Goal: Task Accomplishment & Management: Complete application form

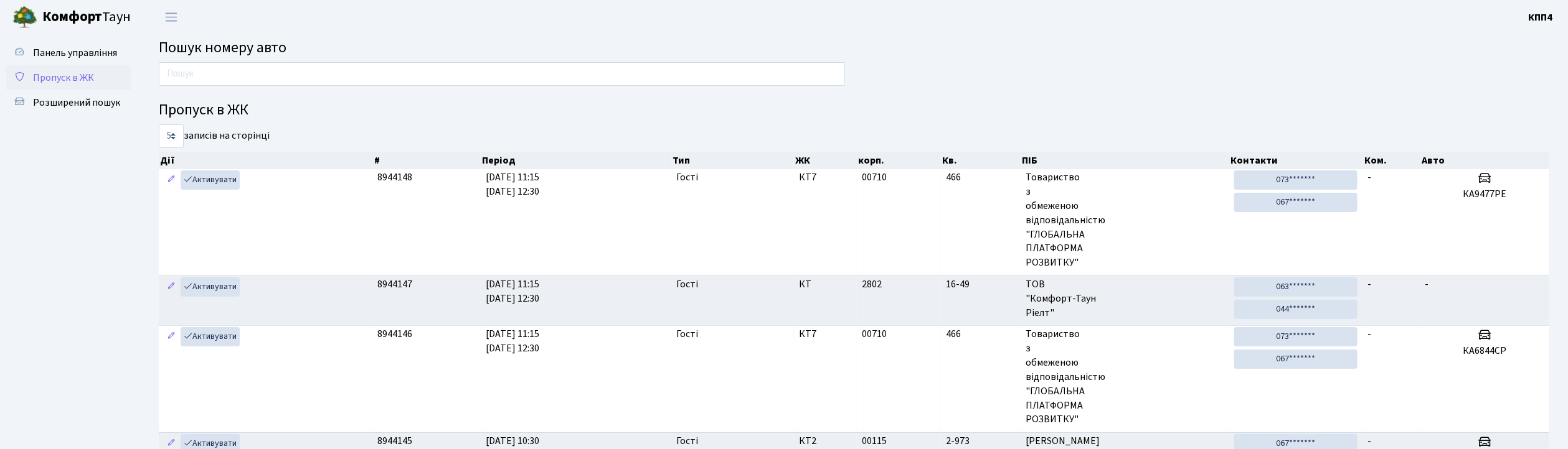
click at [73, 74] on span "Пропуск в ЖК" at bounding box center [63, 78] width 61 height 13
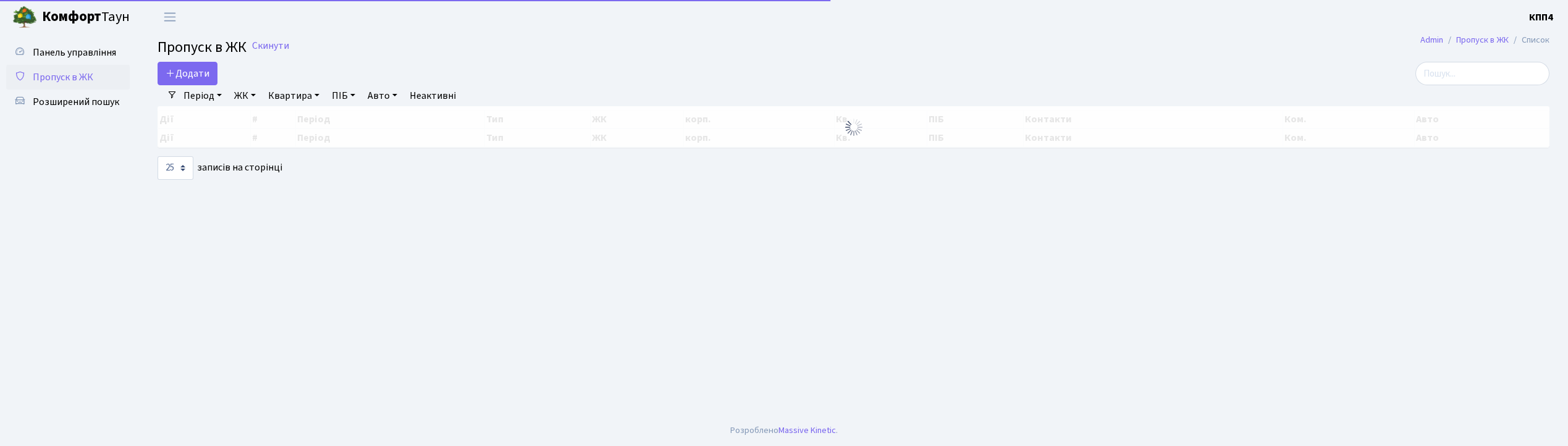
select select "25"
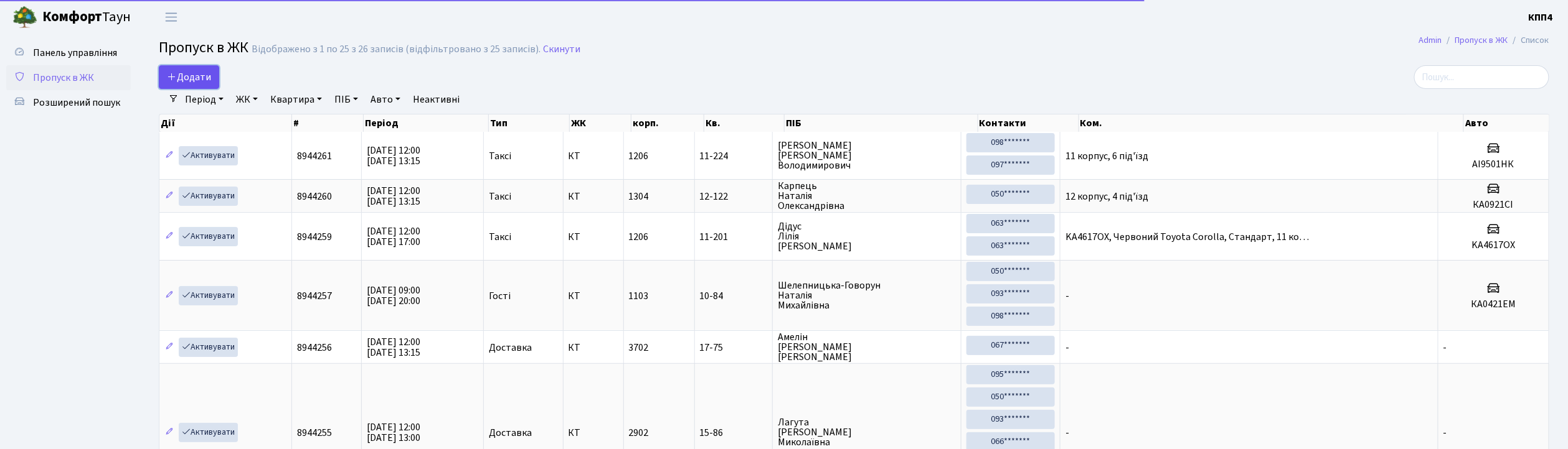
click at [189, 74] on span "Додати" at bounding box center [189, 77] width 44 height 13
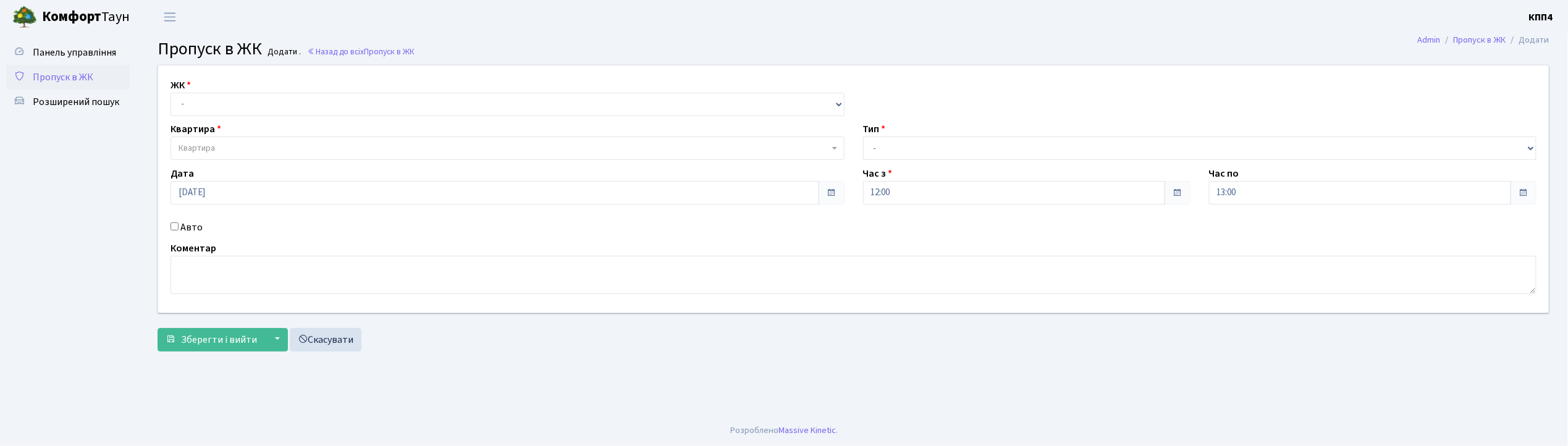
click at [176, 228] on input "Авто" at bounding box center [174, 227] width 8 height 8
checkbox input "true"
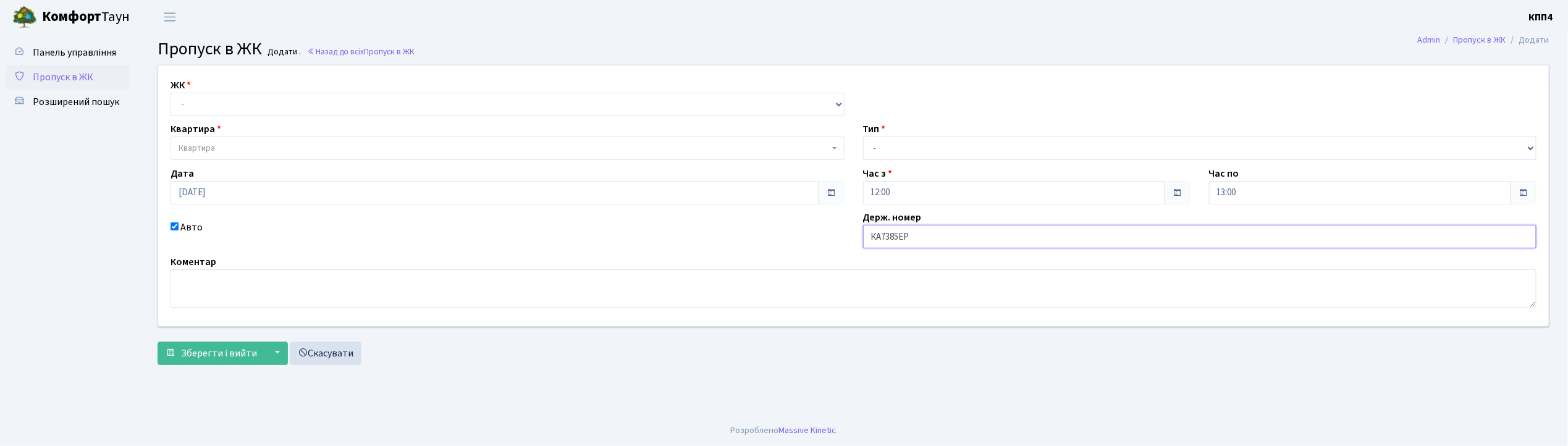
type input "КА7385ЕР"
click at [199, 107] on select "- КТ, вул. Регенераторна, 4 КТ2, просп. Соборності, 17 КТ3, вул. Березнева, 16 …" at bounding box center [508, 104] width 674 height 24
select select "271"
click at [171, 92] on select "- КТ, вул. Регенераторна, 4 КТ2, просп. Соборності, 17 КТ3, вул. Березнева, 16 …" at bounding box center [508, 104] width 674 height 24
select select
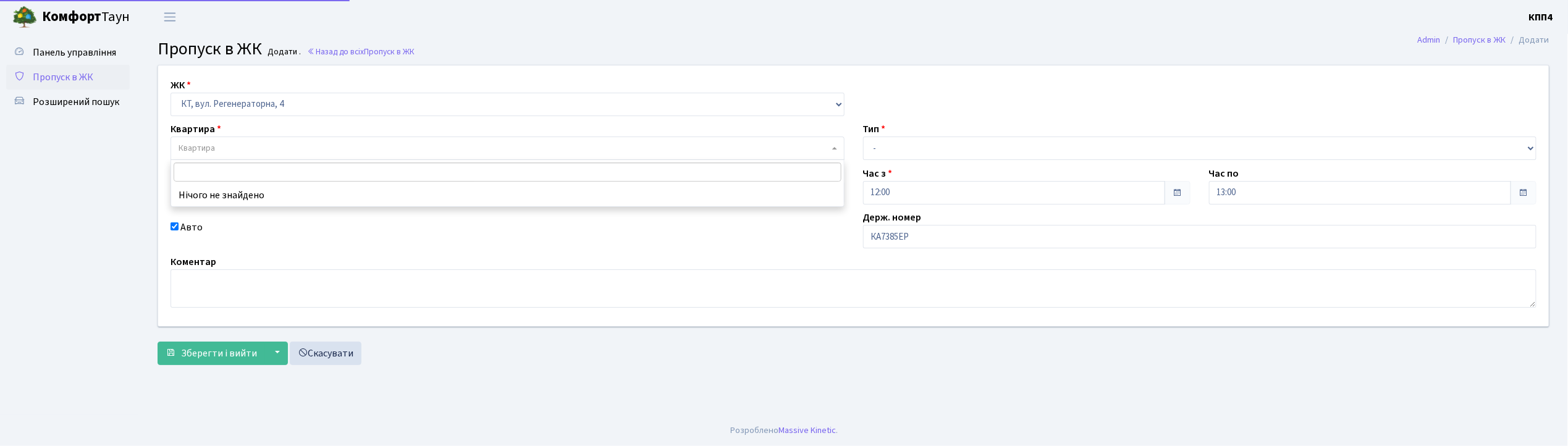
click at [204, 147] on span "Квартира" at bounding box center [196, 148] width 36 height 12
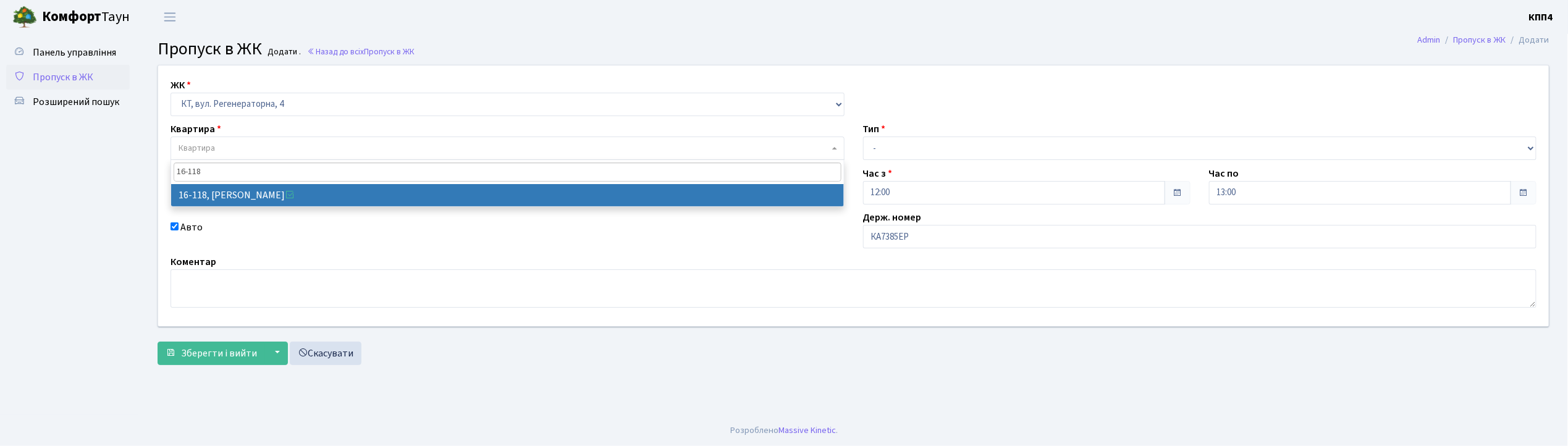
type input "16-118"
select select "8679"
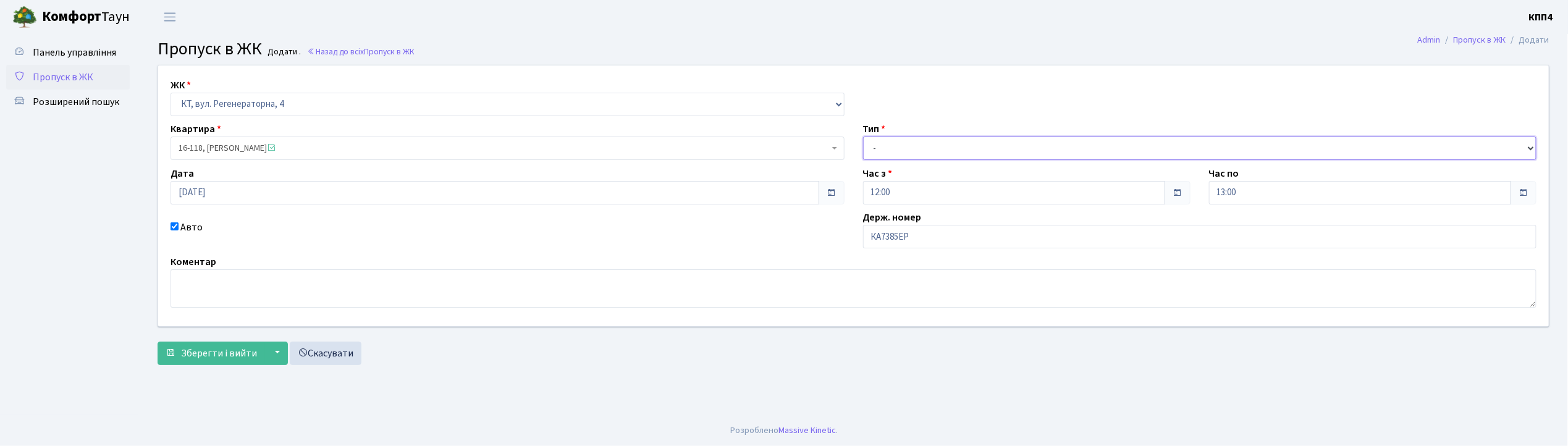
click at [906, 142] on select "- Доставка Таксі Гості Сервіс" at bounding box center [1200, 148] width 674 height 24
select select "2"
click at [863, 136] on select "- Доставка Таксі Гості Сервіс" at bounding box center [1200, 148] width 674 height 24
click at [211, 352] on span "Зберегти і вийти" at bounding box center [219, 354] width 76 height 13
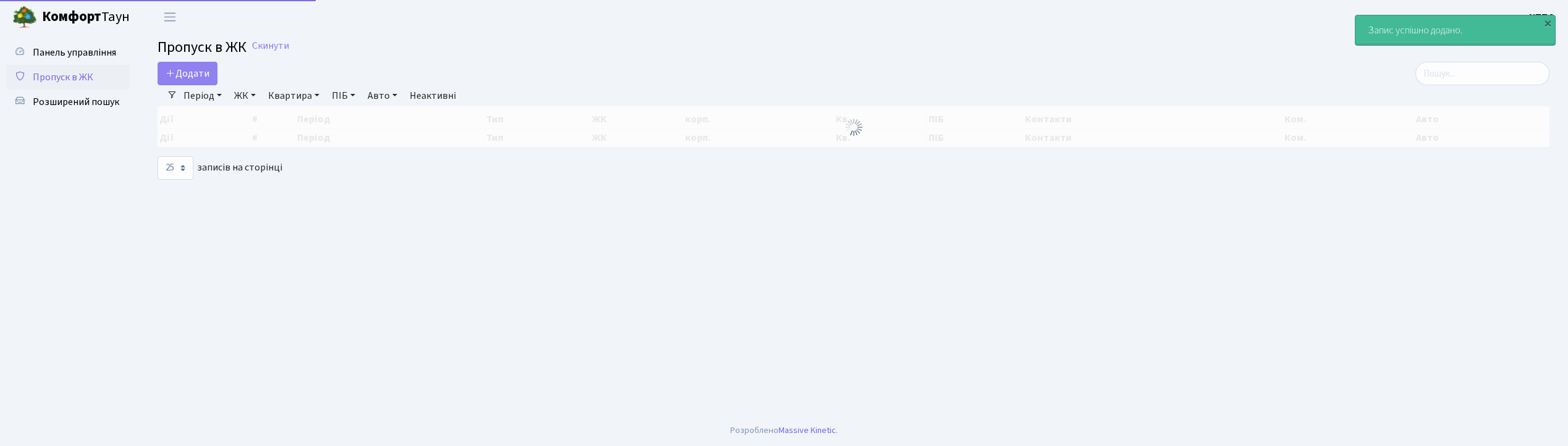
select select "25"
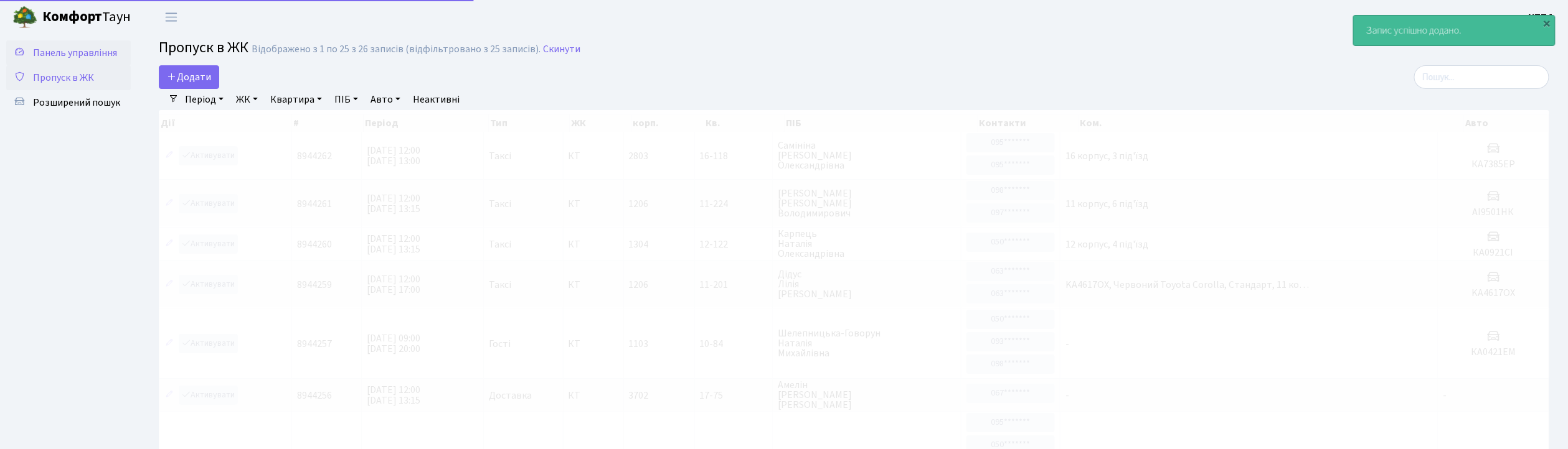
click at [80, 47] on span "Панель управління" at bounding box center [75, 53] width 84 height 13
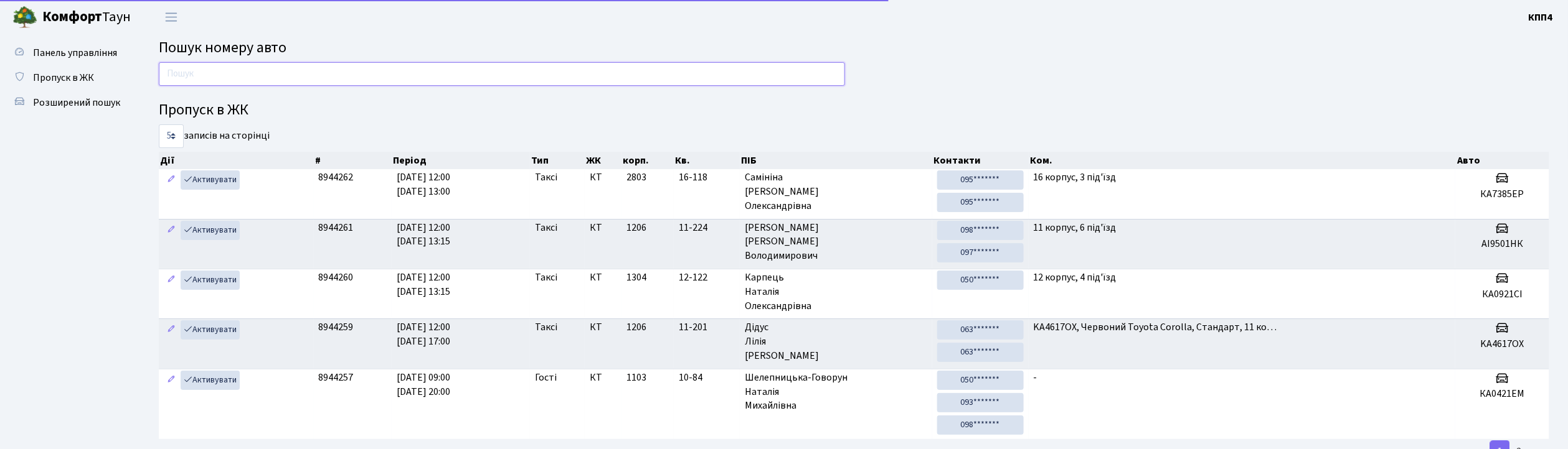
drag, startPoint x: 0, startPoint y: 0, endPoint x: 251, endPoint y: 73, distance: 261.4
click at [251, 73] on input "text" at bounding box center [501, 74] width 687 height 24
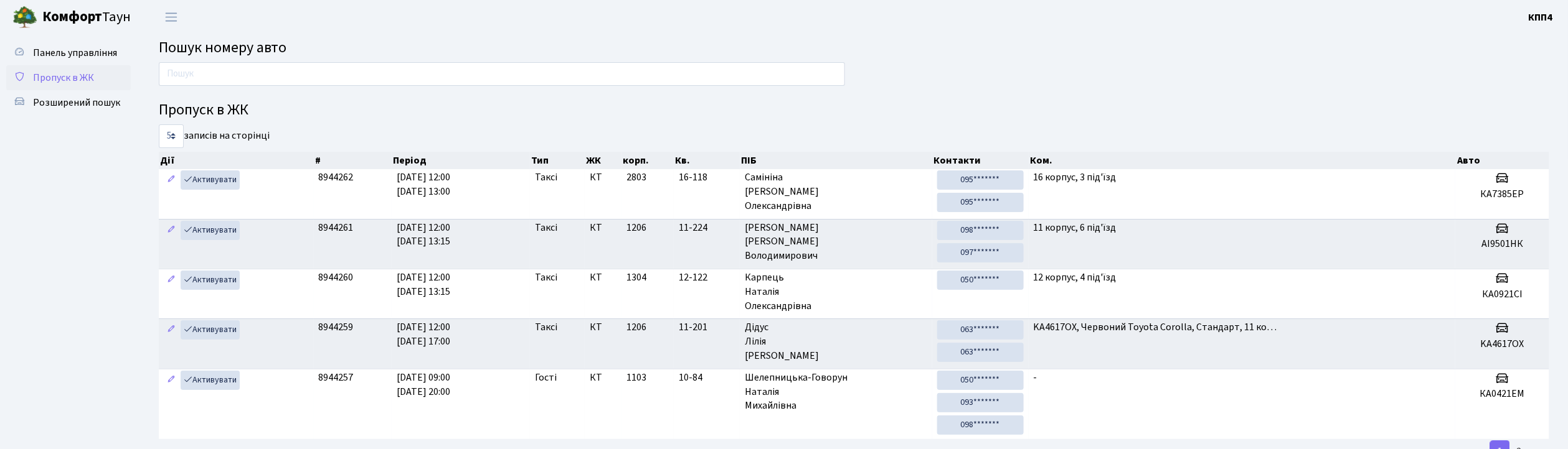
click at [56, 72] on span "Пропуск в ЖК" at bounding box center [63, 78] width 61 height 13
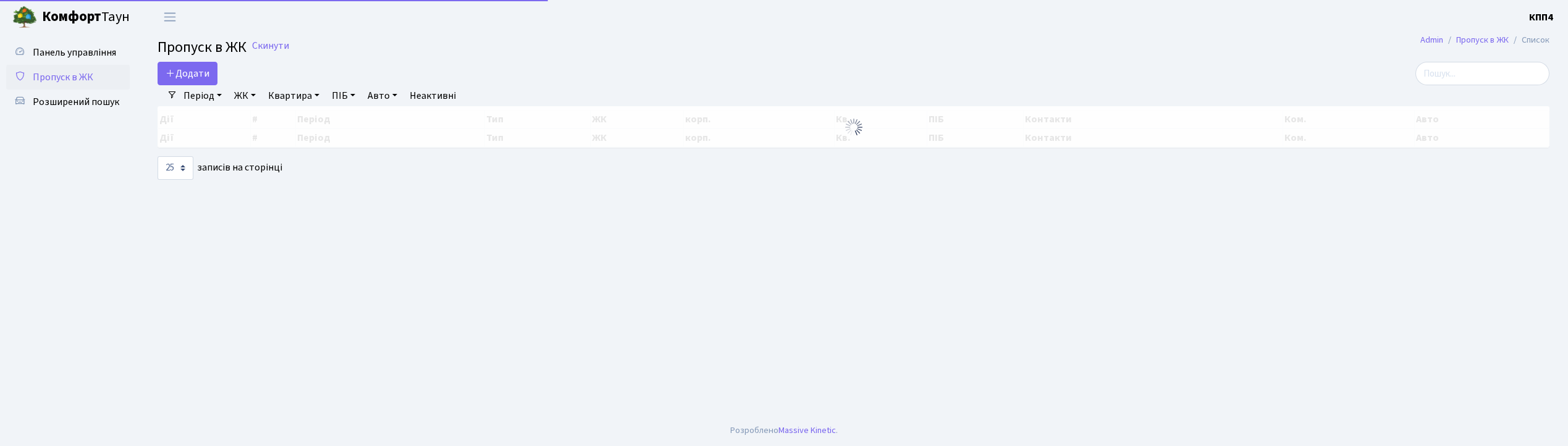
select select "25"
click at [191, 75] on span "Додати" at bounding box center [188, 73] width 44 height 13
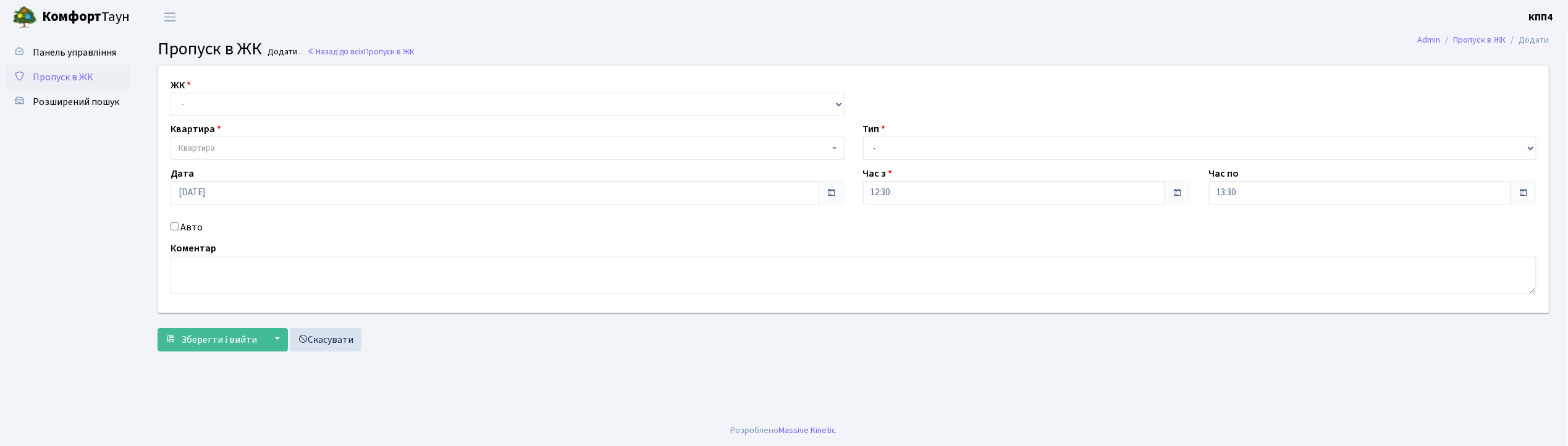
click at [171, 228] on input "Авто" at bounding box center [174, 227] width 8 height 8
checkbox input "true"
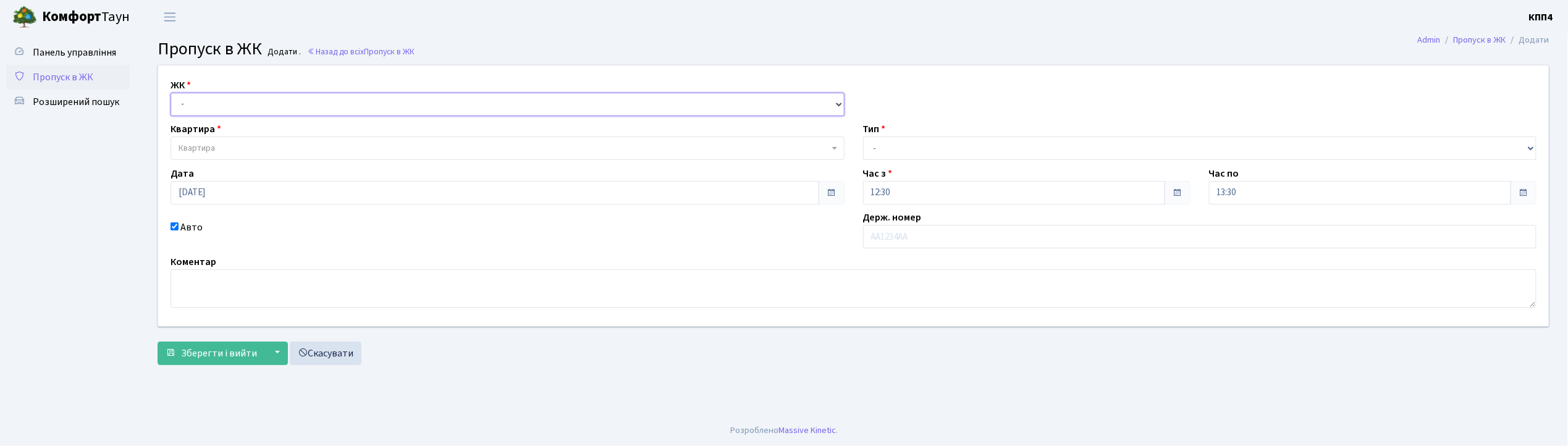
click at [203, 105] on select "- КТ, вул. Регенераторна, 4 КТ2, просп. [STREET_ADDRESS] [STREET_ADDRESS] [PERS…" at bounding box center [508, 104] width 674 height 24
select select "271"
click at [171, 92] on select "- КТ, вул. Регенераторна, 4 КТ2, просп. [STREET_ADDRESS] [STREET_ADDRESS] [PERS…" at bounding box center [508, 104] width 674 height 24
select select
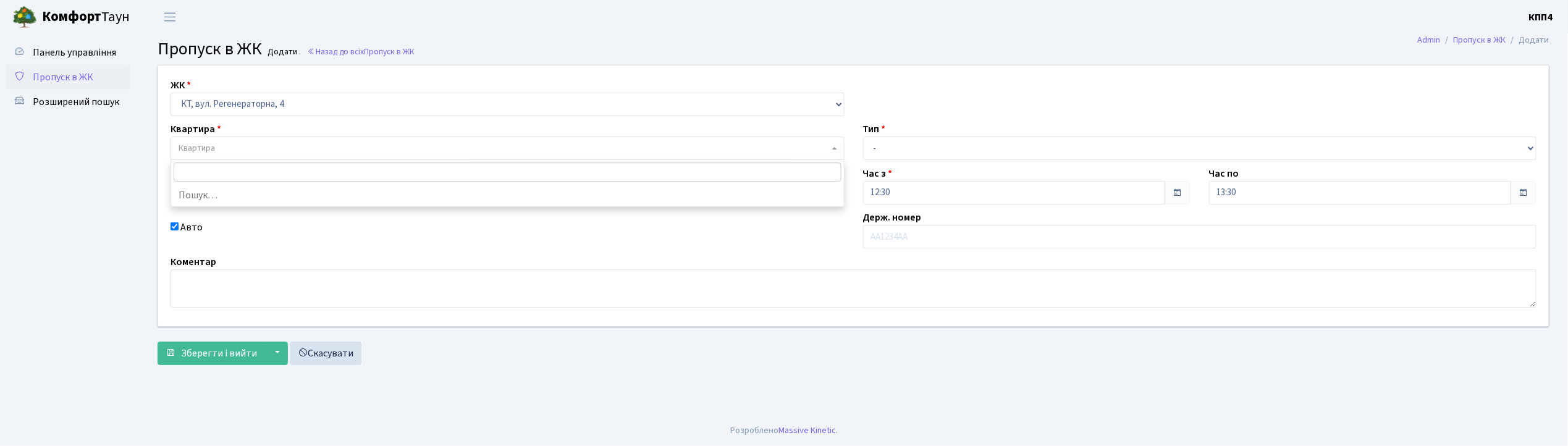
click at [203, 149] on span "Квартира" at bounding box center [196, 148] width 36 height 12
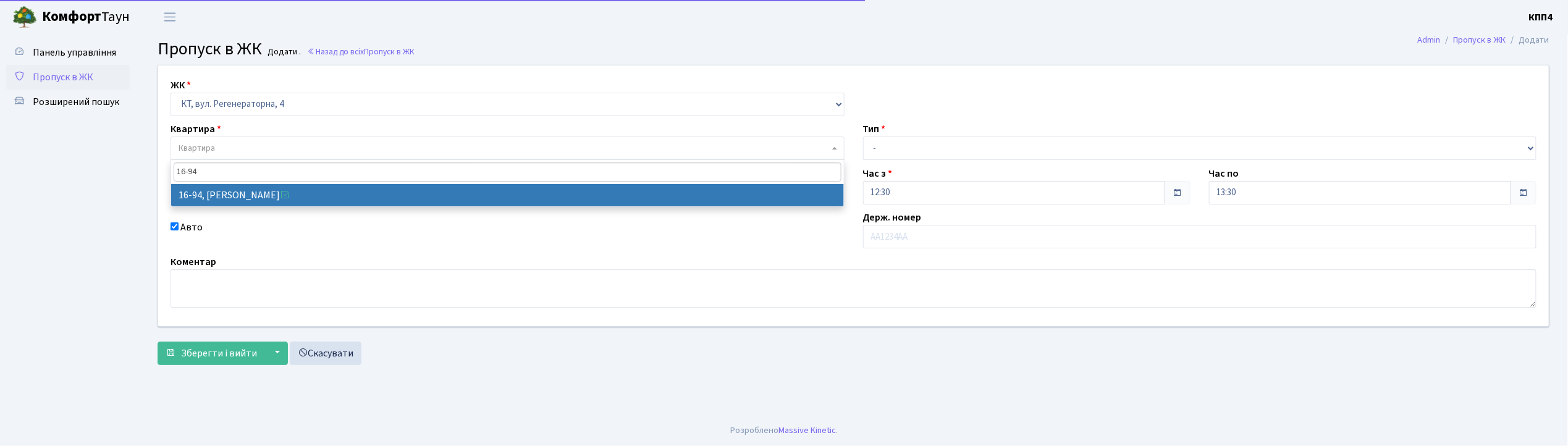
type input "16-94"
select select "8655"
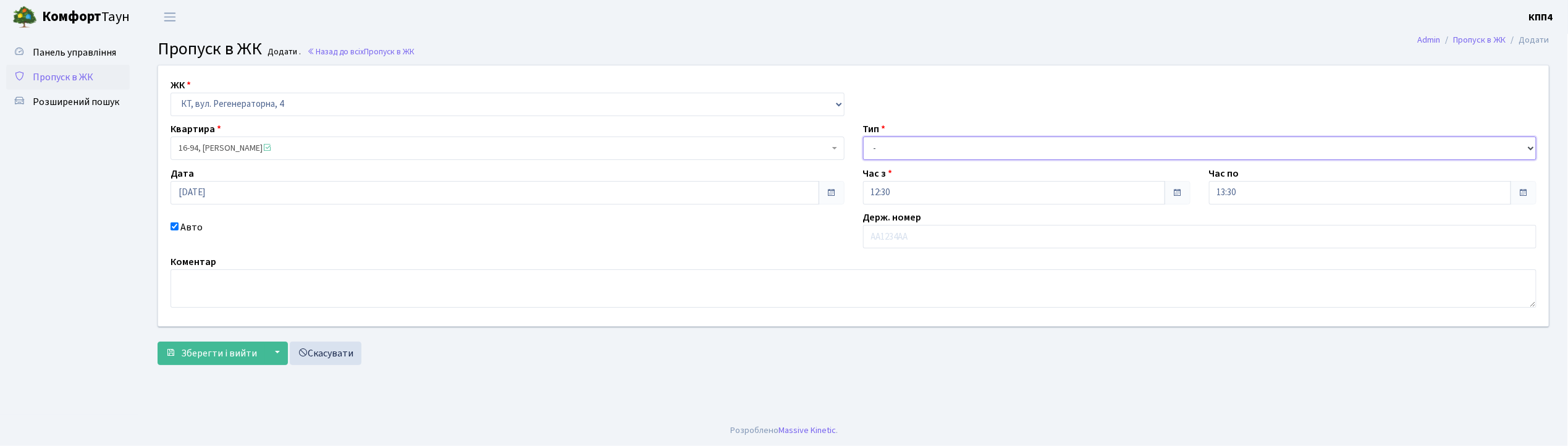
click at [935, 154] on select "- Доставка Таксі Гості Сервіс" at bounding box center [1200, 148] width 674 height 24
select select "1"
click at [863, 136] on select "- Доставка Таксі Гості Сервіс" at bounding box center [1200, 148] width 674 height 24
click at [225, 354] on span "Зберегти і вийти" at bounding box center [219, 354] width 76 height 13
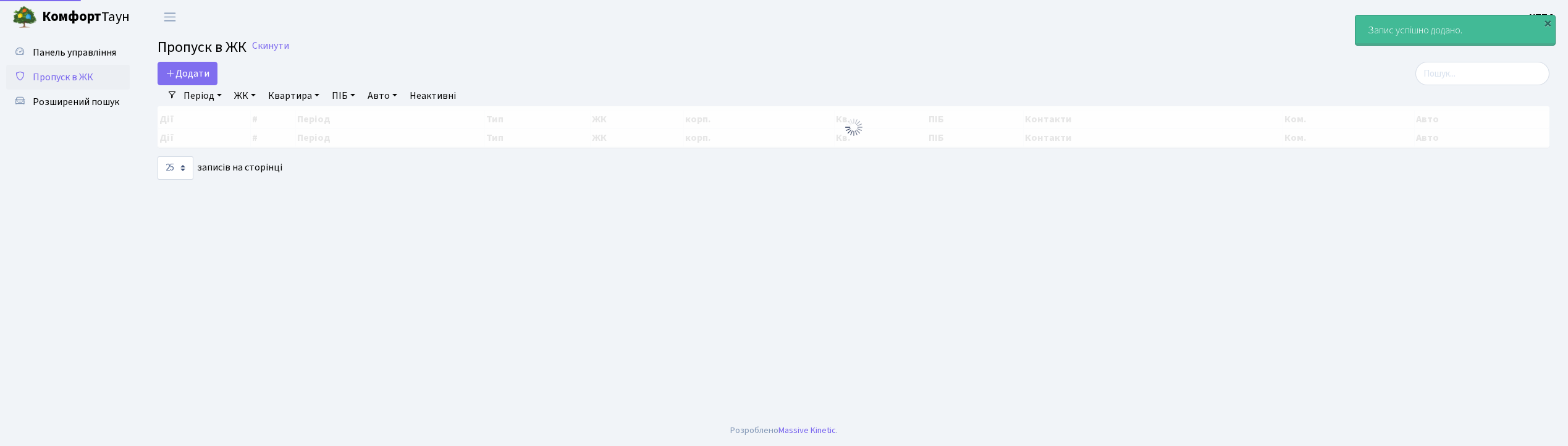
select select "25"
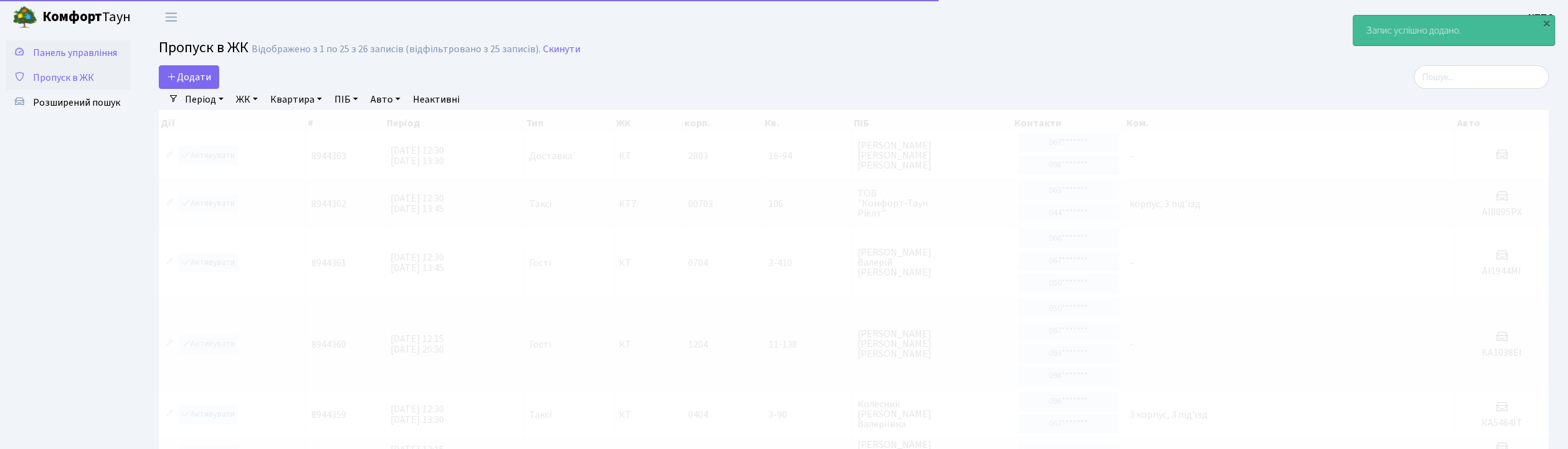
click at [87, 51] on span "Панель управління" at bounding box center [75, 53] width 84 height 13
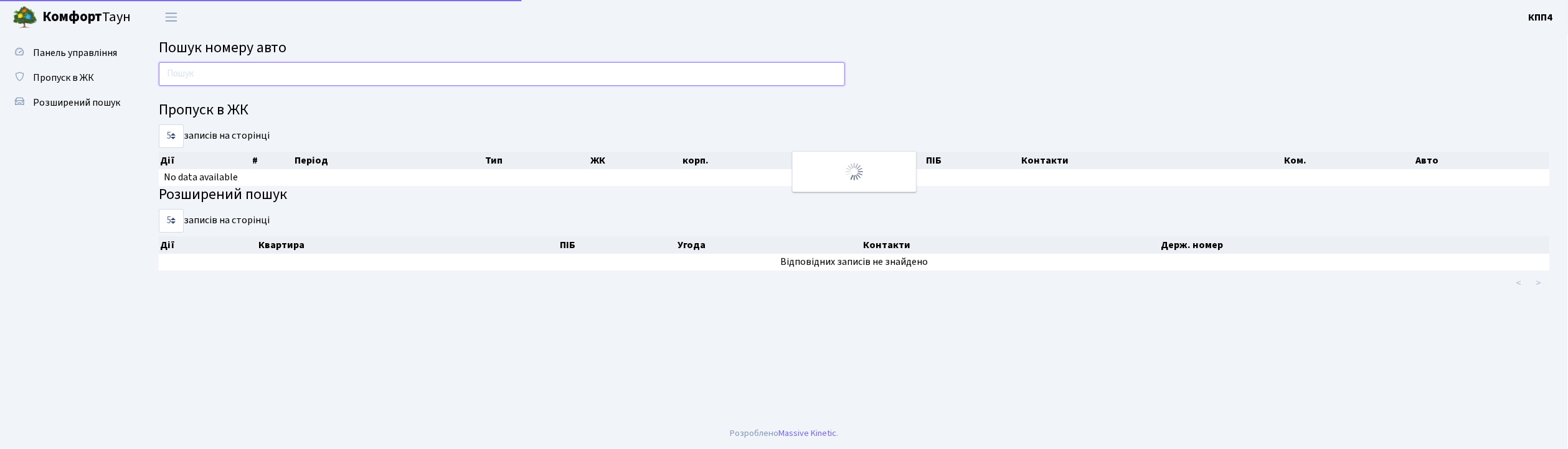
drag, startPoint x: 0, startPoint y: 0, endPoint x: 203, endPoint y: 78, distance: 217.5
click at [203, 78] on input "text" at bounding box center [501, 74] width 687 height 24
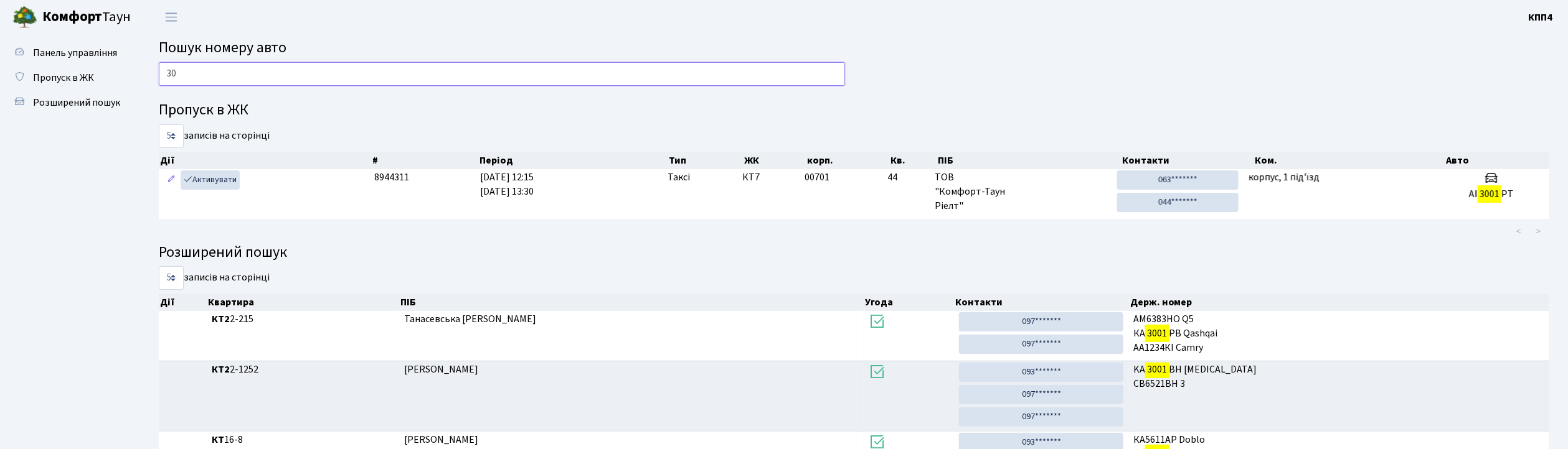
type input "3"
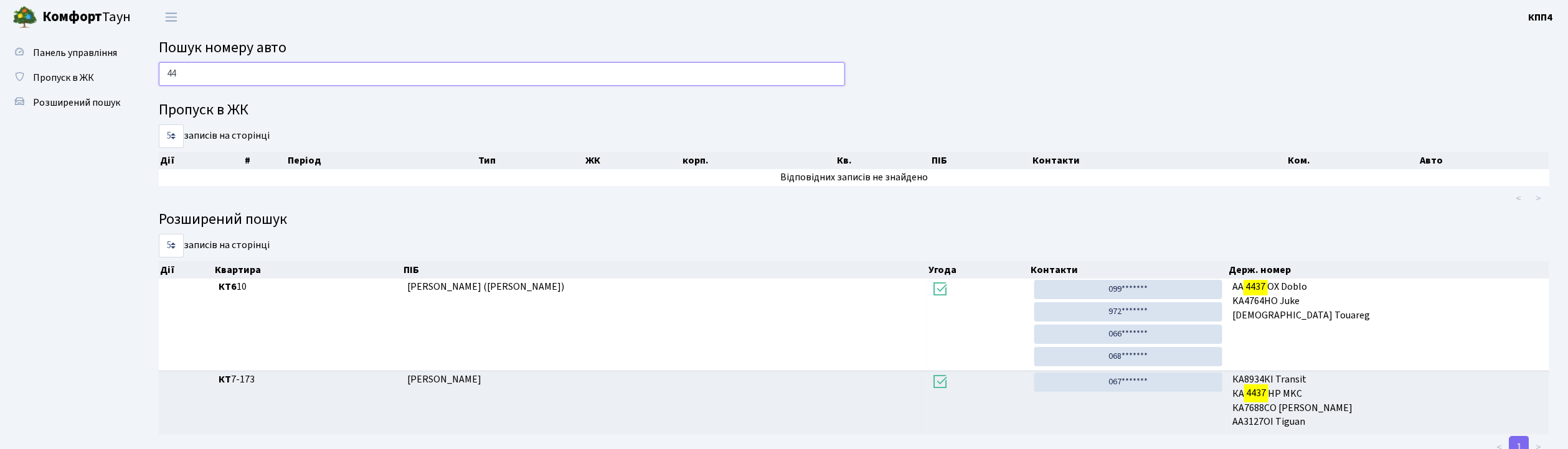
type input "4"
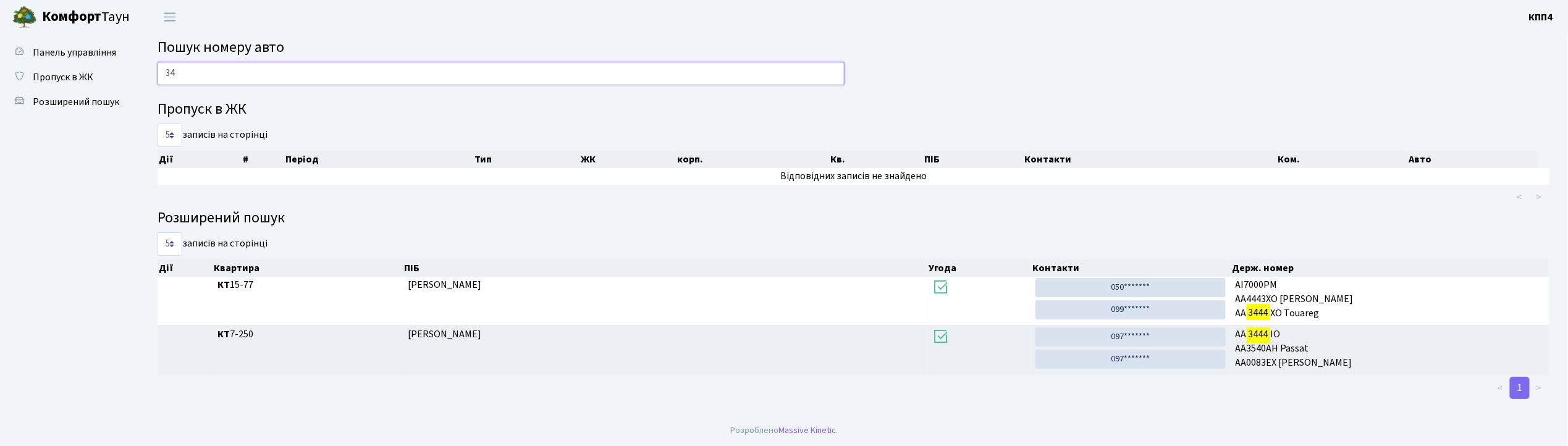
type input "3"
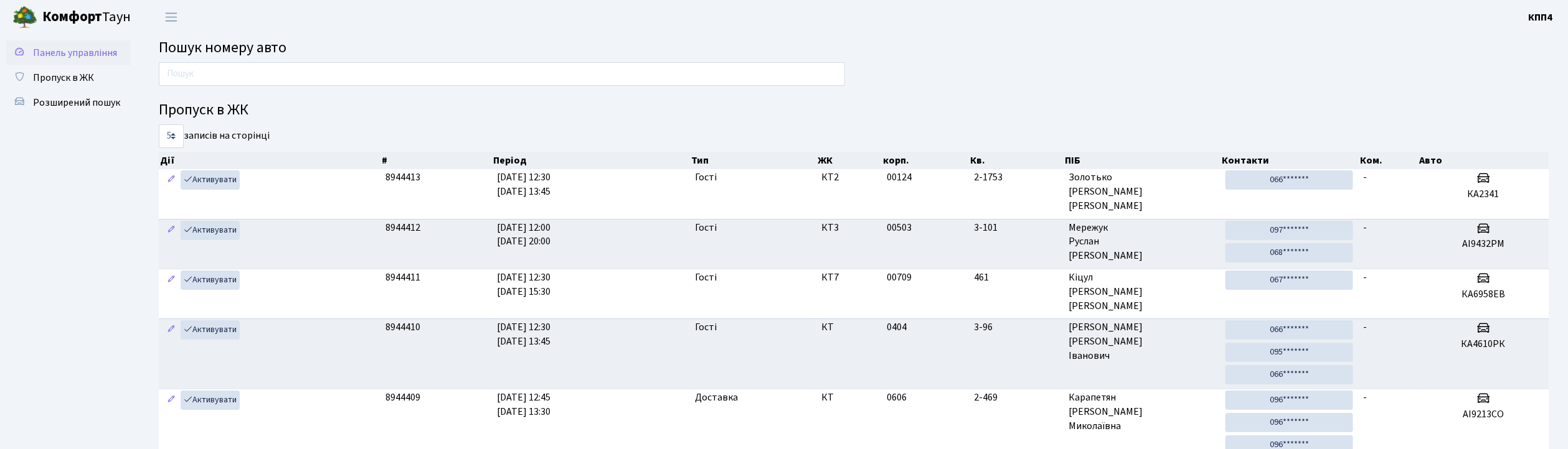
click at [59, 62] on link "Панель управління" at bounding box center [68, 53] width 125 height 25
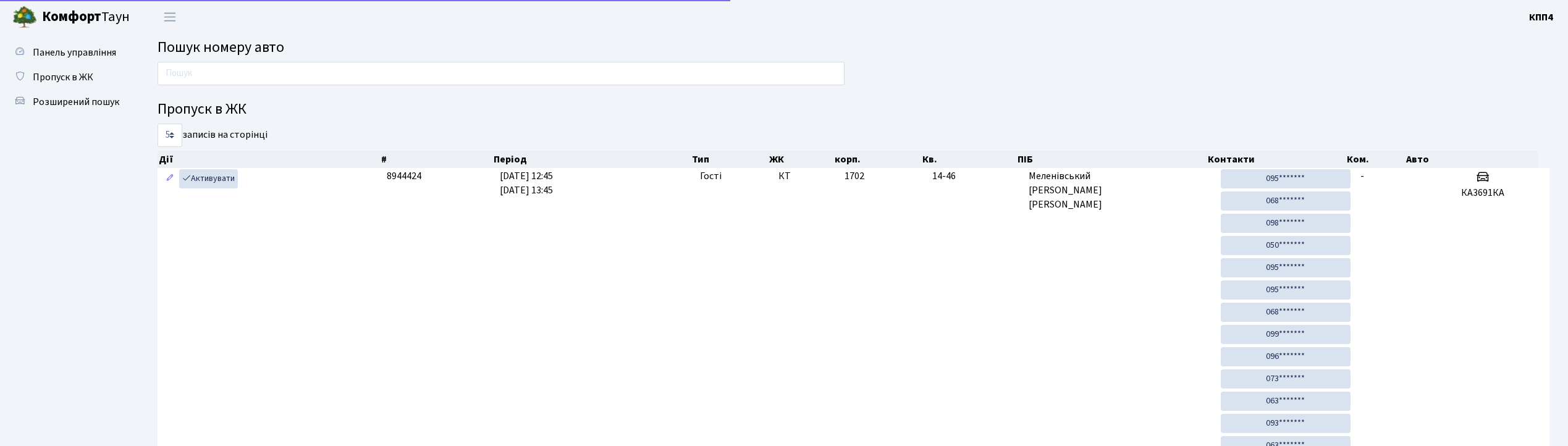
click at [57, 71] on span "Пропуск в ЖК" at bounding box center [63, 77] width 61 height 13
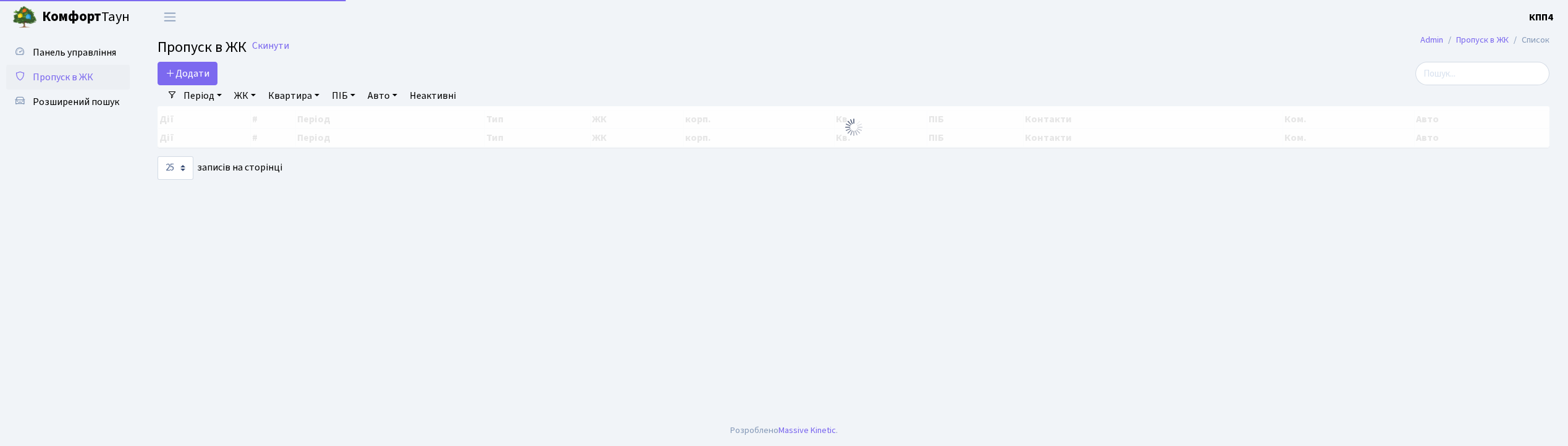
select select "25"
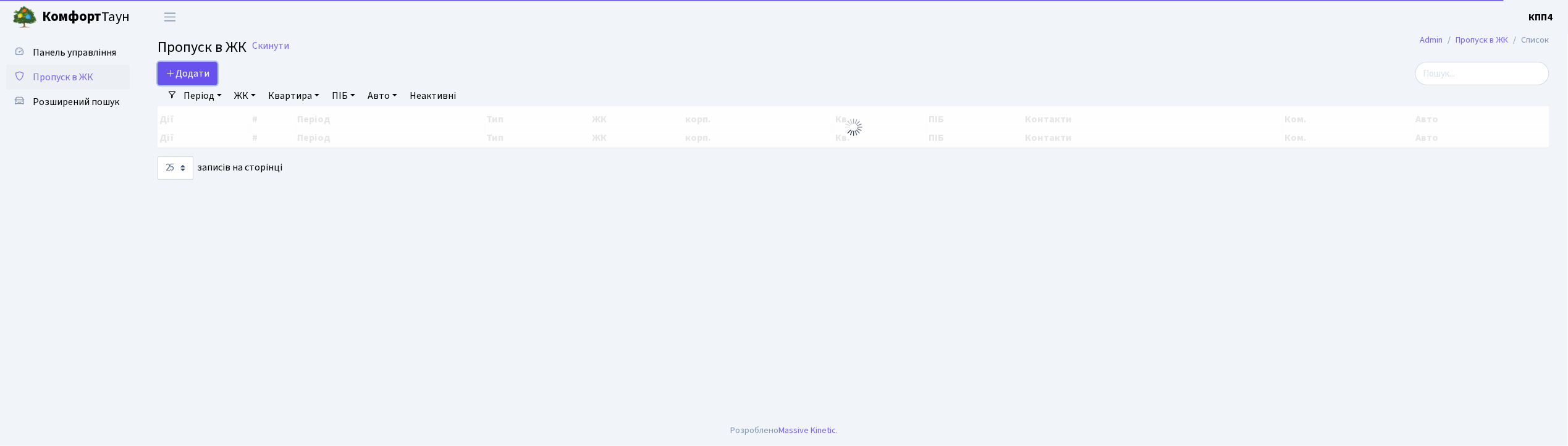
click at [191, 80] on span "Додати" at bounding box center [188, 73] width 44 height 13
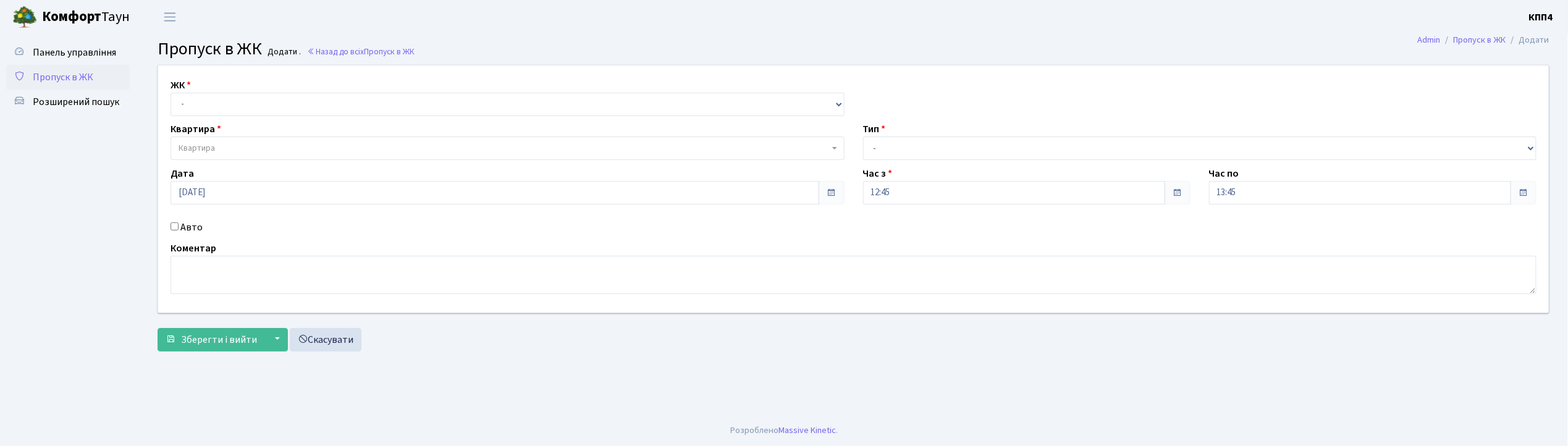
click at [175, 223] on input "Авто" at bounding box center [174, 227] width 8 height 8
checkbox input "true"
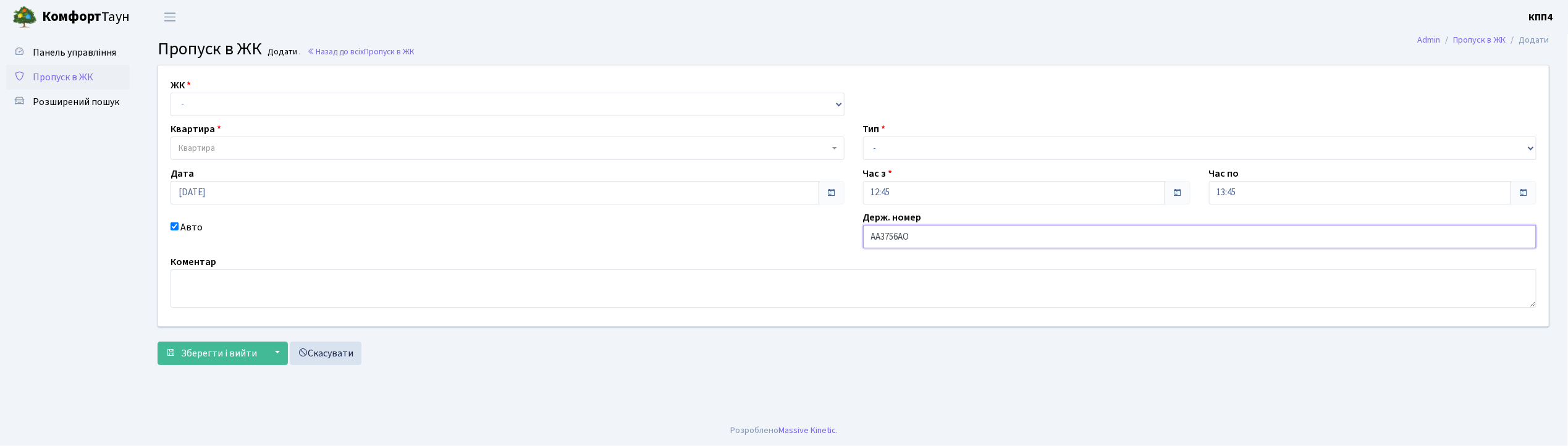
type input "АА3756АО"
click at [183, 95] on select "- КТ, вул. Регенераторна, 4 КТ2, просп. [STREET_ADDRESS] [STREET_ADDRESS] [PERS…" at bounding box center [508, 104] width 674 height 24
select select "271"
click at [171, 92] on select "- КТ, вул. Регенераторна, 4 КТ2, просп. [STREET_ADDRESS] [STREET_ADDRESS] [PERS…" at bounding box center [508, 104] width 674 height 24
select select
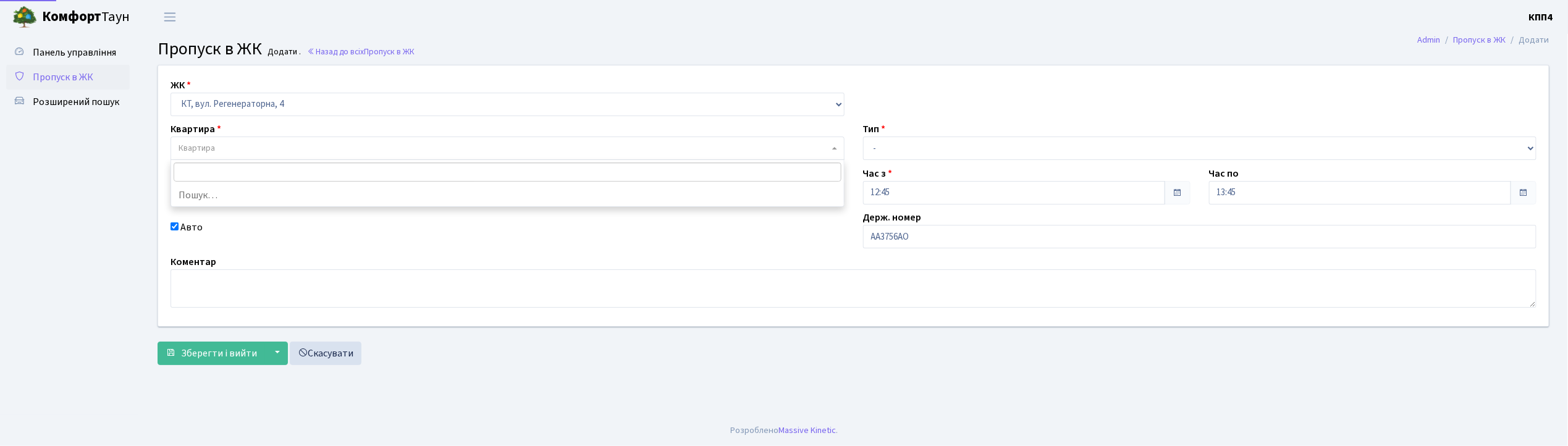
click at [196, 147] on span "Квартира" at bounding box center [196, 148] width 36 height 12
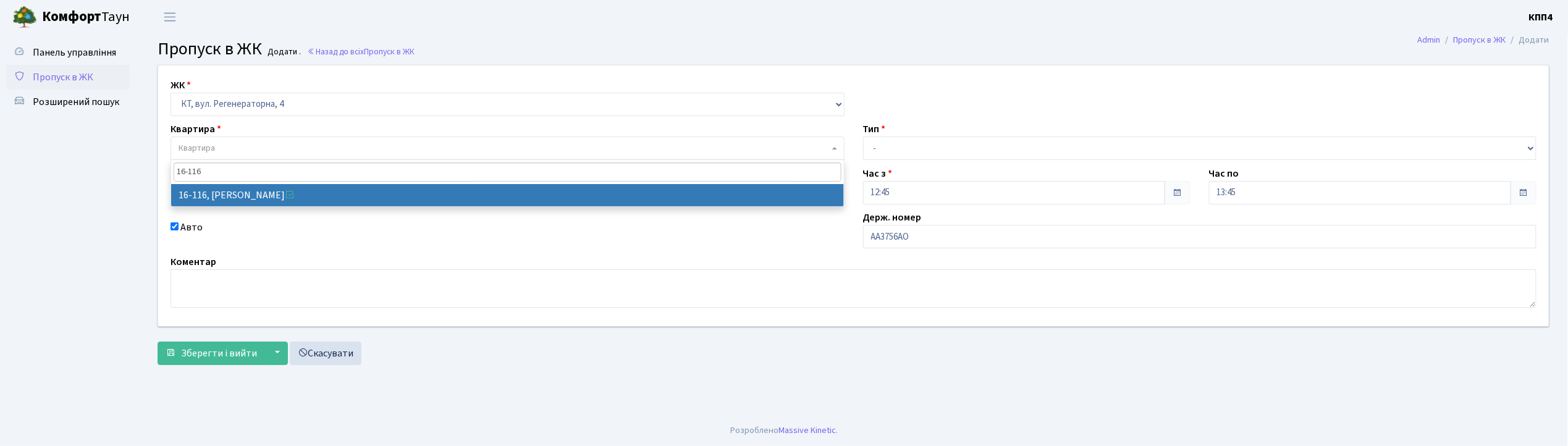
type input "16-116"
select select "8677"
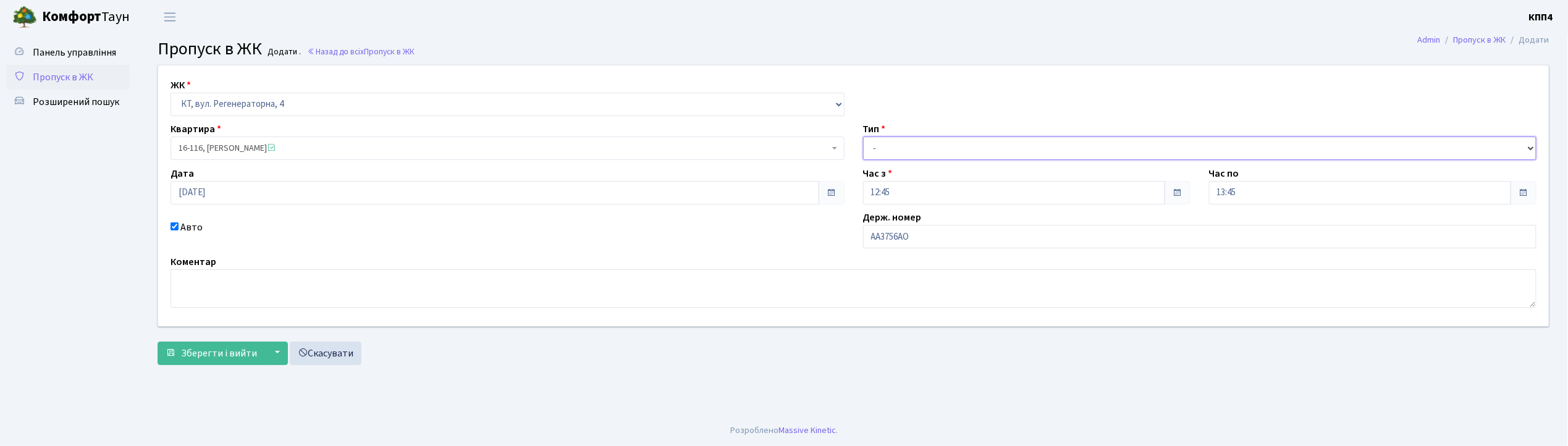
click at [900, 147] on select "- Доставка Таксі Гості Сервіс" at bounding box center [1200, 148] width 674 height 24
select select "1"
click at [863, 136] on select "- Доставка Таксі Гості Сервіс" at bounding box center [1200, 148] width 674 height 24
click at [209, 349] on span "Зберегти і вийти" at bounding box center [219, 354] width 76 height 13
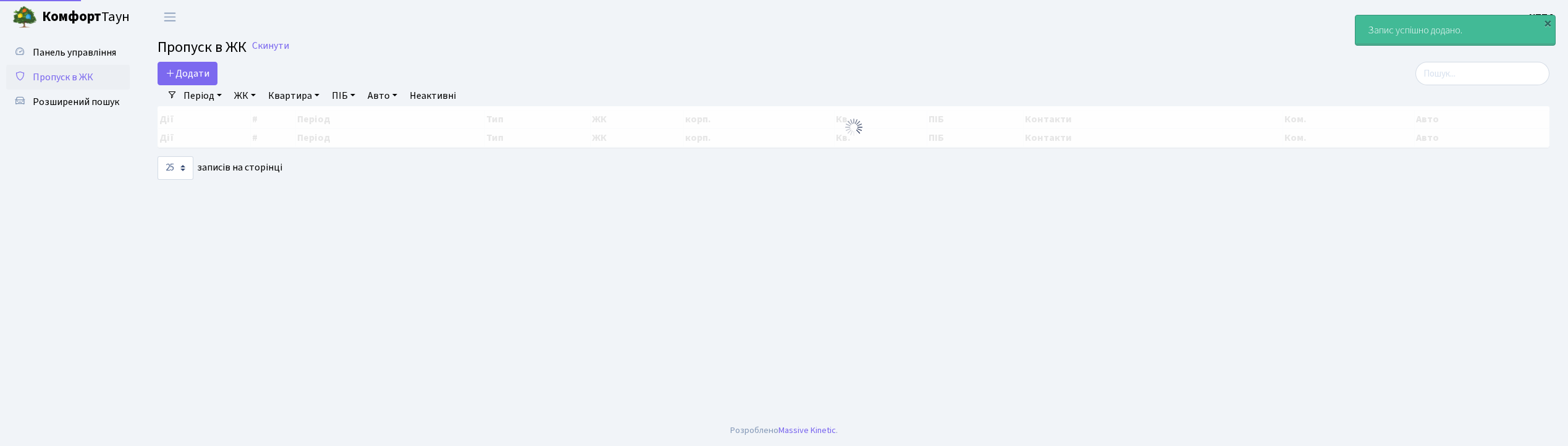
select select "25"
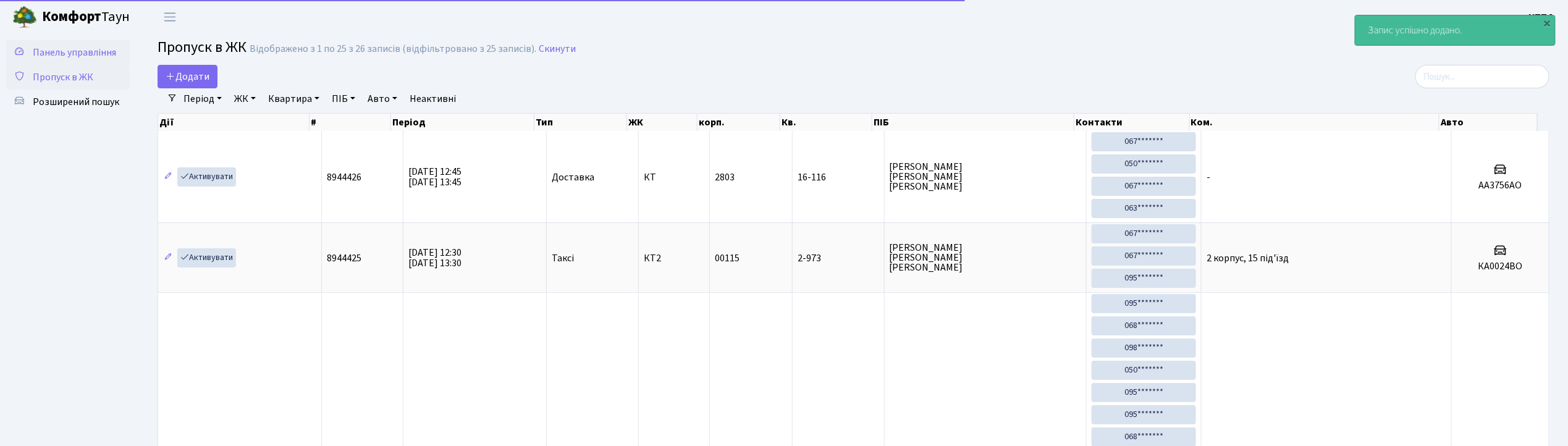
click at [97, 51] on span "Панель управління" at bounding box center [74, 52] width 84 height 13
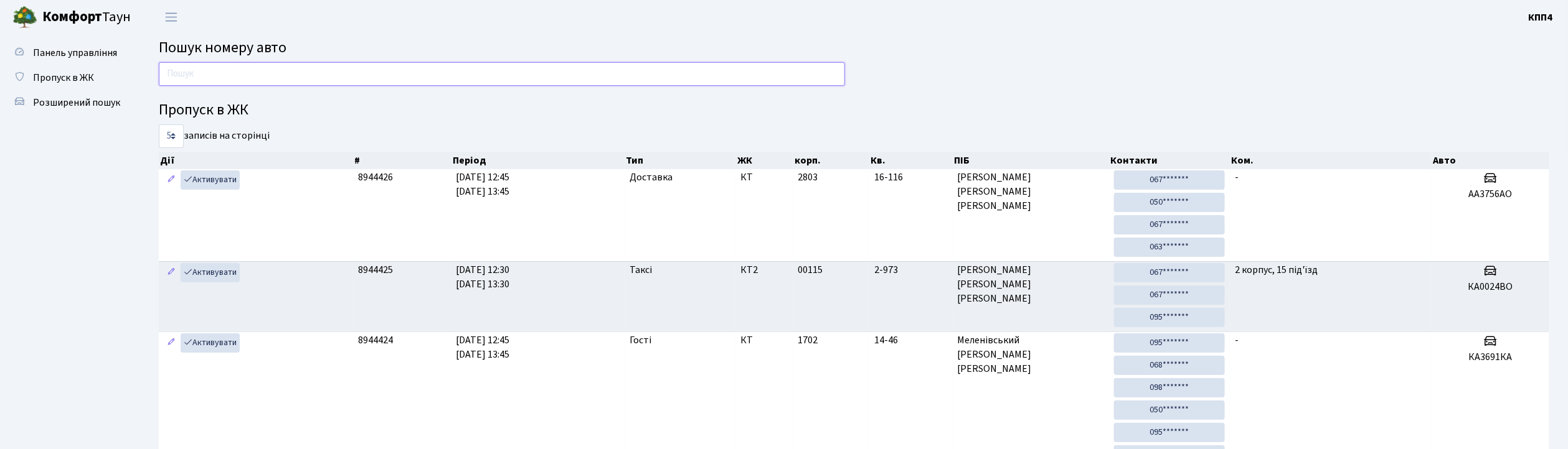
click at [295, 75] on input "text" at bounding box center [501, 74] width 687 height 24
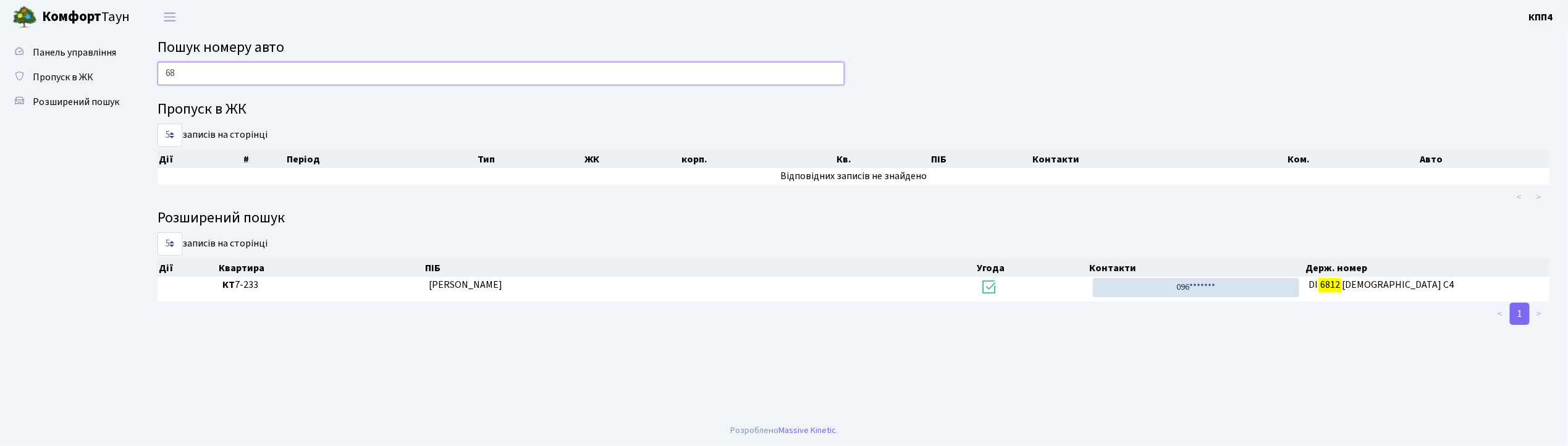
type input "6"
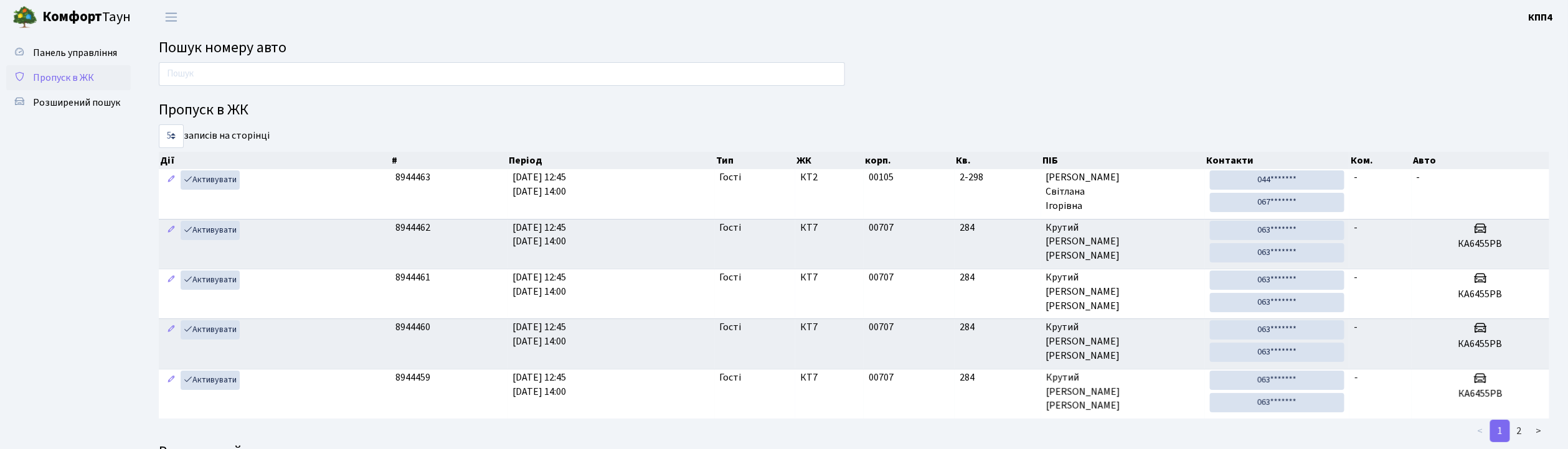
click at [61, 74] on span "Пропуск в ЖК" at bounding box center [63, 78] width 61 height 13
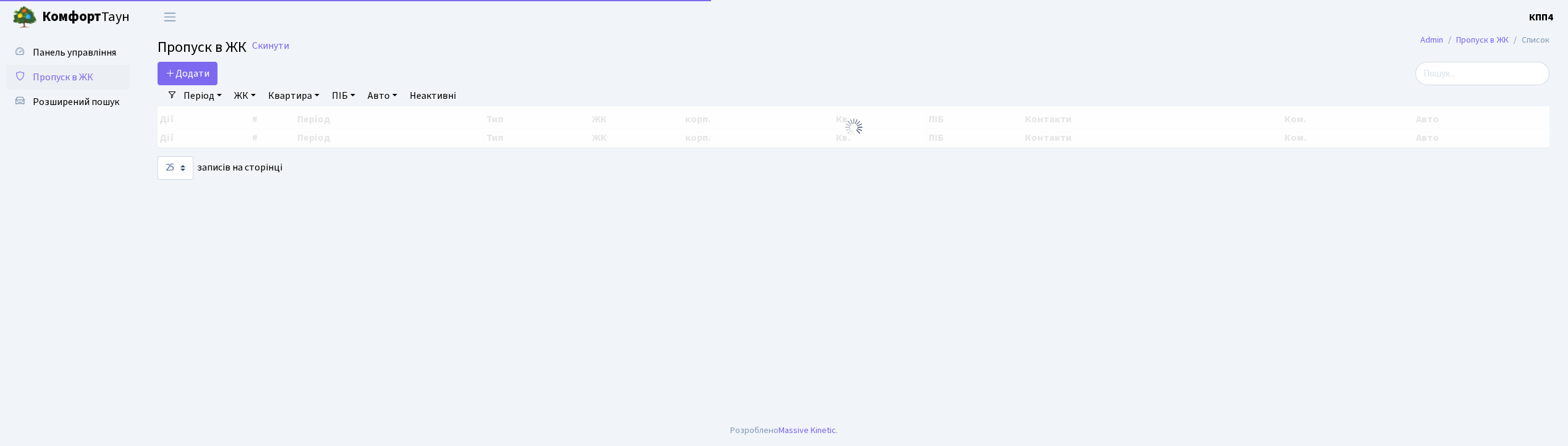
select select "25"
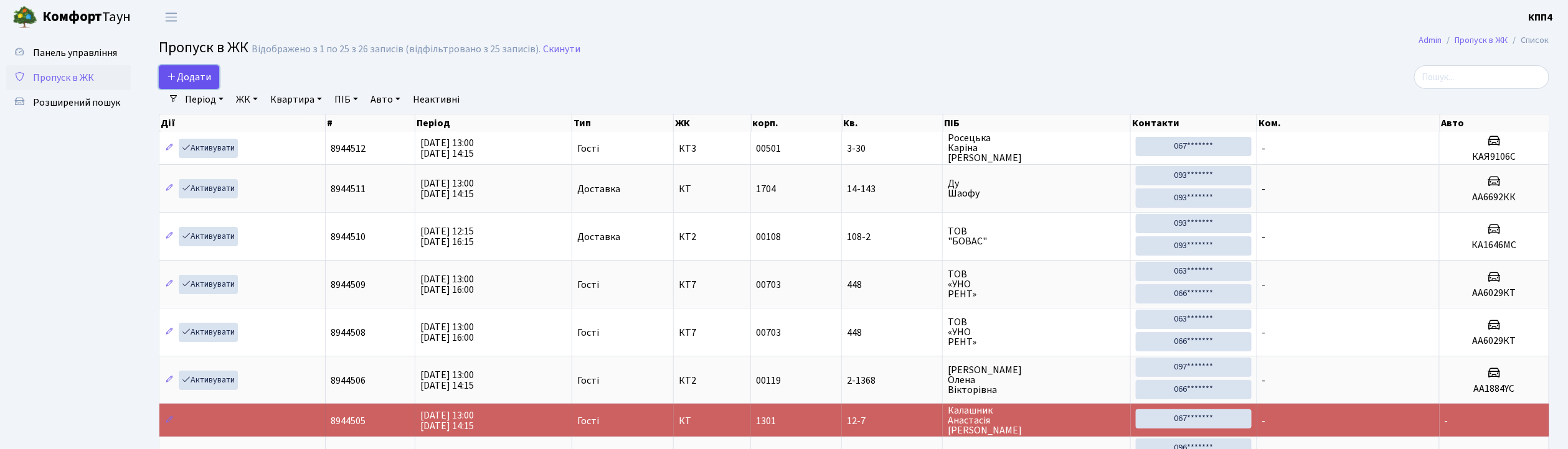
click at [206, 66] on link "Додати" at bounding box center [188, 77] width 60 height 24
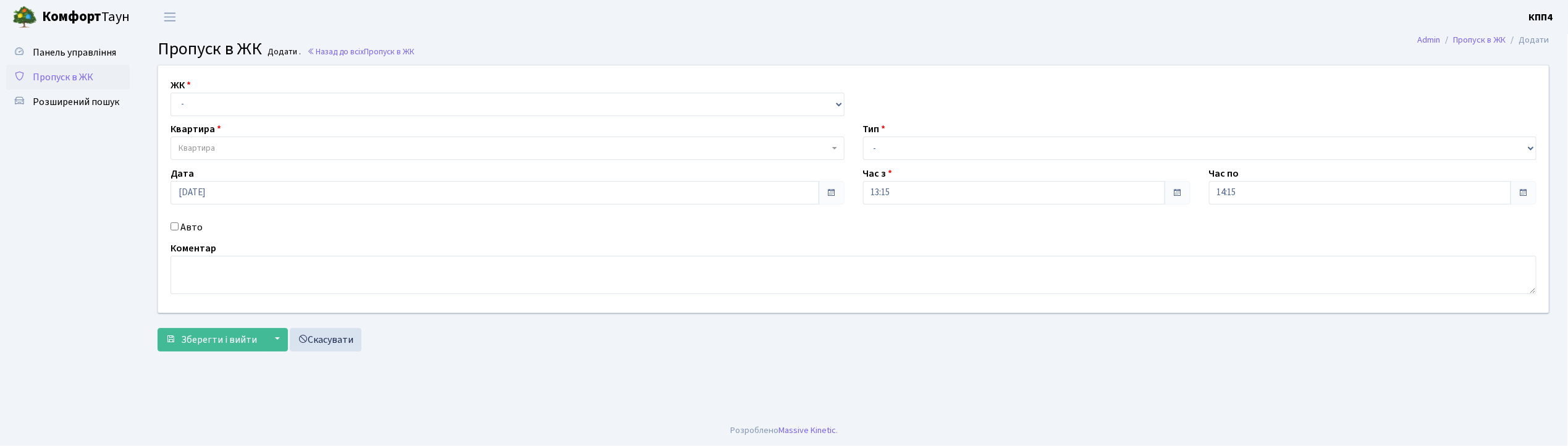
click at [176, 226] on input "Авто" at bounding box center [174, 227] width 8 height 8
checkbox input "true"
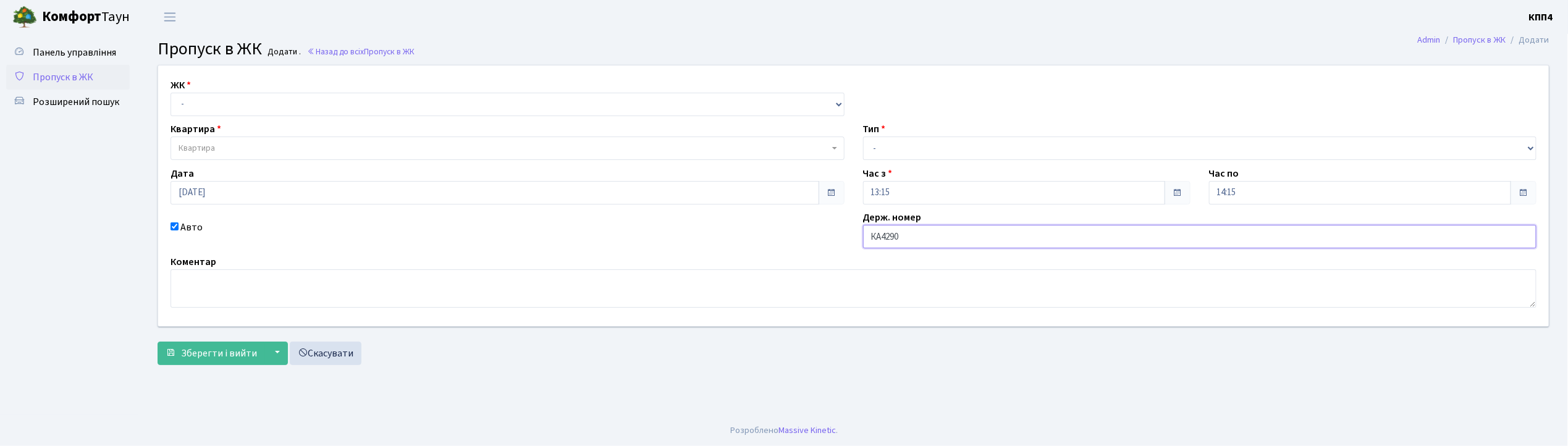
type input "КА4290ТЕ"
click at [263, 99] on select "- КТ, вул. Регенераторна, 4 КТ2, просп. [STREET_ADDRESS] [STREET_ADDRESS] [PERS…" at bounding box center [508, 104] width 674 height 24
select select "271"
click at [171, 92] on select "- КТ, вул. Регенераторна, 4 КТ2, просп. [STREET_ADDRESS] [STREET_ADDRESS] [PERS…" at bounding box center [508, 104] width 674 height 24
select select
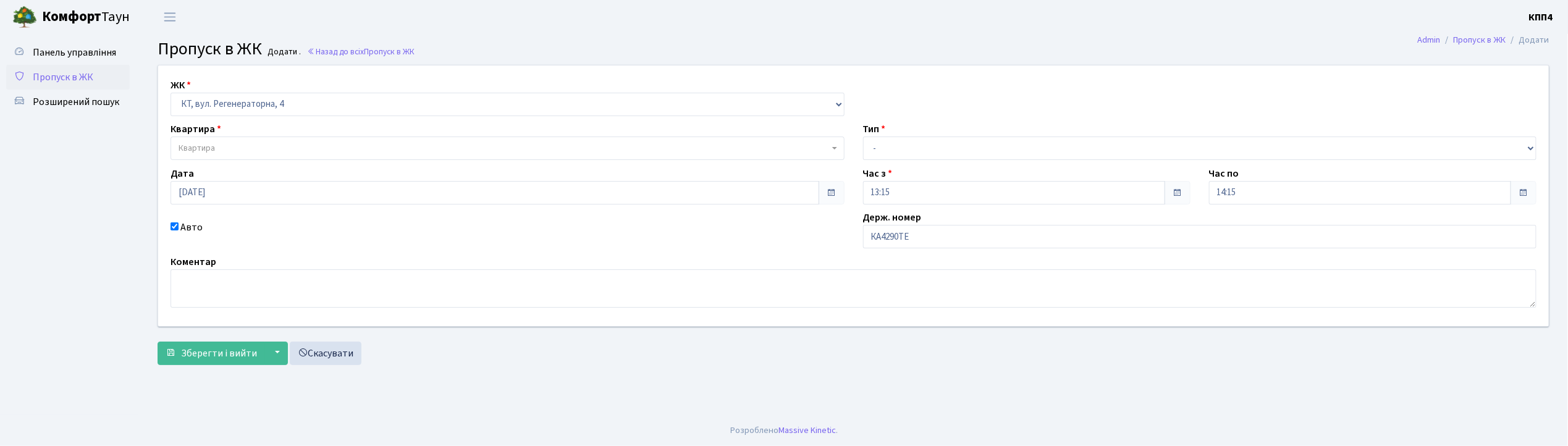
click at [255, 147] on span "Квартира" at bounding box center [503, 148] width 651 height 12
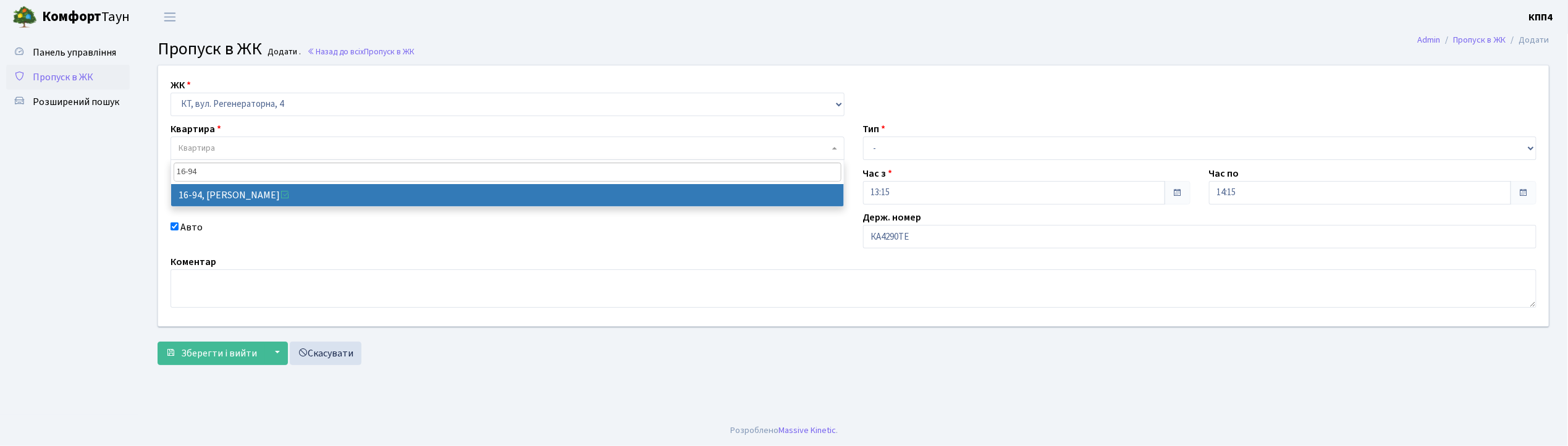
type input "16-94"
select select "8655"
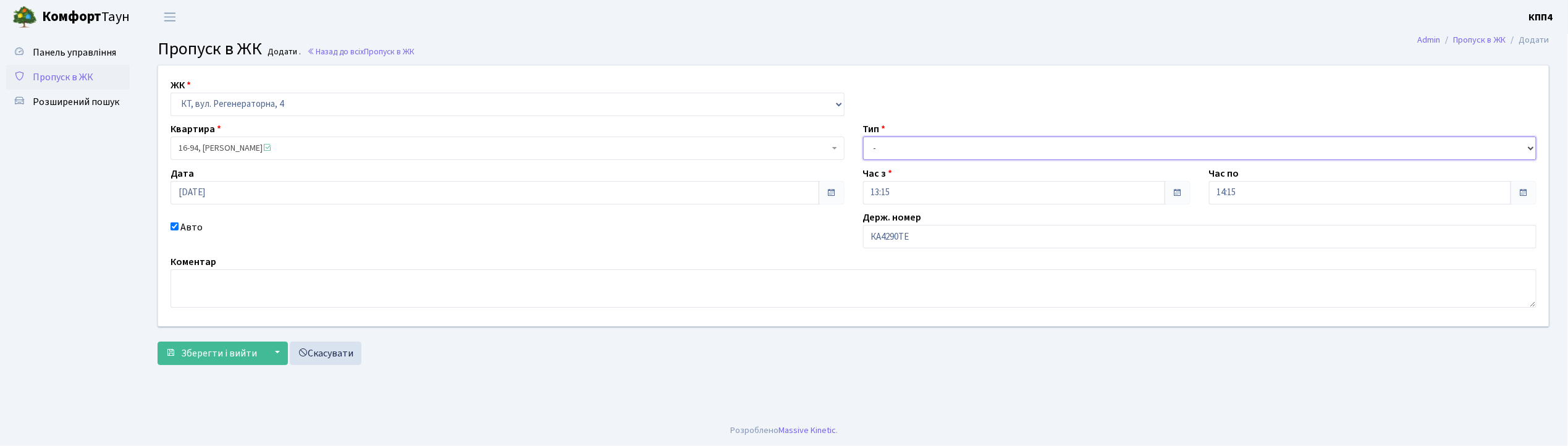
click at [874, 149] on select "- Доставка Таксі Гості Сервіс" at bounding box center [1200, 148] width 674 height 24
select select "2"
click at [863, 136] on select "- Доставка Таксі Гості Сервіс" at bounding box center [1200, 148] width 674 height 24
click at [220, 350] on span "Зберегти і вийти" at bounding box center [219, 354] width 76 height 13
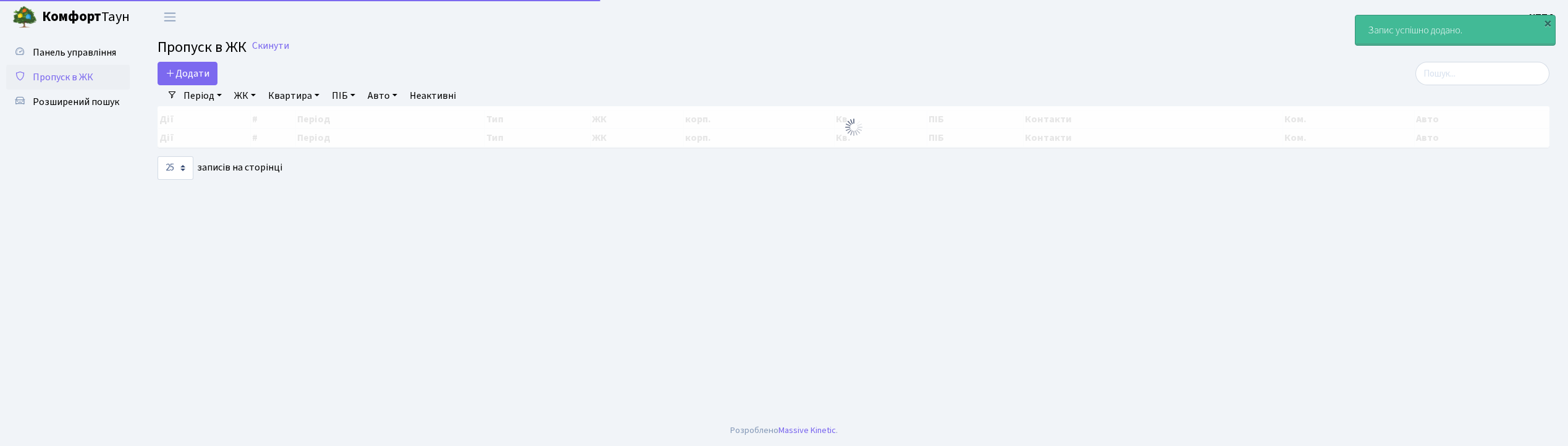
select select "25"
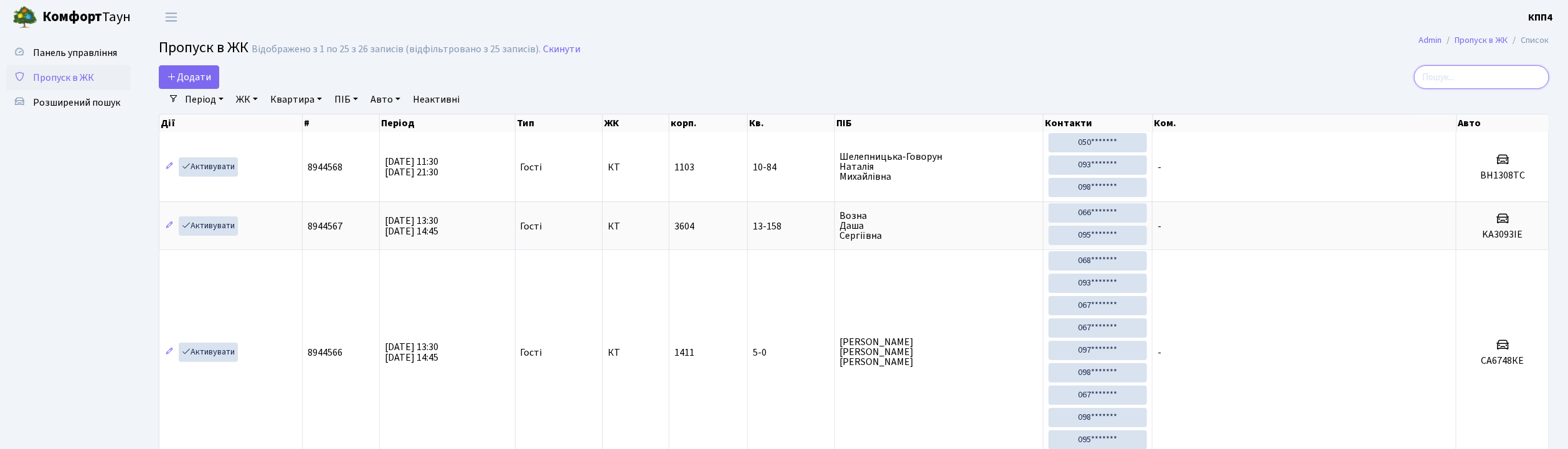
click at [1481, 79] on input "search" at bounding box center [1482, 77] width 135 height 24
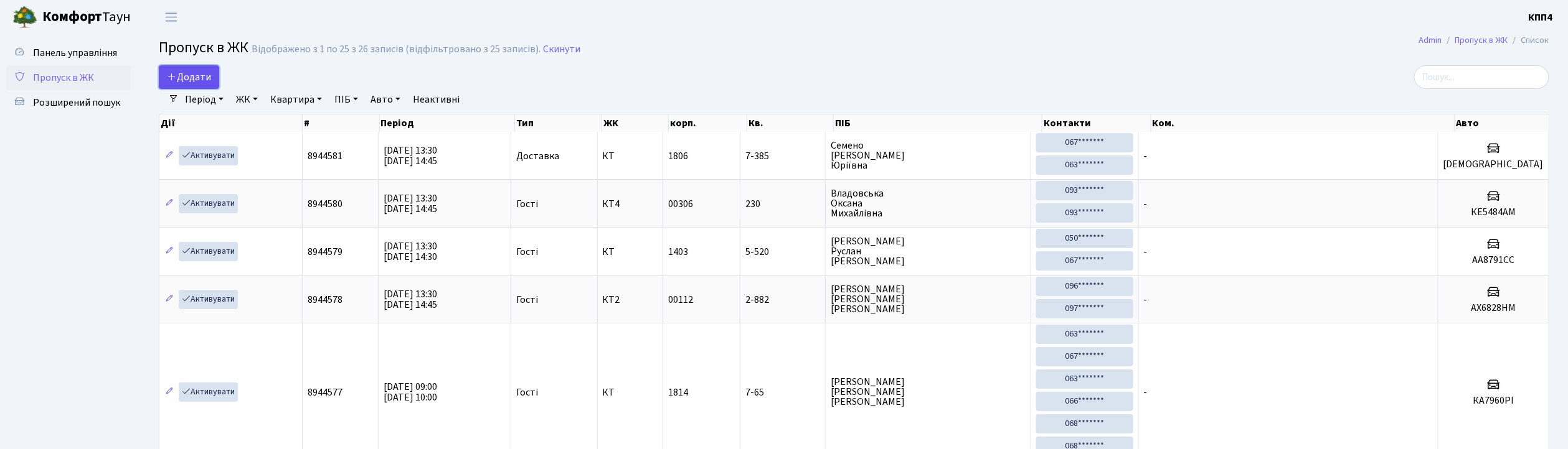
click at [198, 81] on span "Додати" at bounding box center [189, 77] width 44 height 13
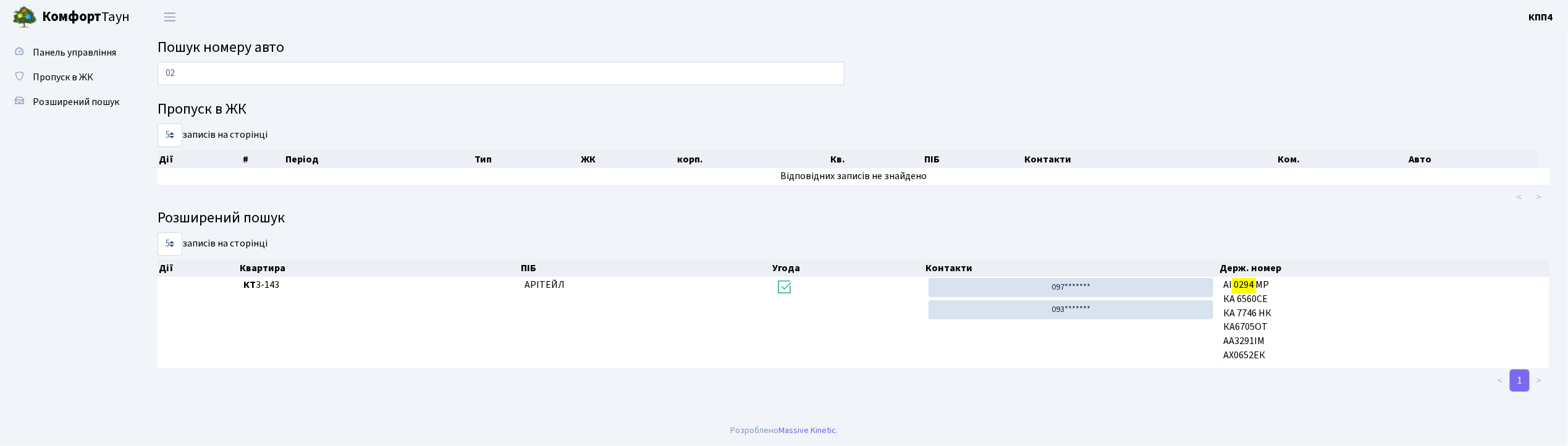
type input "0"
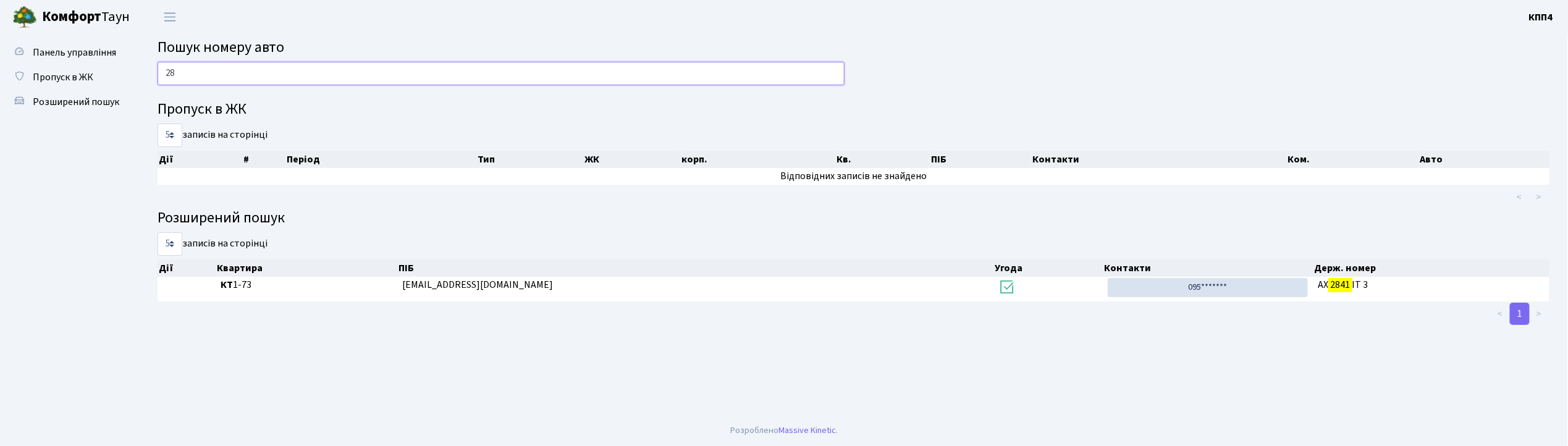
type input "2"
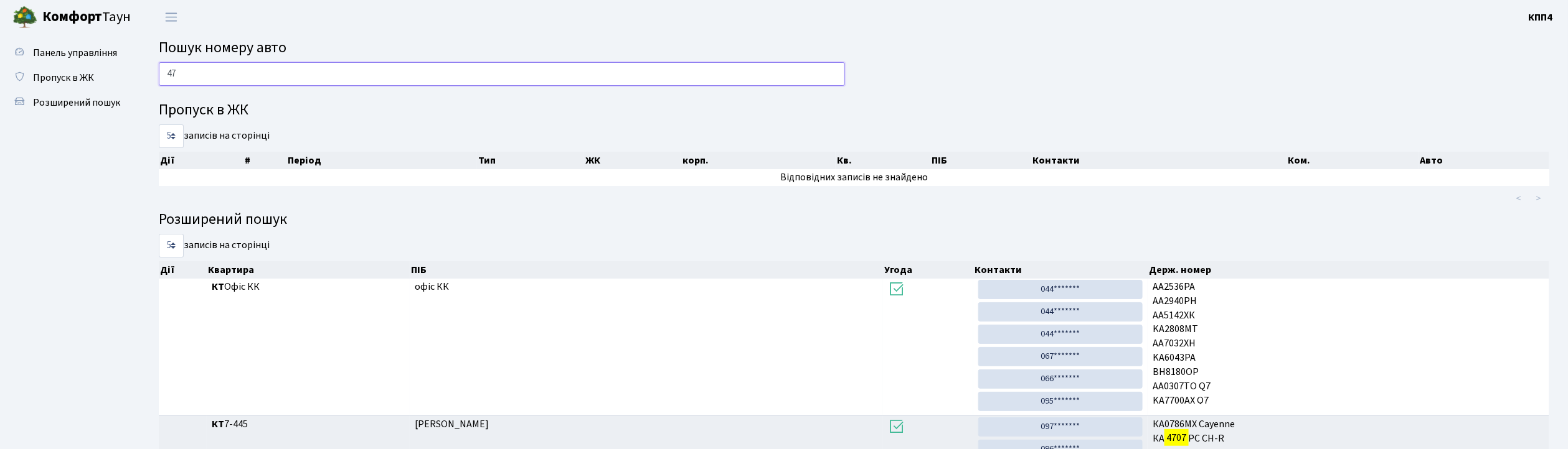
type input "4"
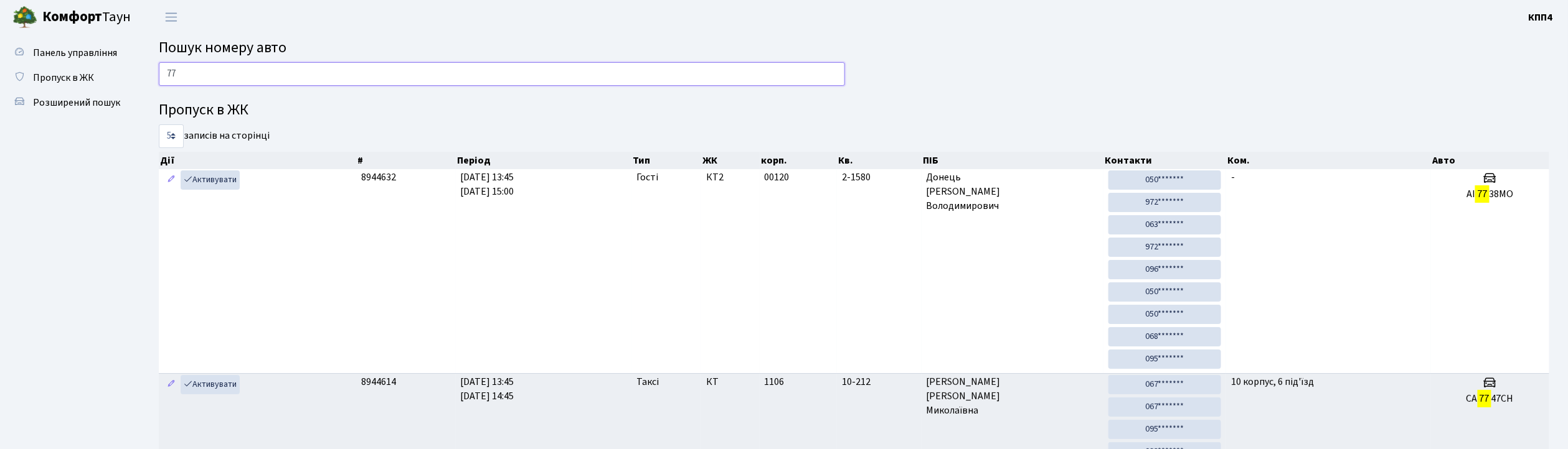
type input "7"
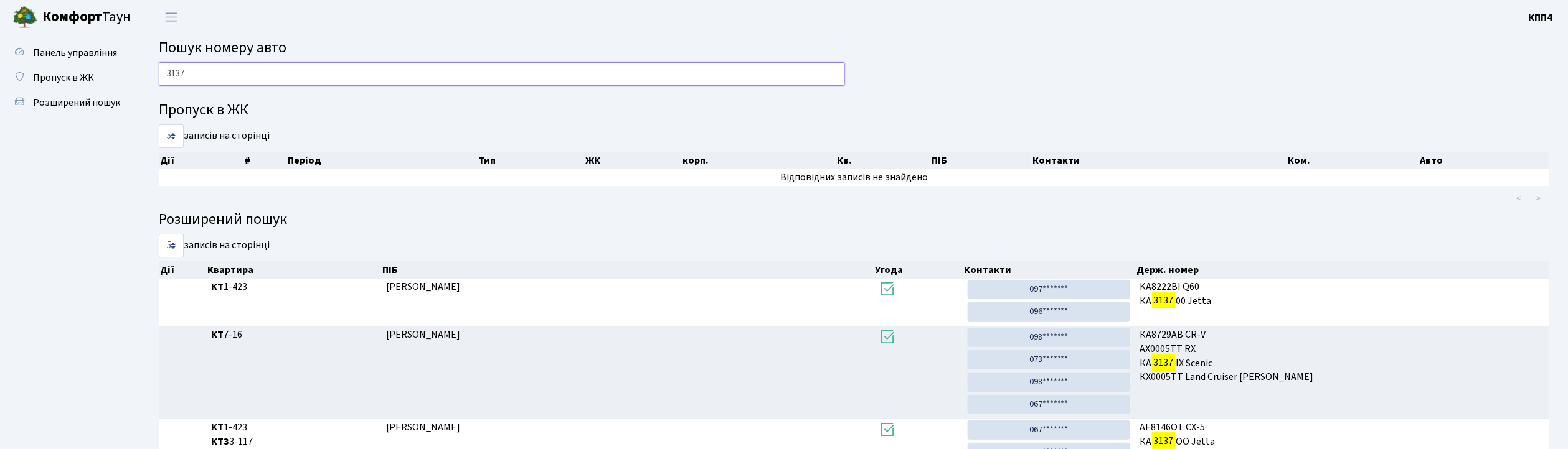
type input "3137"
click at [56, 100] on span "Розширений пошук" at bounding box center [76, 103] width 87 height 13
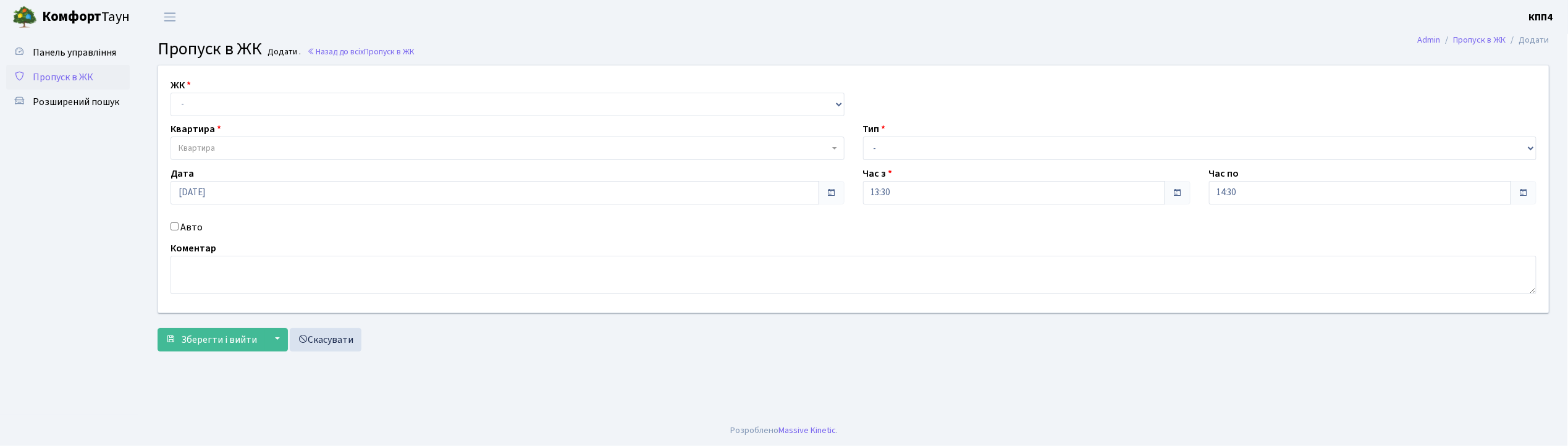
click at [177, 224] on input "Авто" at bounding box center [174, 227] width 8 height 8
checkbox input "true"
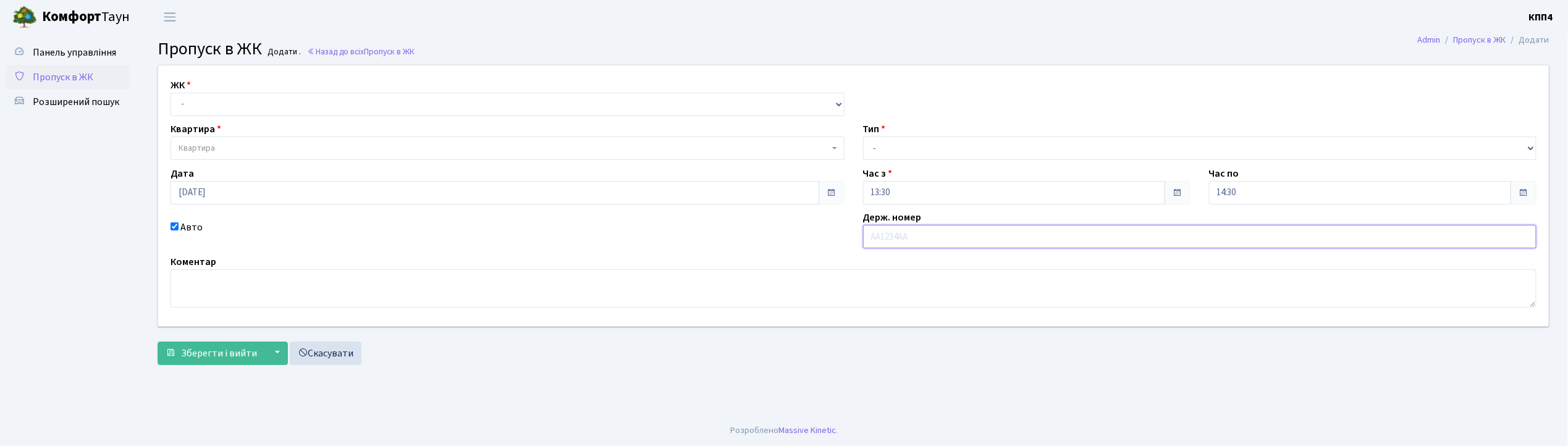
type input "У"
type input "КА0829МС"
click at [196, 103] on select "- КТ, вул. Регенераторна, 4 КТ2, просп. Соборності, 17 КТ3, вул. Березнева, 16 …" at bounding box center [508, 104] width 674 height 24
select select "271"
click at [171, 92] on select "- КТ, вул. Регенераторна, 4 КТ2, просп. Соборності, 17 КТ3, вул. Березнева, 16 …" at bounding box center [508, 104] width 674 height 24
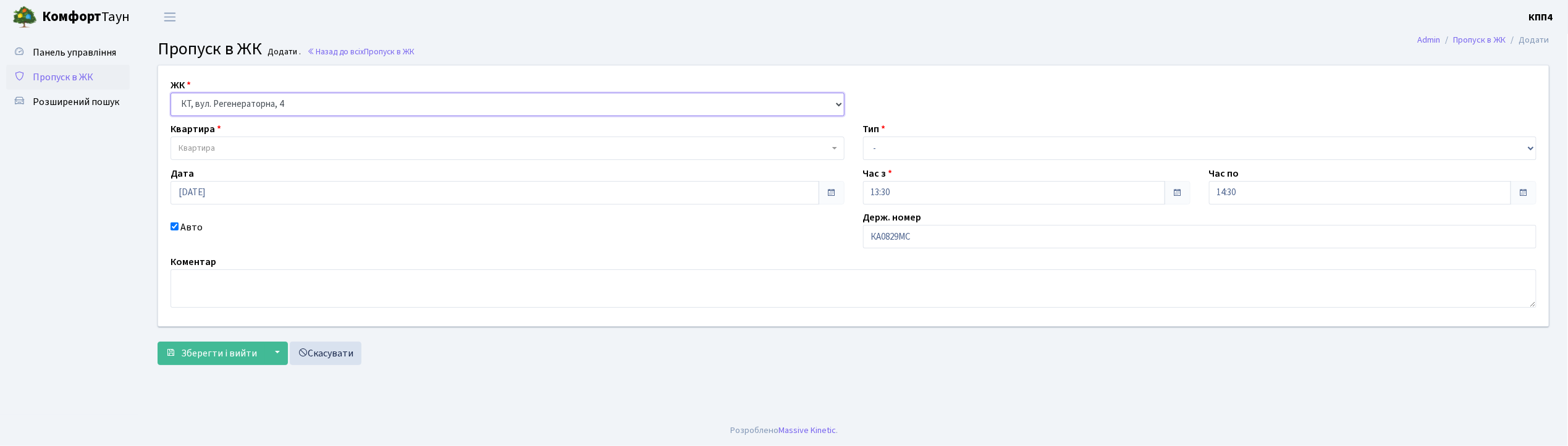
select select
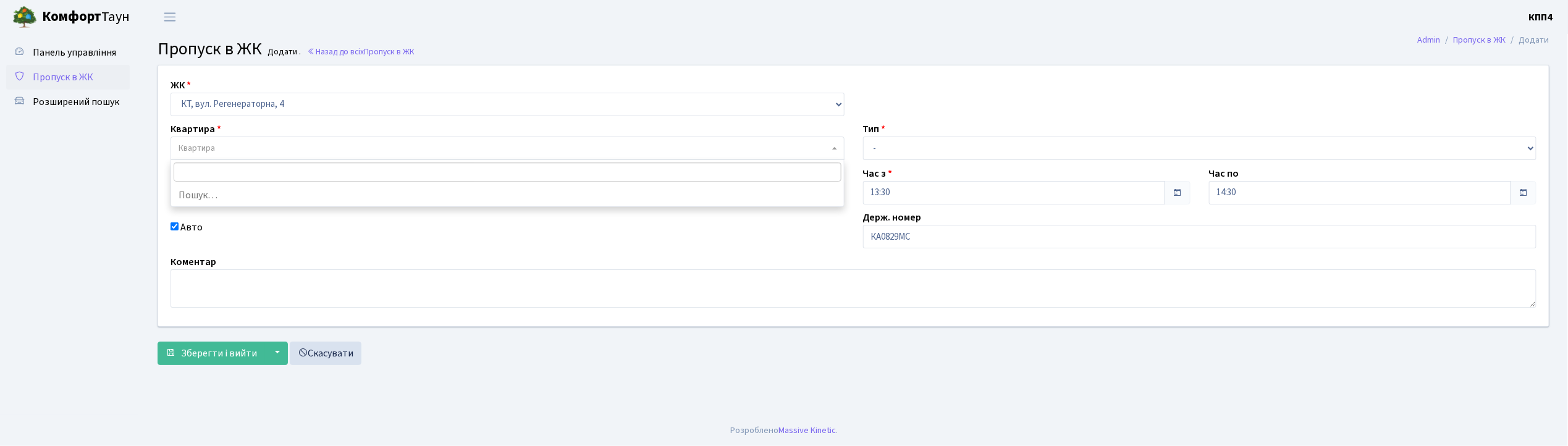
click at [207, 149] on span "Квартира" at bounding box center [196, 148] width 36 height 12
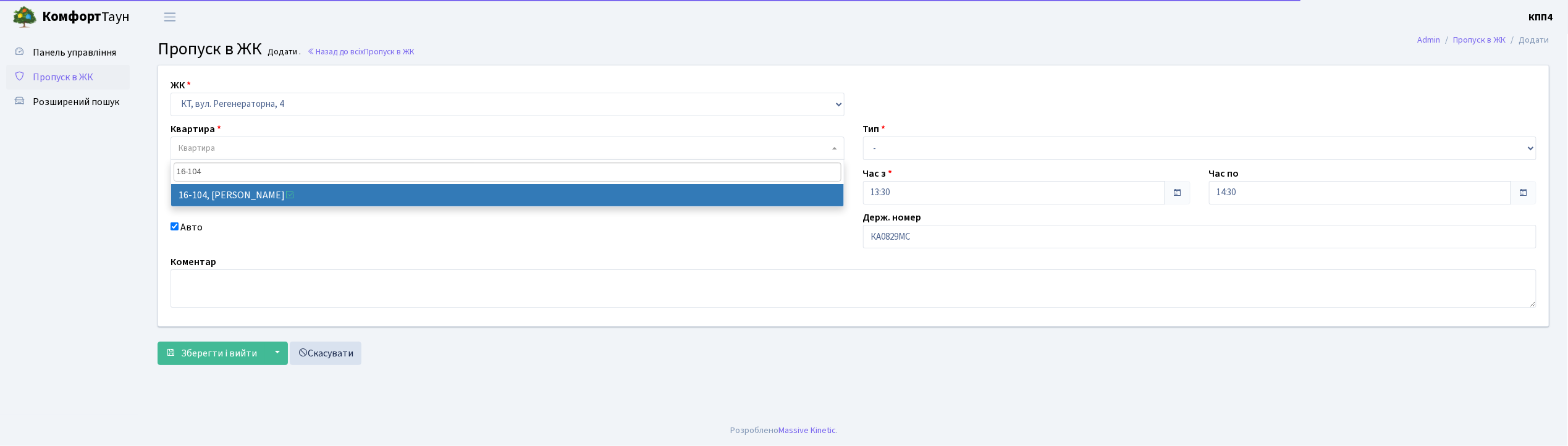
type input "16-104"
select select "8665"
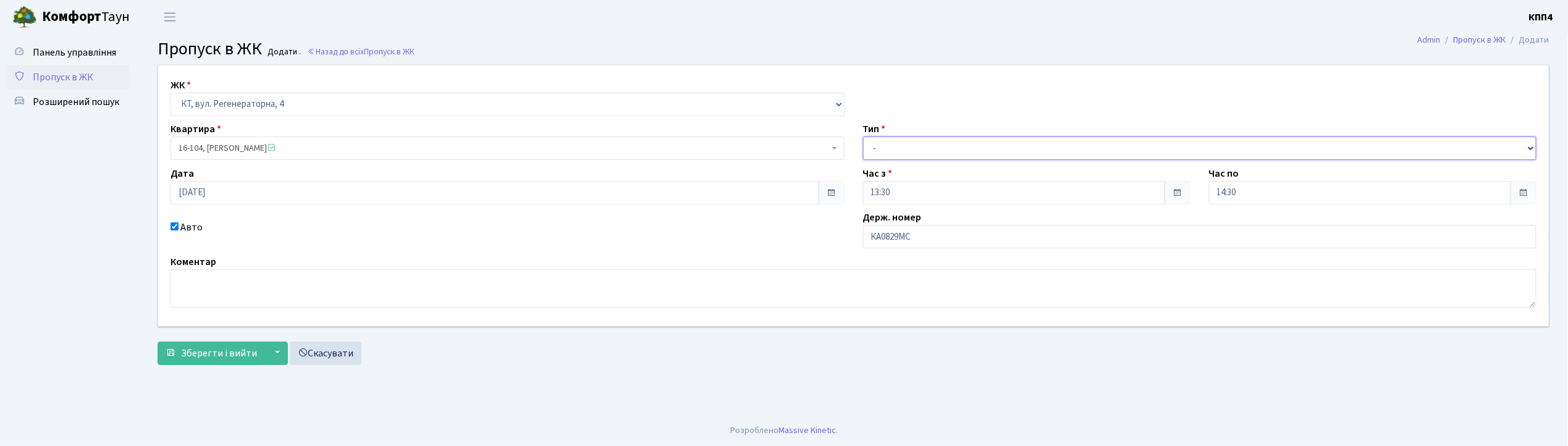
click at [882, 149] on select "- Доставка Таксі Гості Сервіс" at bounding box center [1200, 148] width 674 height 24
select select "2"
click at [863, 136] on select "- Доставка Таксі Гості Сервіс" at bounding box center [1200, 148] width 674 height 24
click at [215, 356] on span "Зберегти і вийти" at bounding box center [219, 354] width 76 height 13
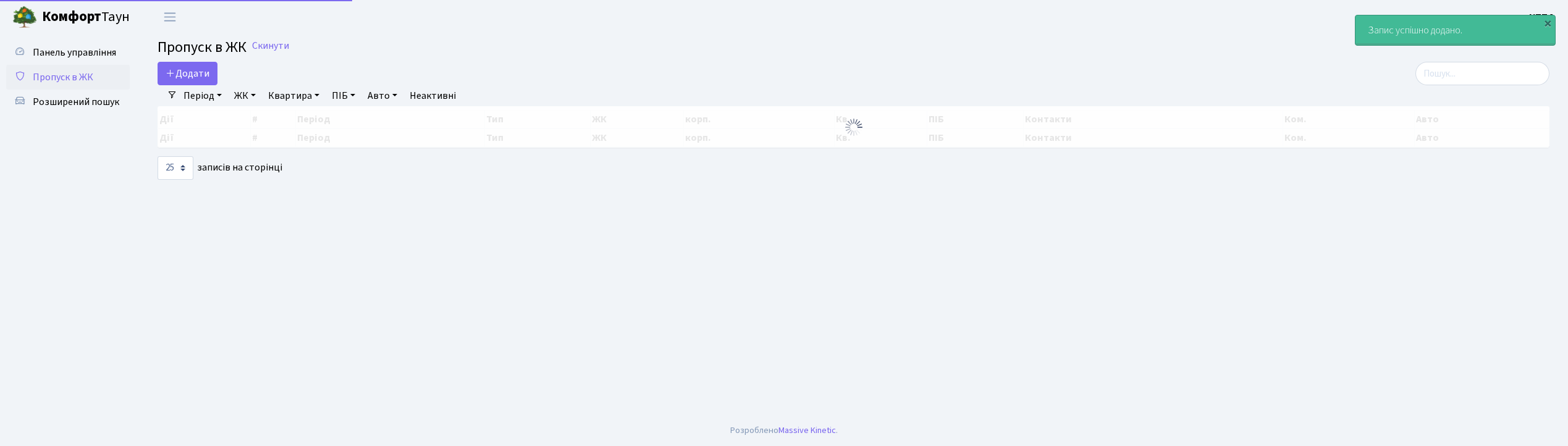
select select "25"
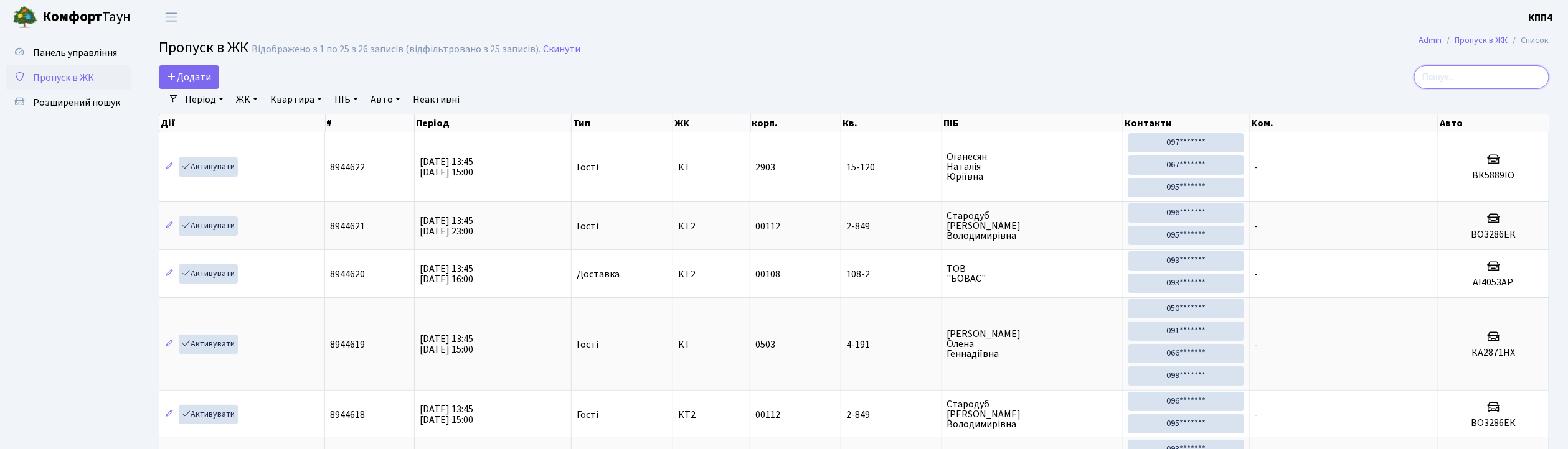
click at [1456, 83] on input "search" at bounding box center [1482, 77] width 135 height 24
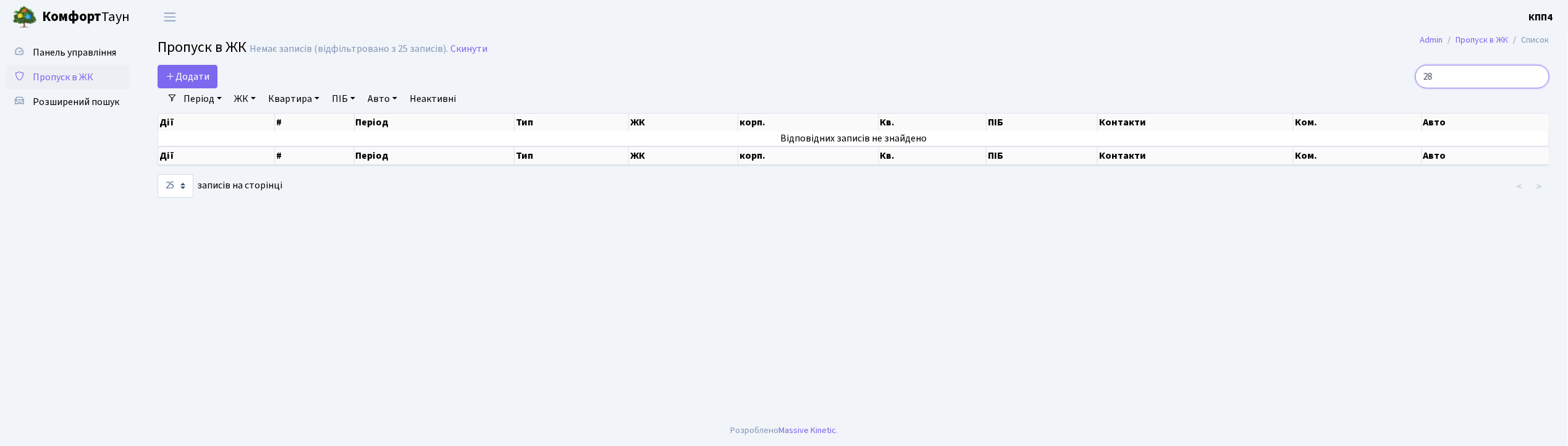
type input "2"
type input "5150"
click at [192, 72] on span "Додати" at bounding box center [188, 76] width 44 height 13
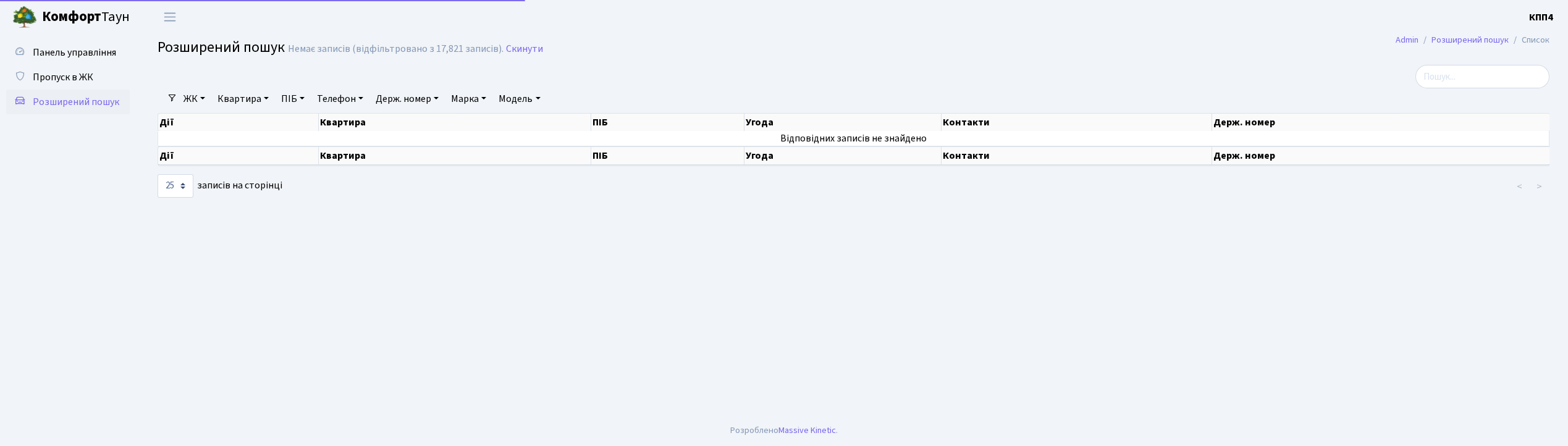
select select "25"
click at [407, 103] on link "Держ. номер" at bounding box center [407, 99] width 73 height 21
click at [80, 54] on span "Панель управління" at bounding box center [74, 52] width 84 height 13
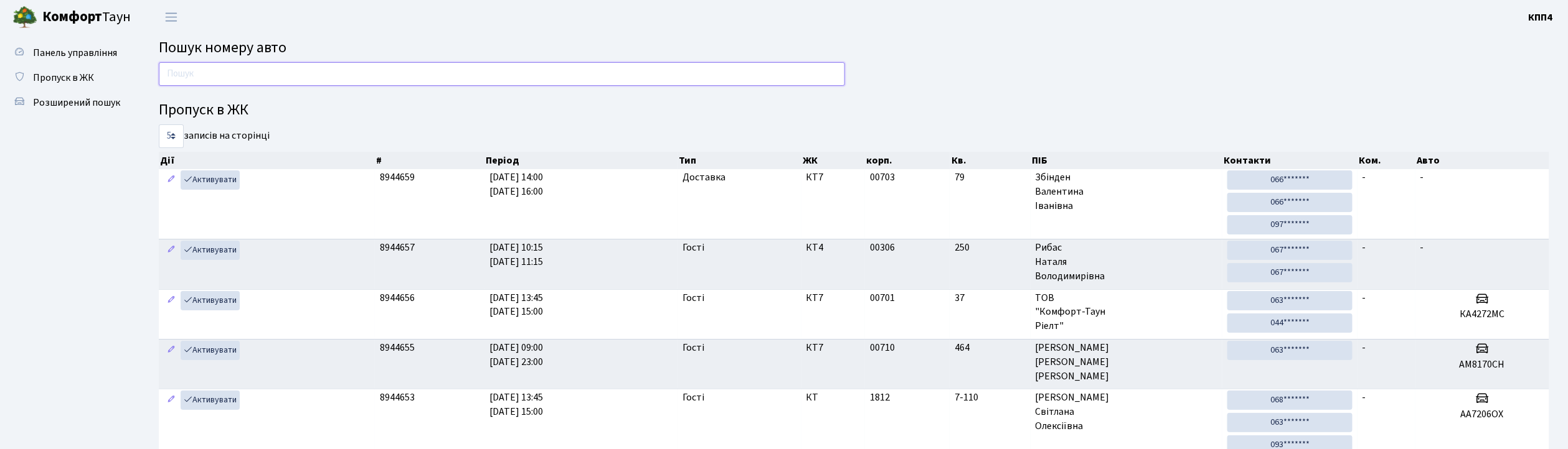
click at [173, 73] on input "text" at bounding box center [501, 74] width 687 height 24
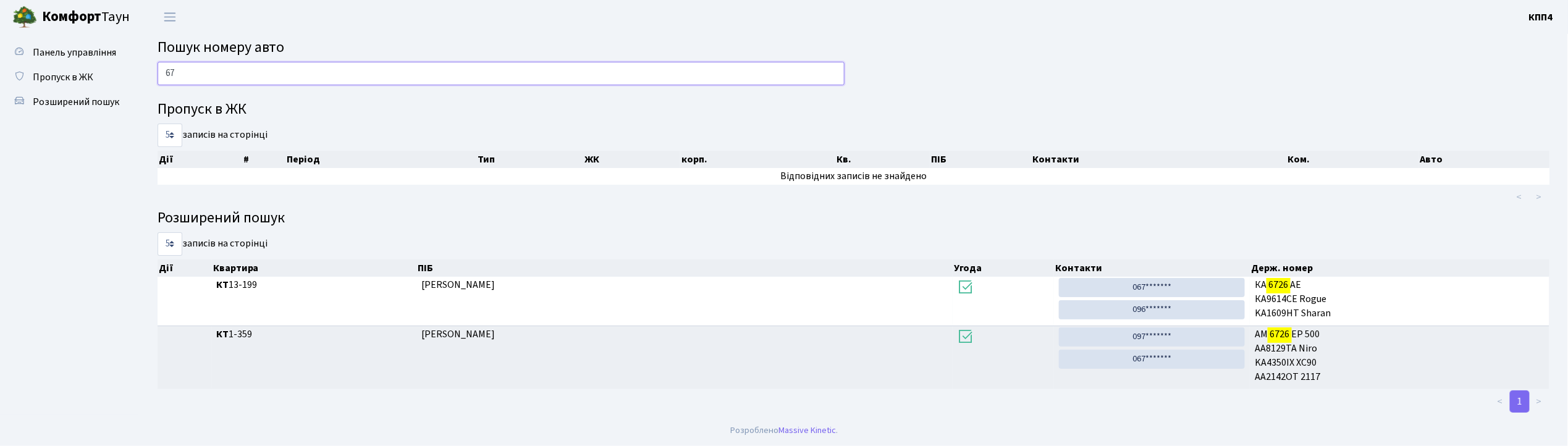
type input "6"
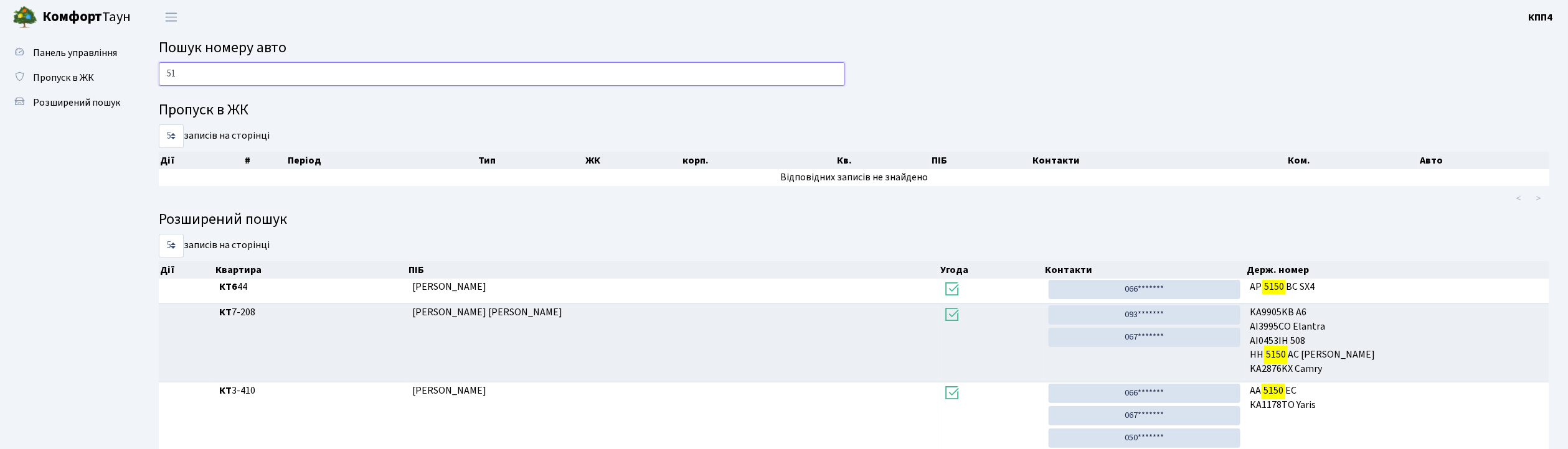
type input "5"
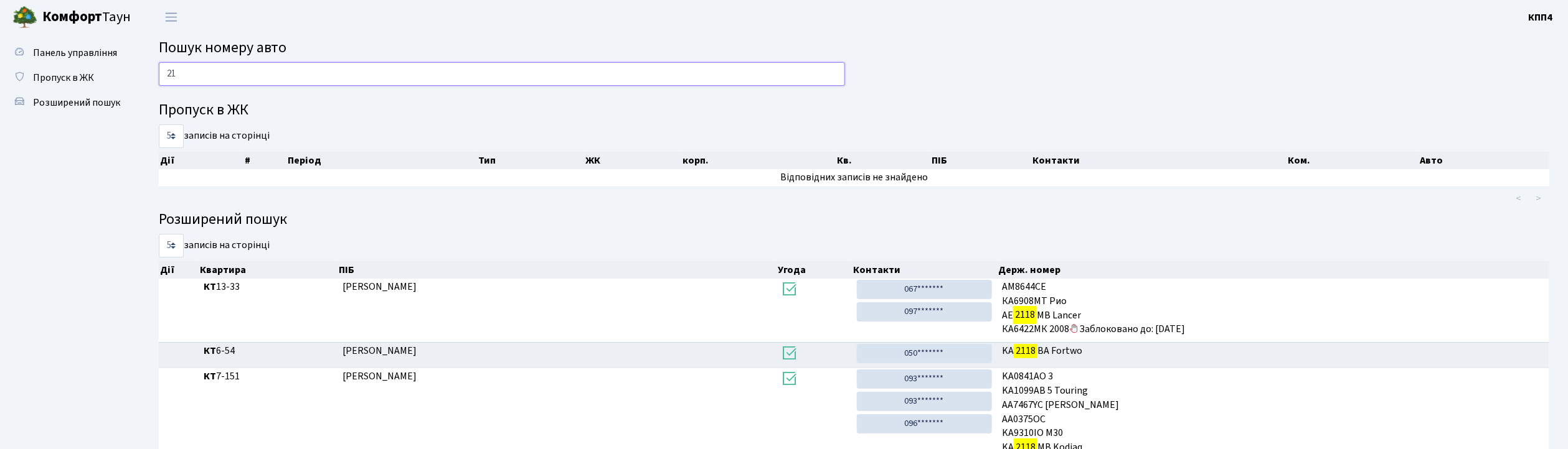
type input "2"
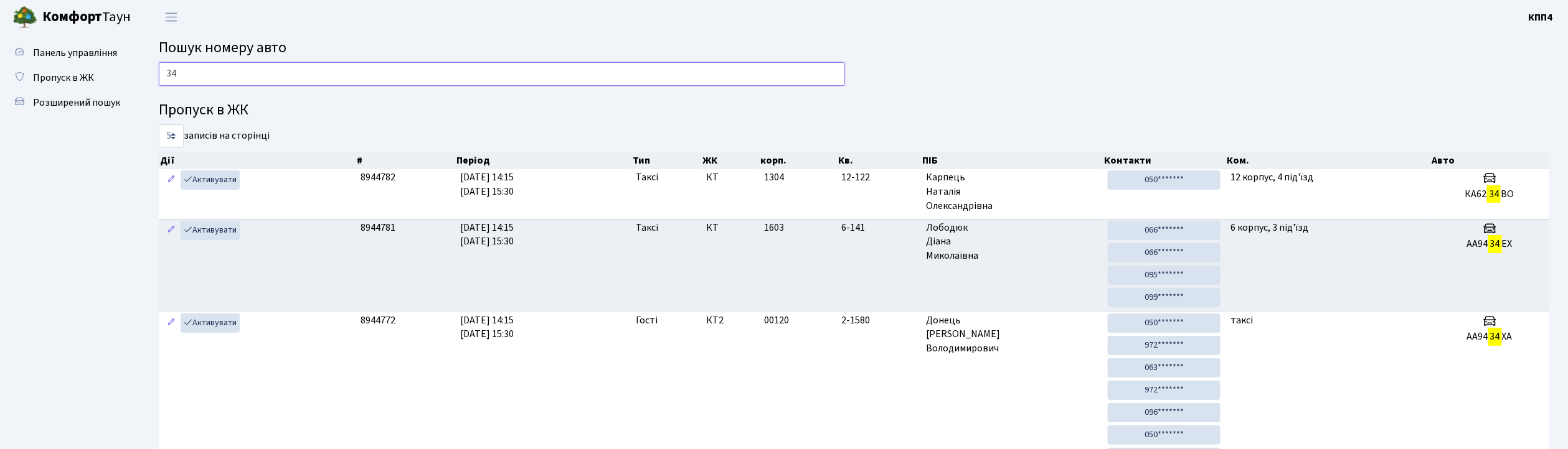
type input "3"
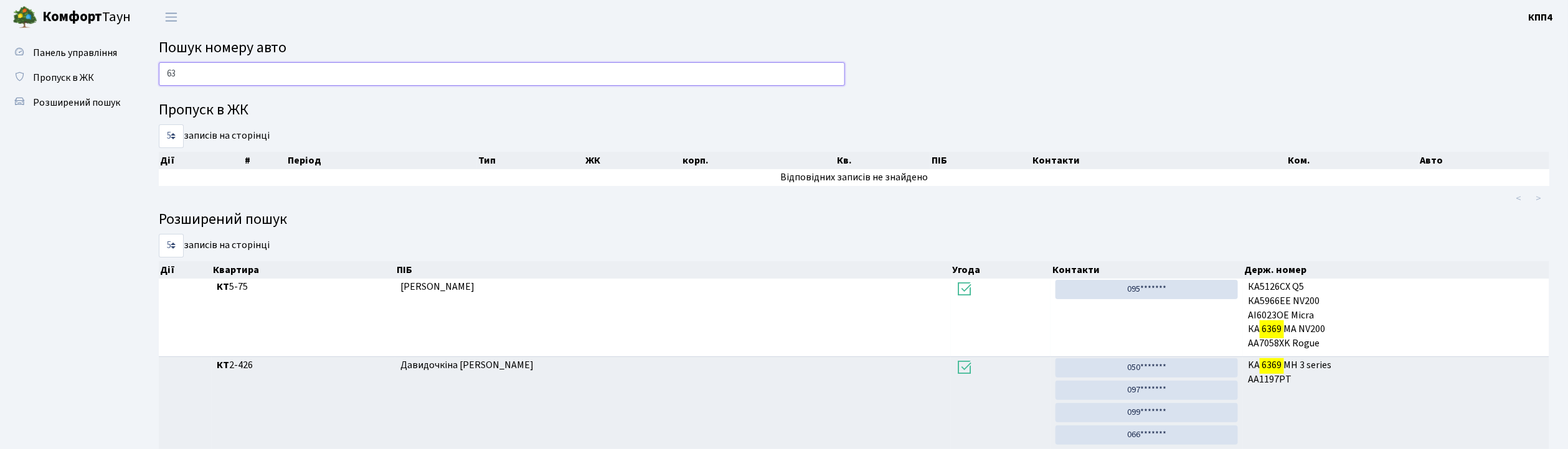
type input "6"
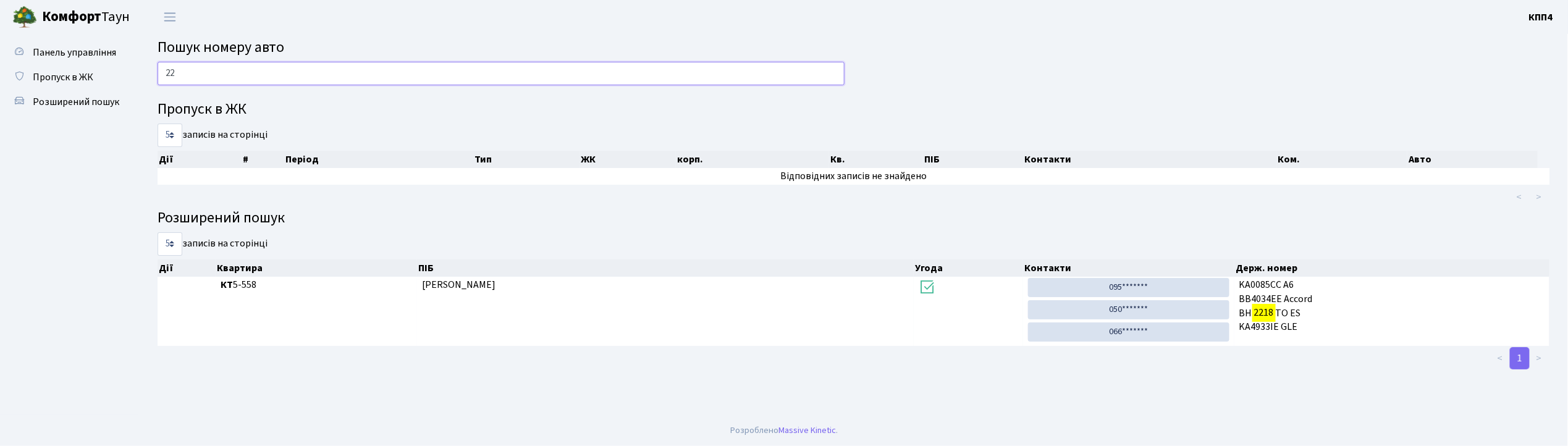
type input "2"
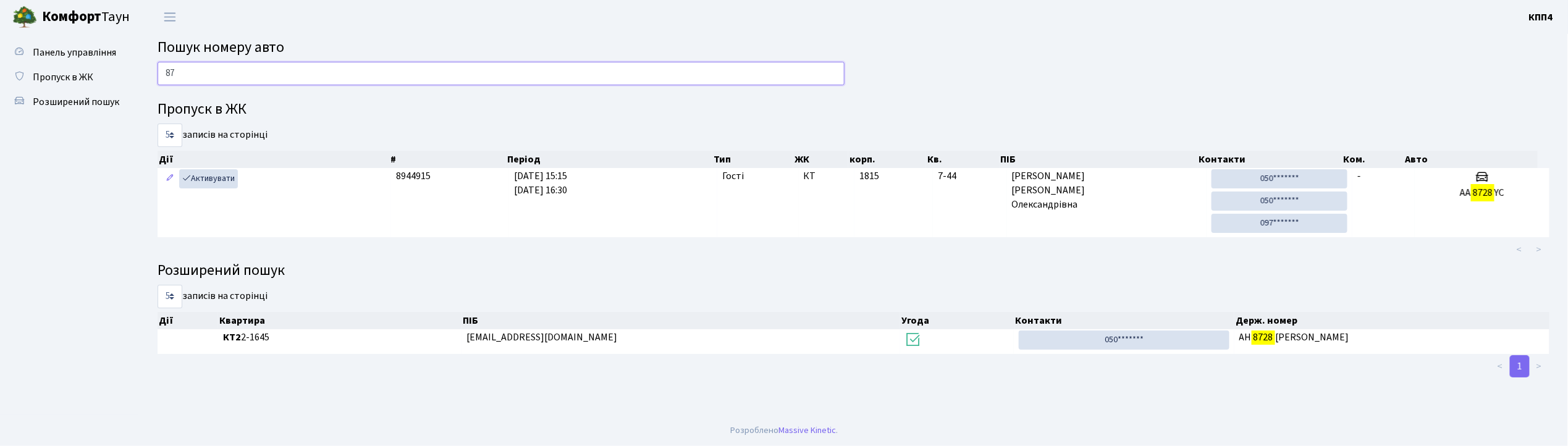
type input "8"
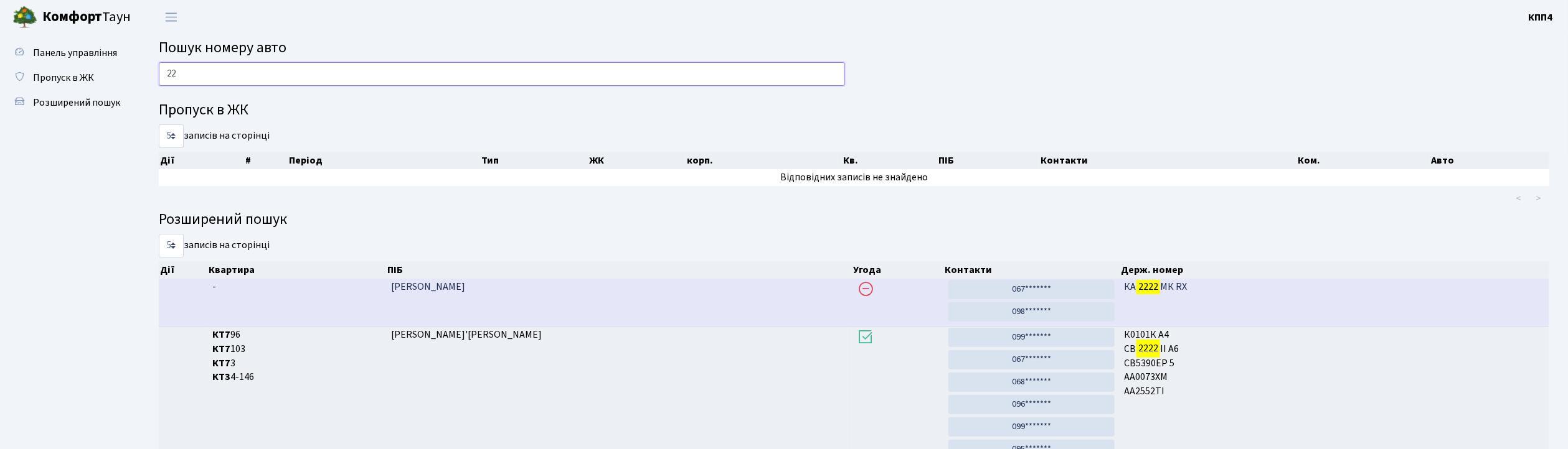
type input "2"
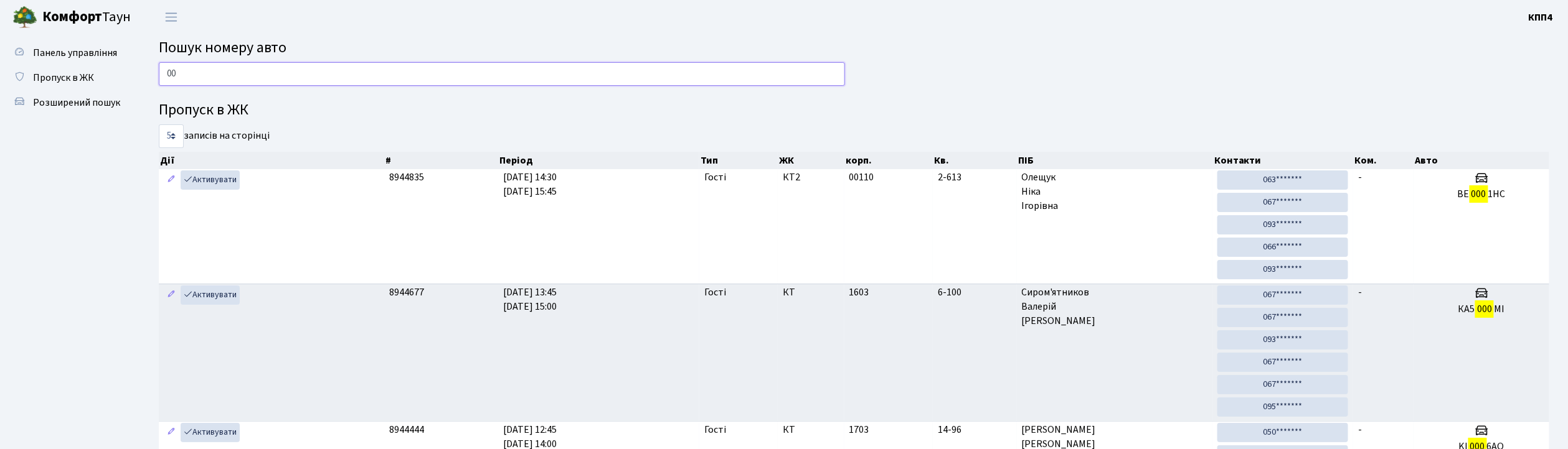
type input "0"
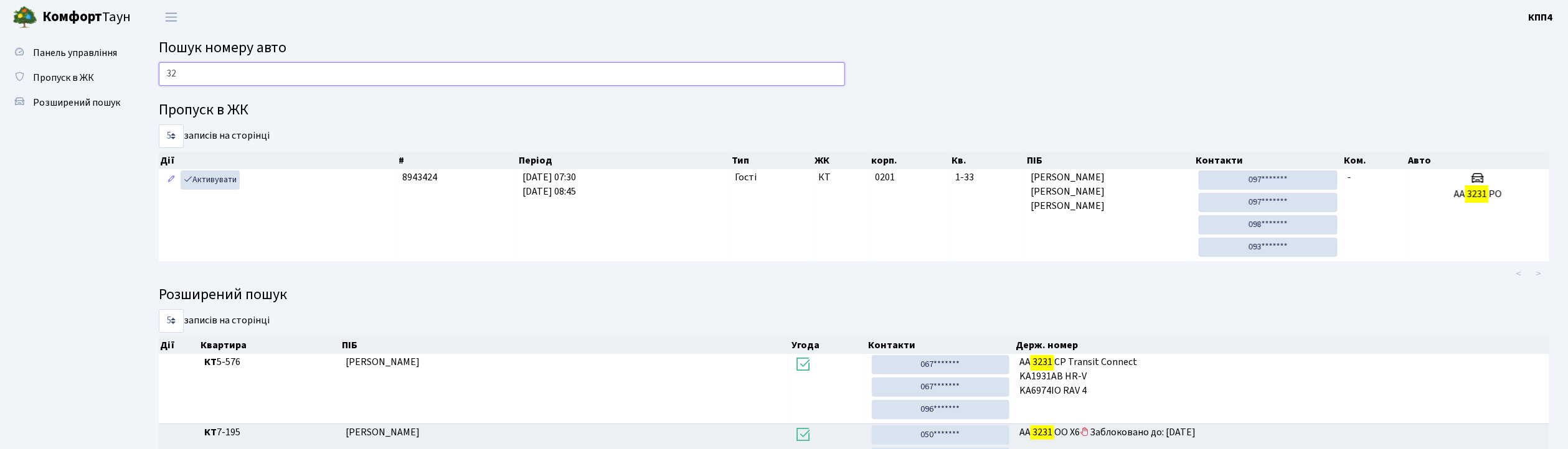
type input "3"
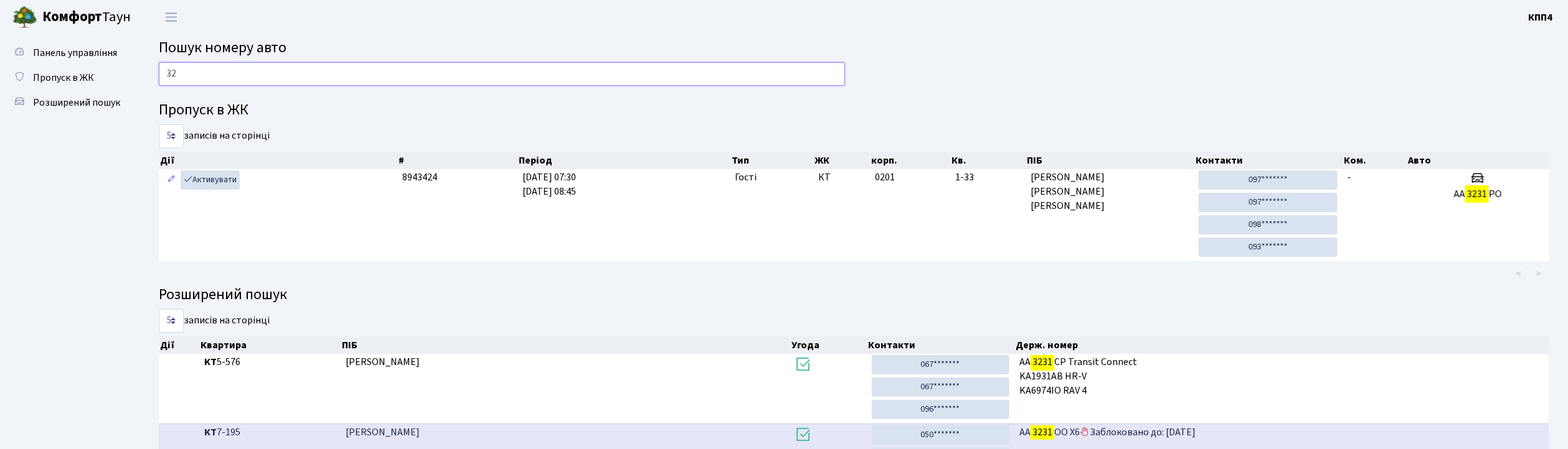
type input "3"
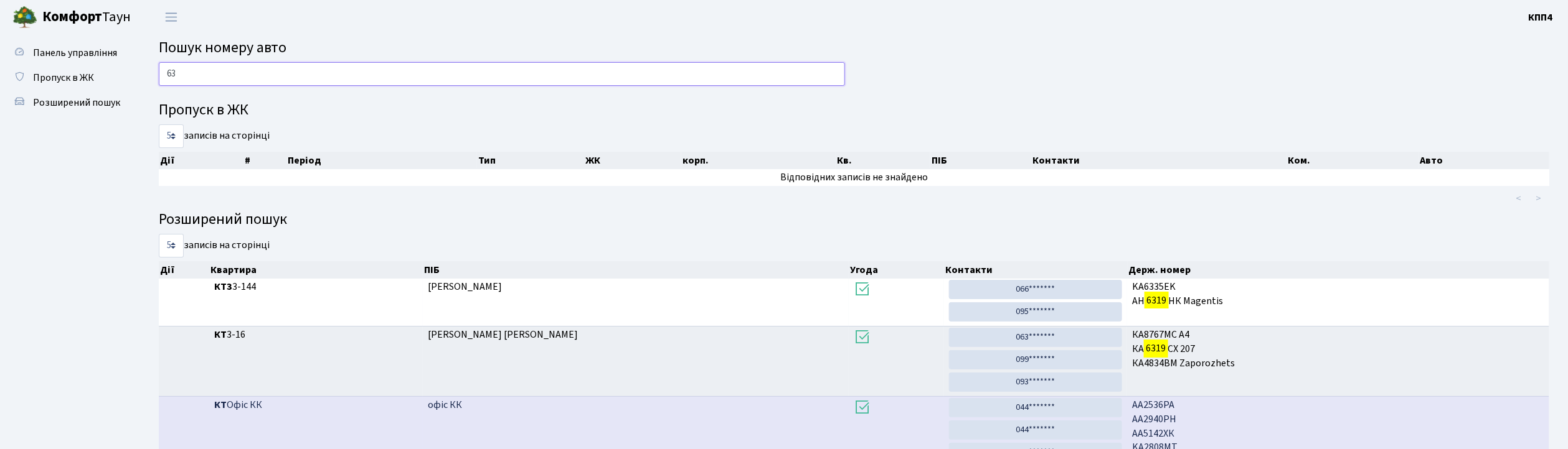
type input "6"
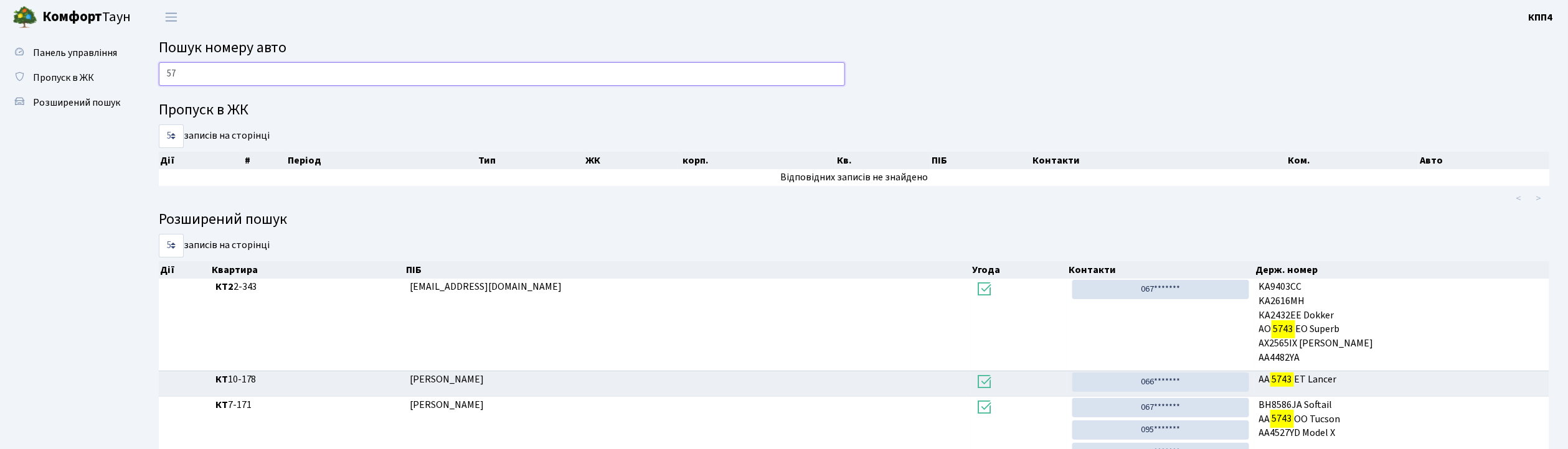
type input "5"
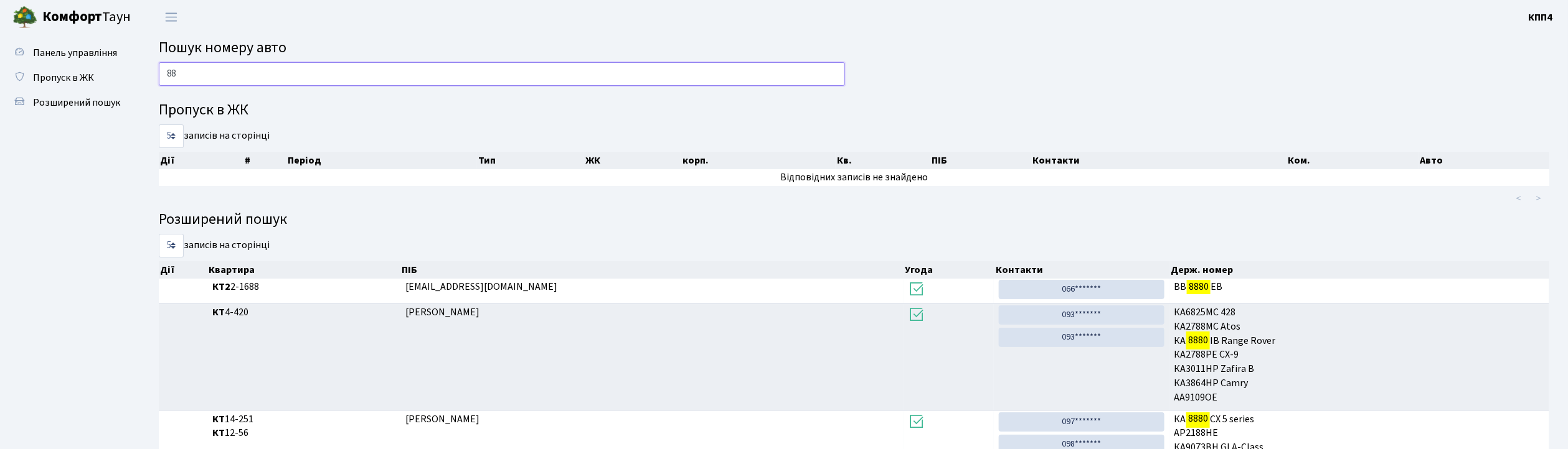
type input "8"
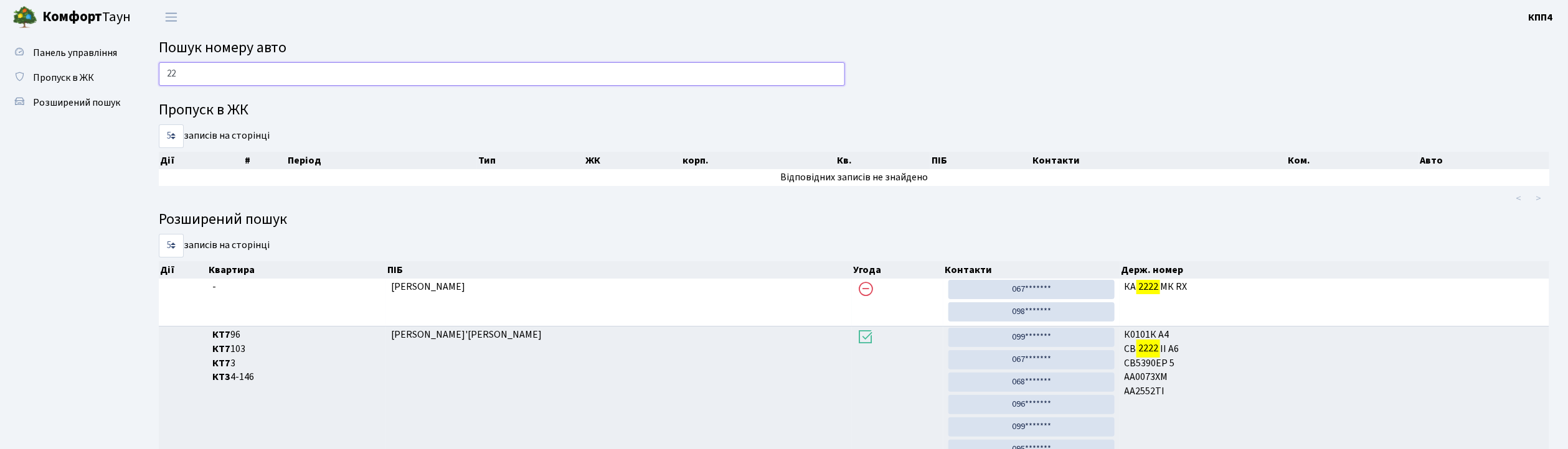
type input "2"
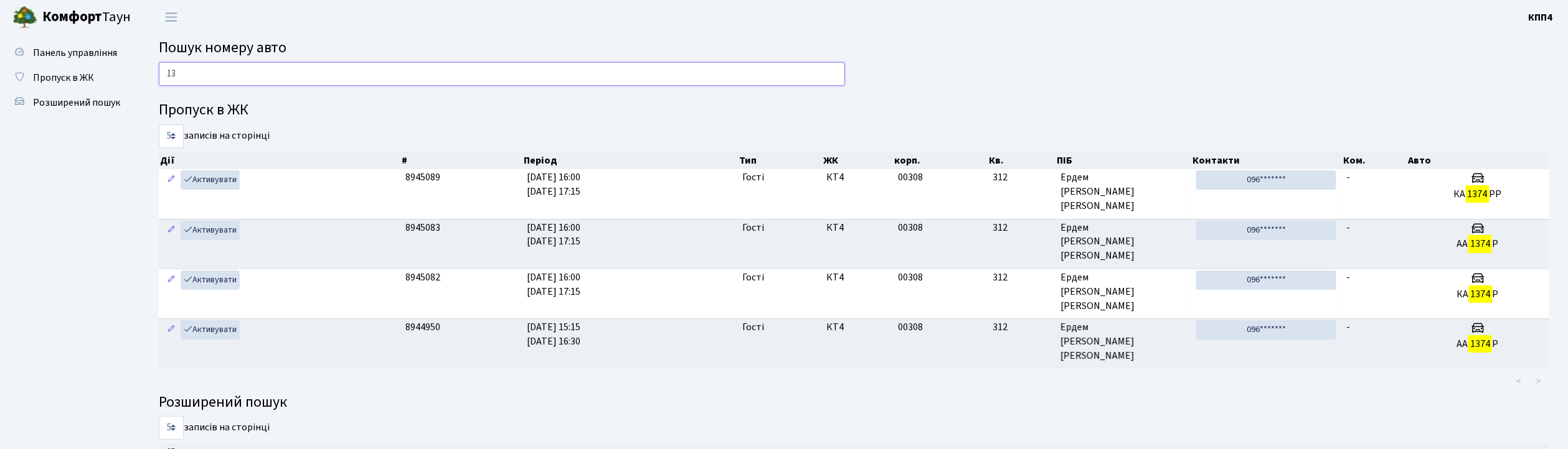
type input "1"
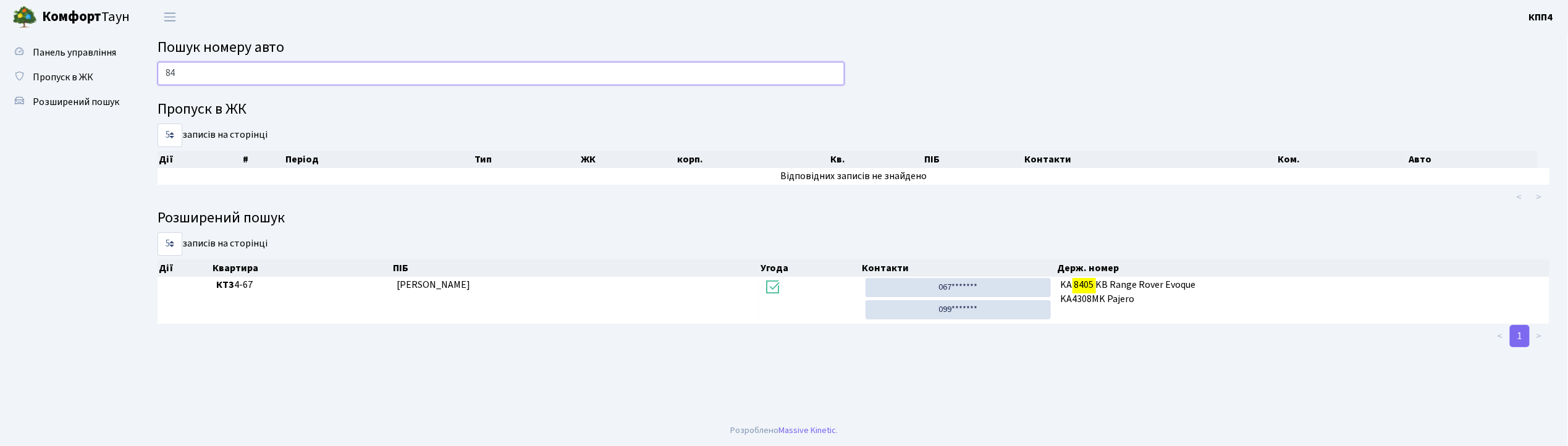
type input "8"
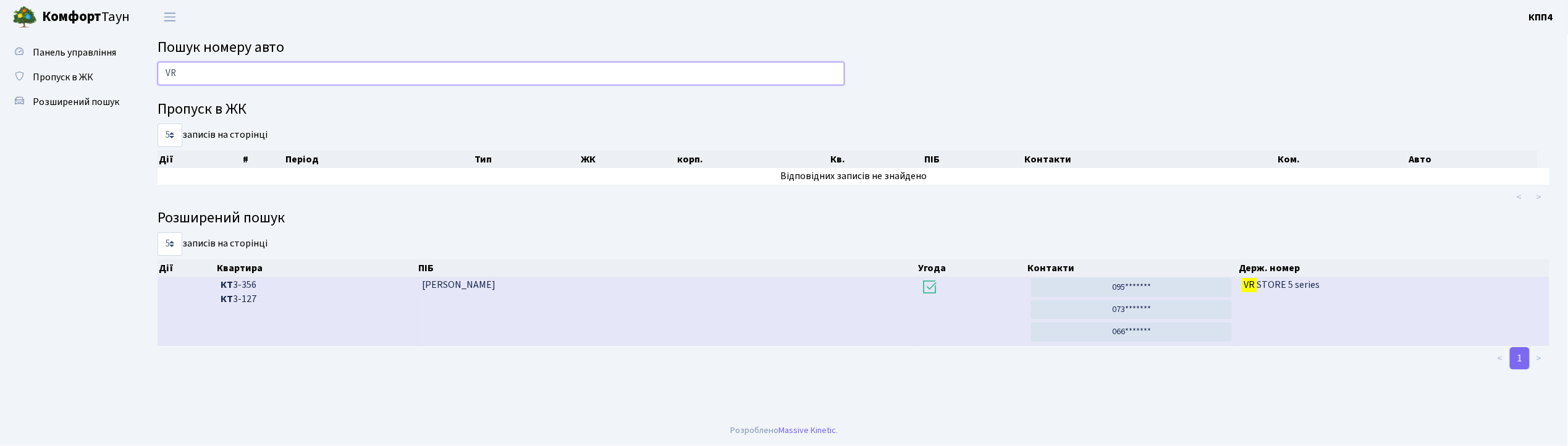
type input "V"
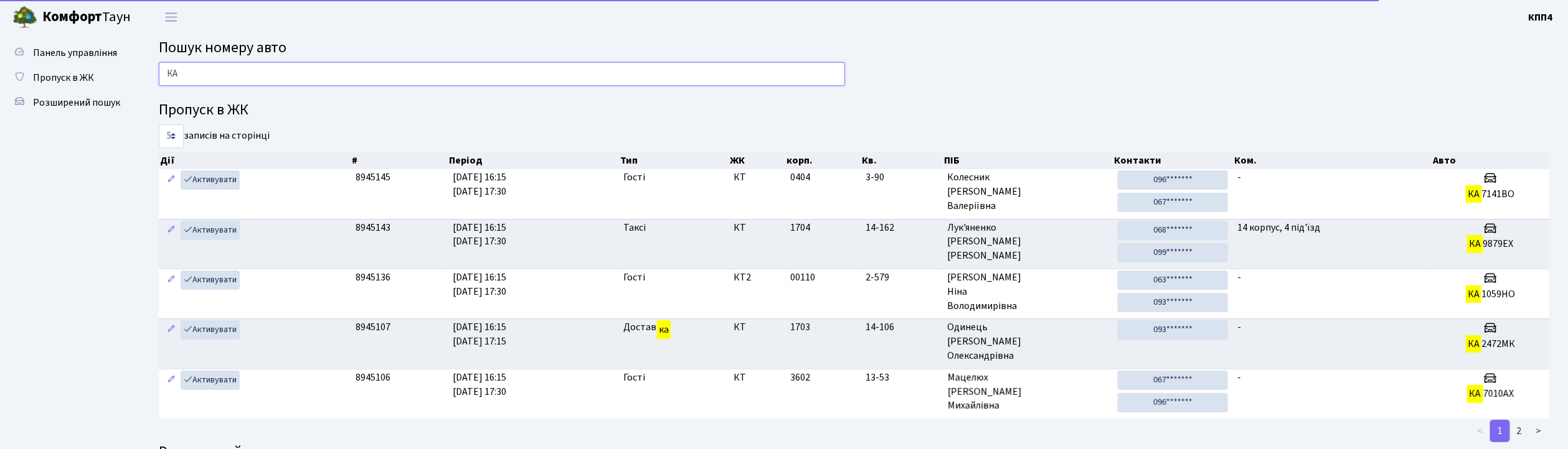
type input "[PERSON_NAME]"
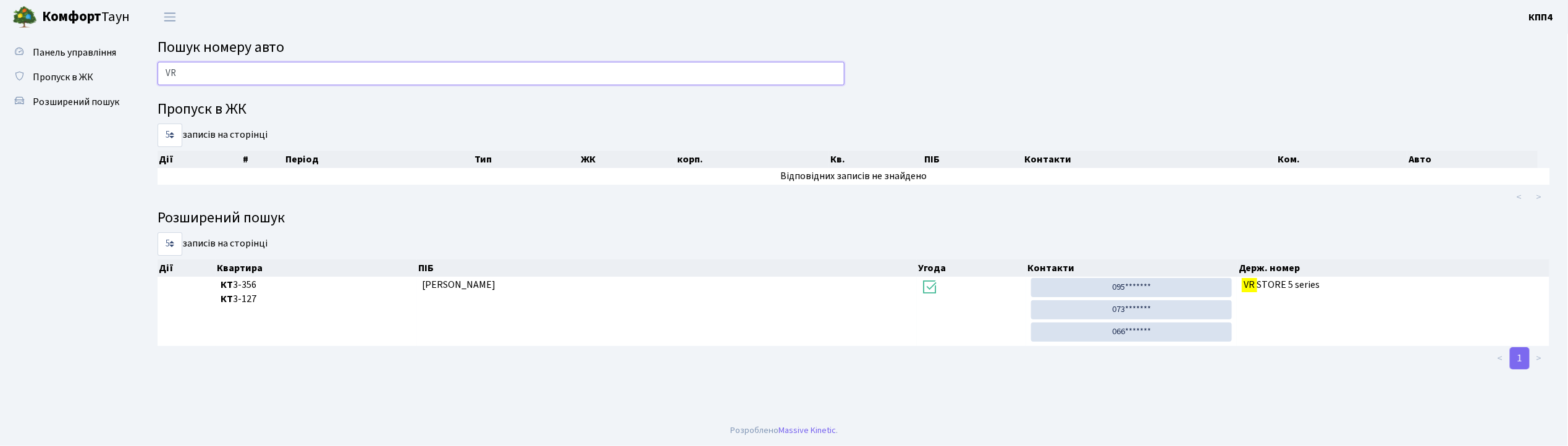
click at [217, 80] on input "VR" at bounding box center [500, 73] width 687 height 24
type input "V"
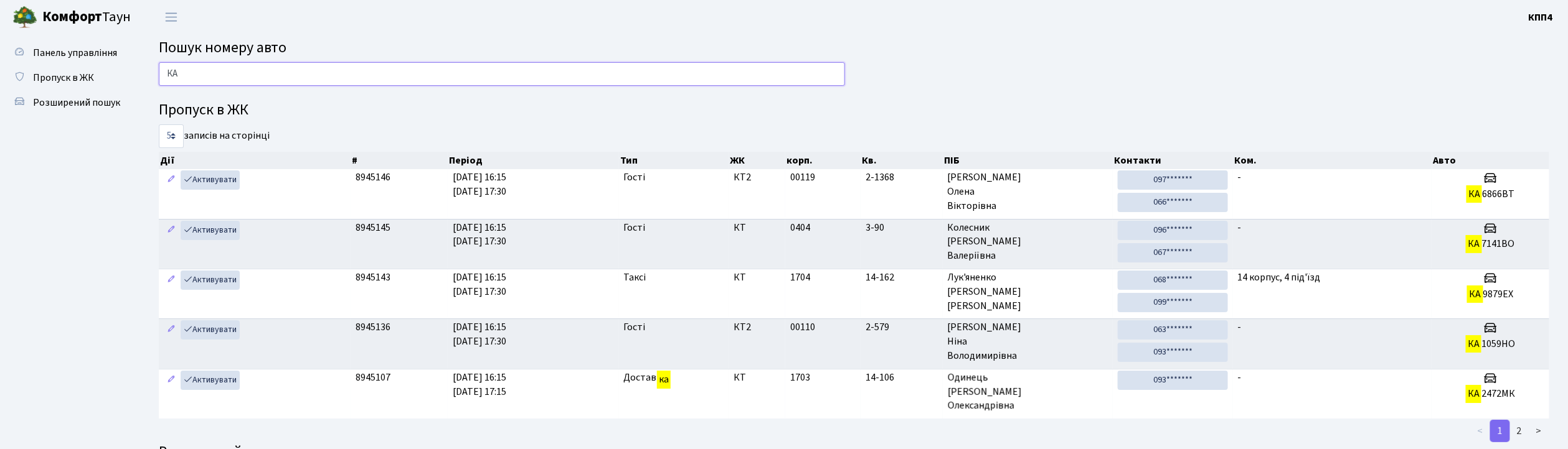
type input "К"
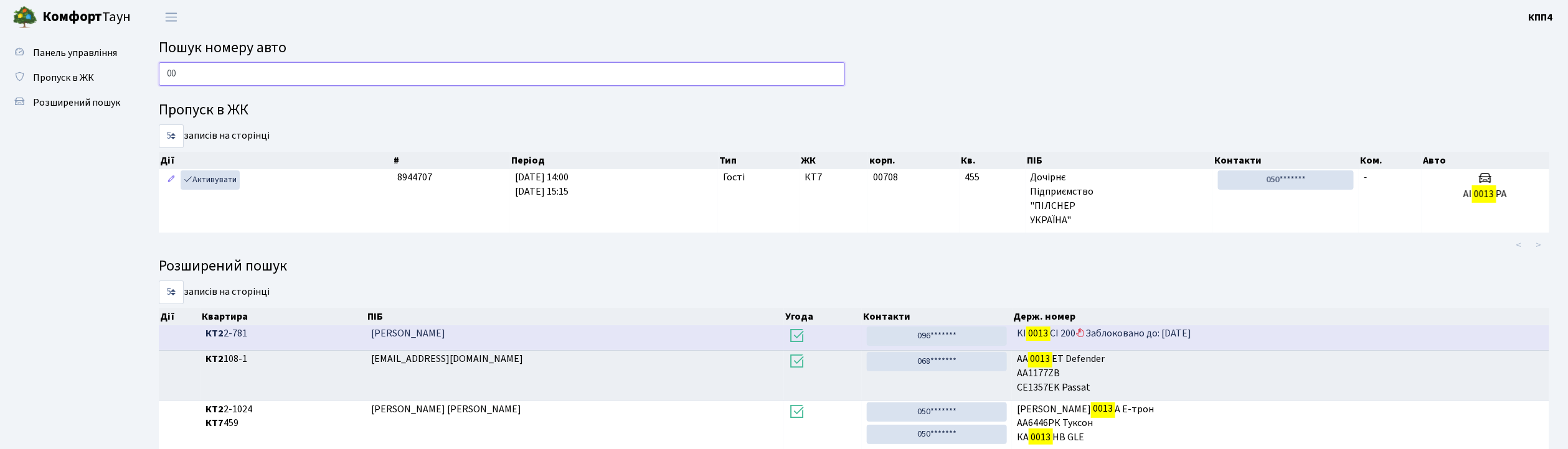
type input "0"
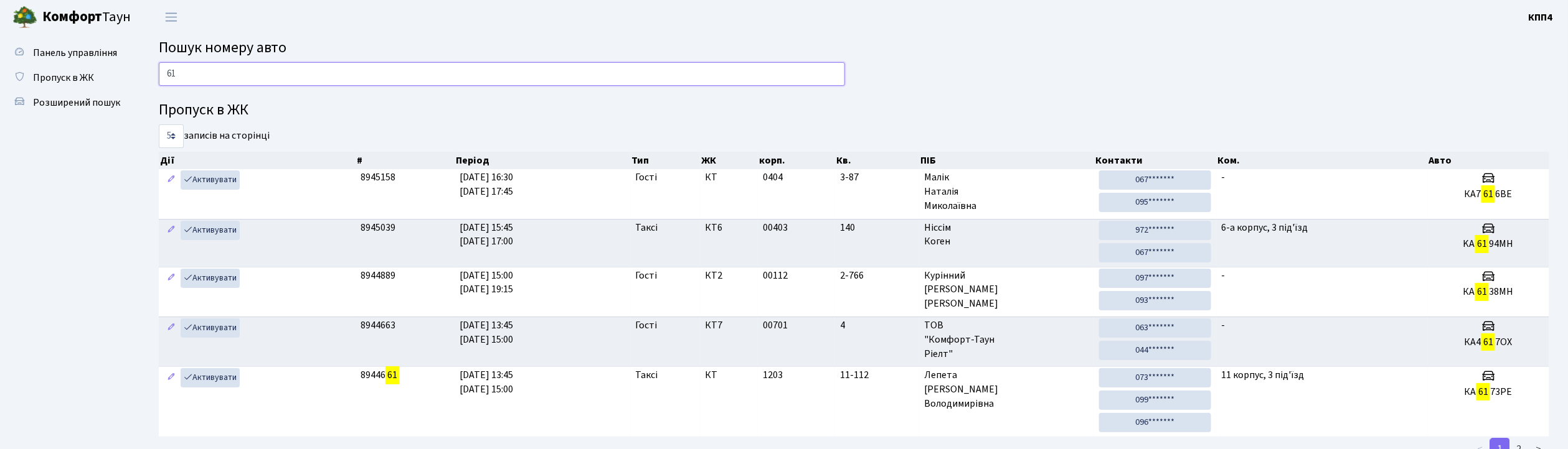
type input "6"
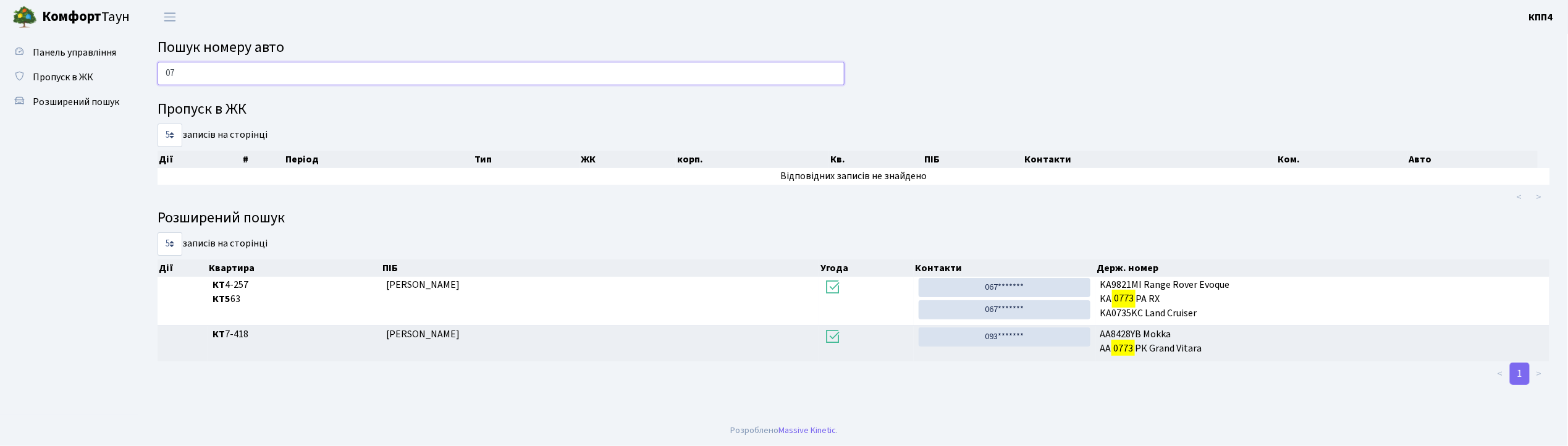
type input "0"
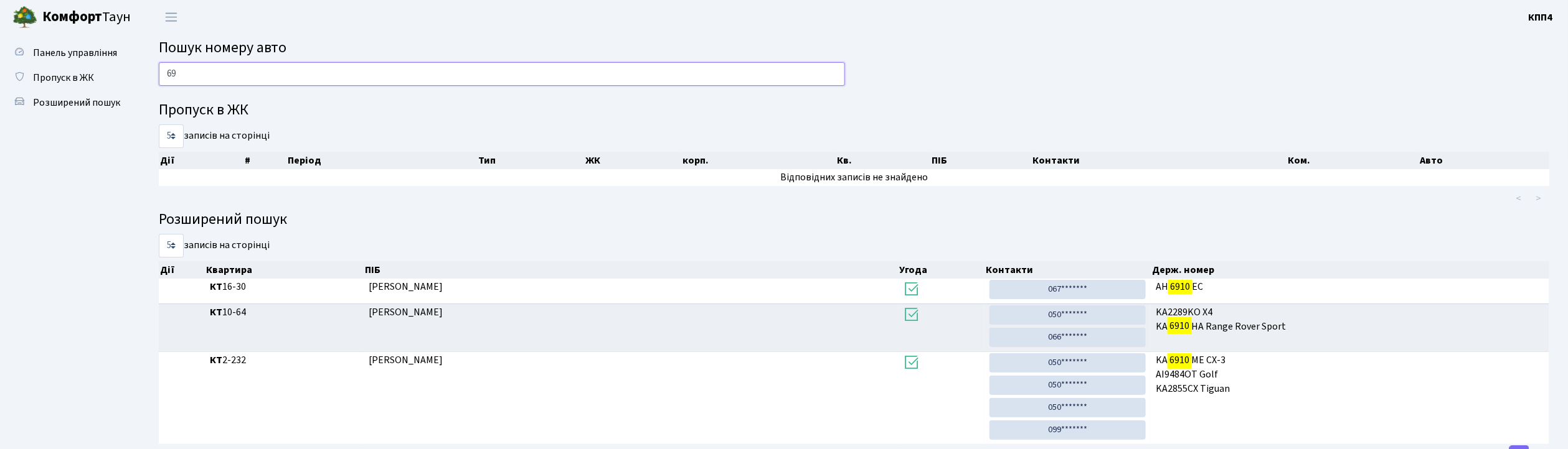
type input "6"
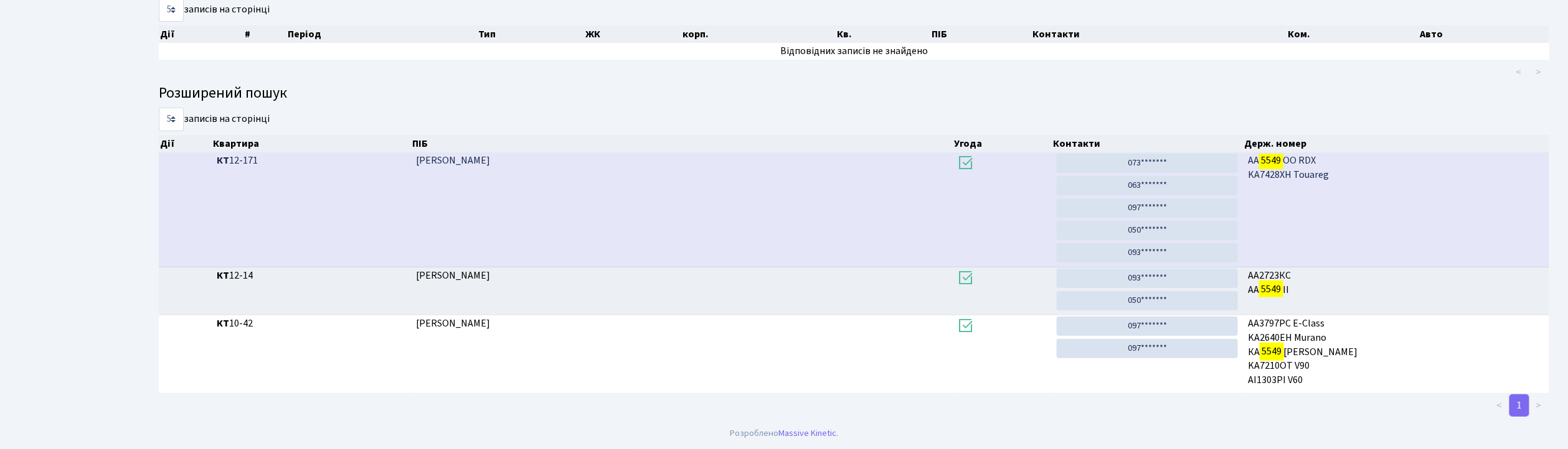
scroll to position [67, 0]
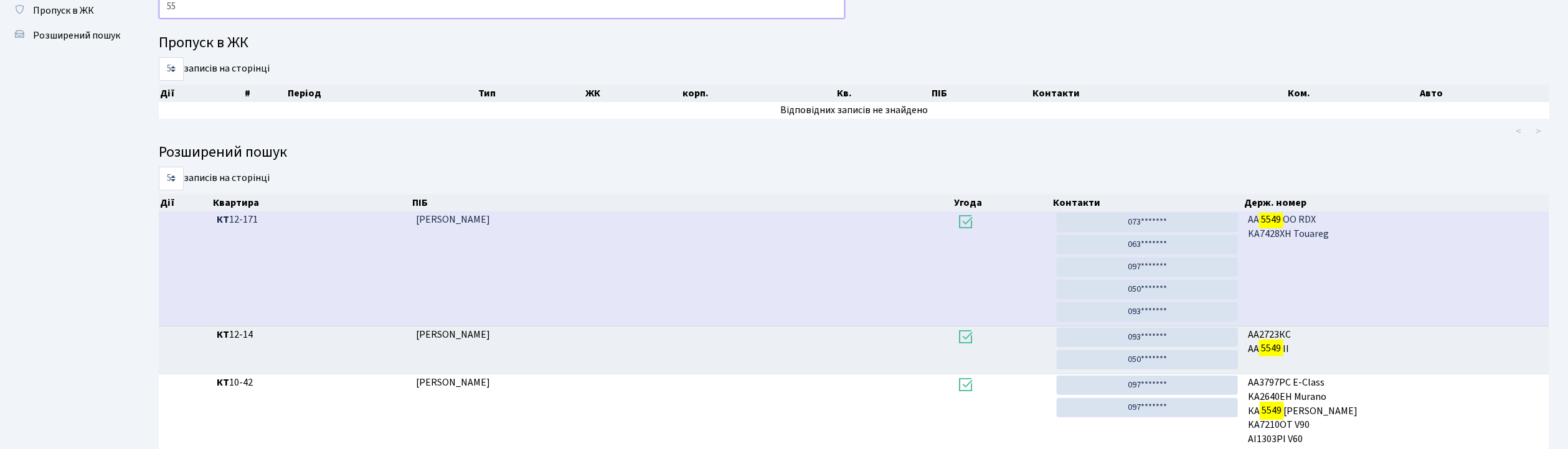
type input "5"
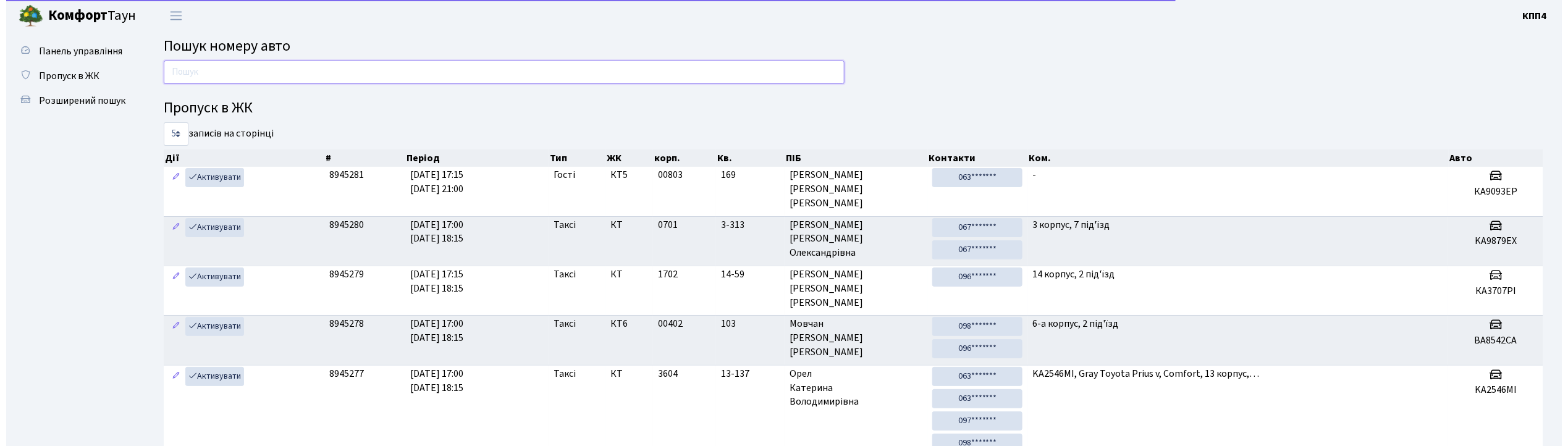
scroll to position [0, 0]
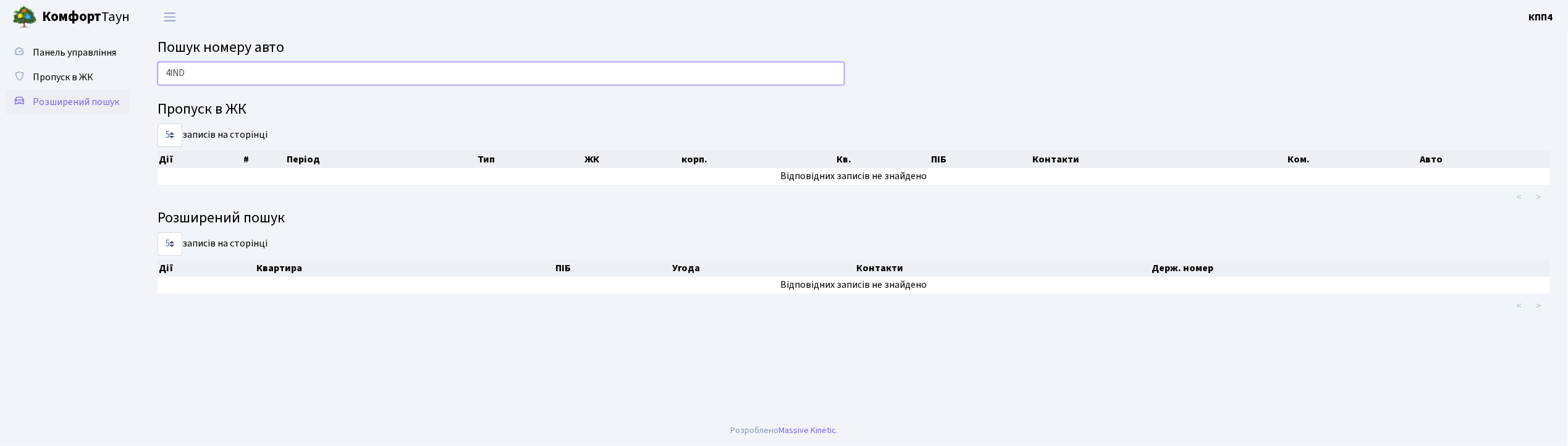
type input "4ІND"
click at [99, 109] on link "Розширений пошук" at bounding box center [68, 102] width 124 height 25
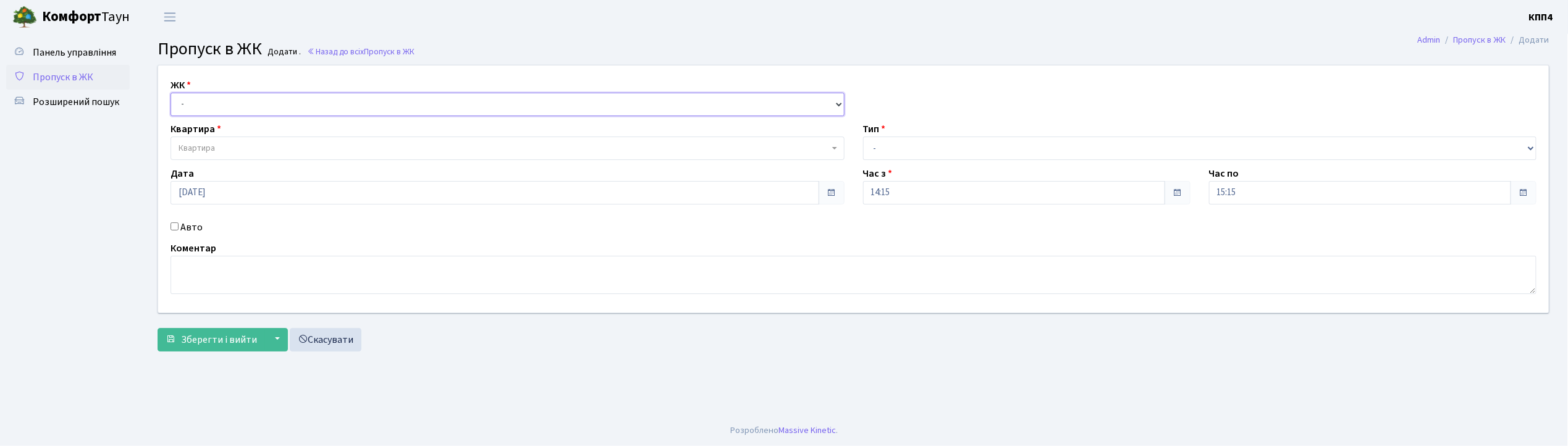
click at [181, 97] on select "- КТ, вул. Регенераторна, 4 КТ2, просп. [STREET_ADDRESS] [STREET_ADDRESS] [PERS…" at bounding box center [508, 104] width 674 height 24
select select "271"
click at [171, 92] on select "- КТ, вул. Регенераторна, 4 КТ2, просп. [STREET_ADDRESS] [STREET_ADDRESS] [PERS…" at bounding box center [508, 104] width 674 height 24
select select
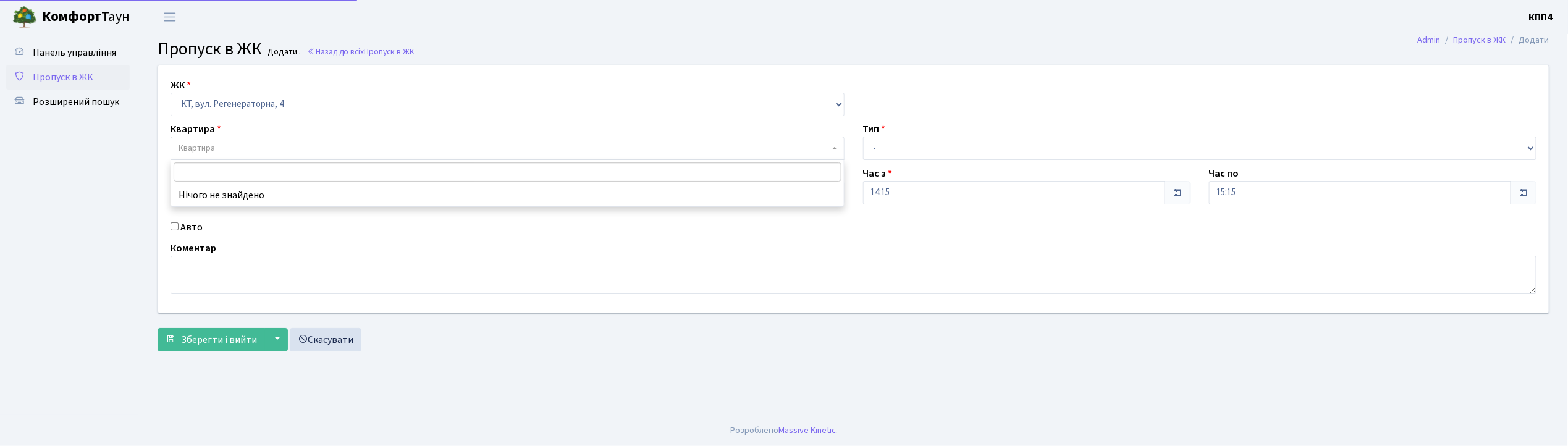
click at [193, 147] on span "Квартира" at bounding box center [196, 148] width 36 height 12
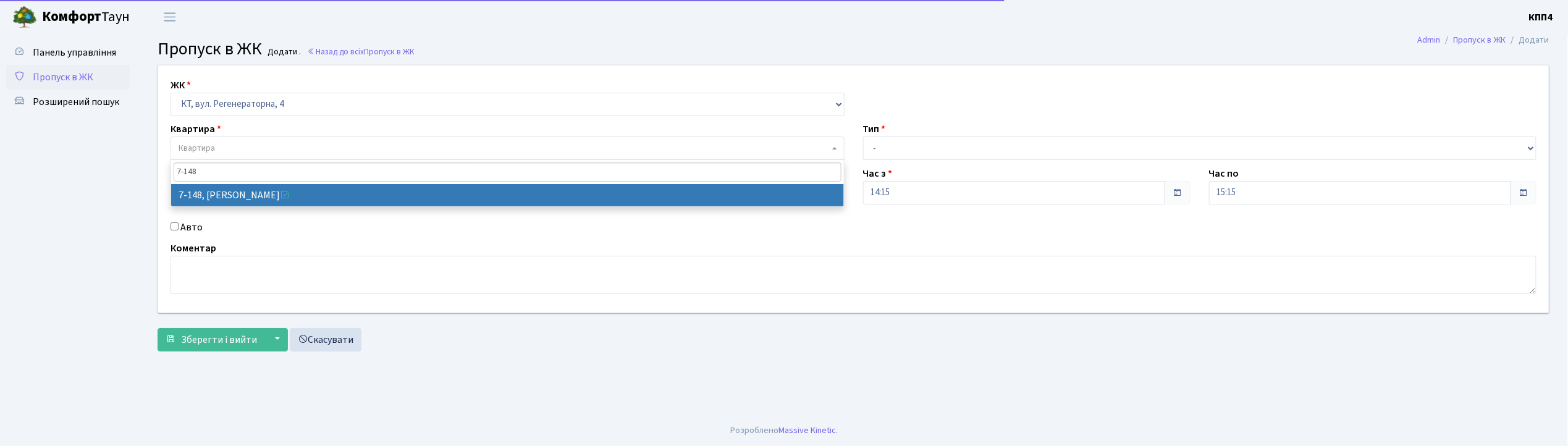
type input "7-148"
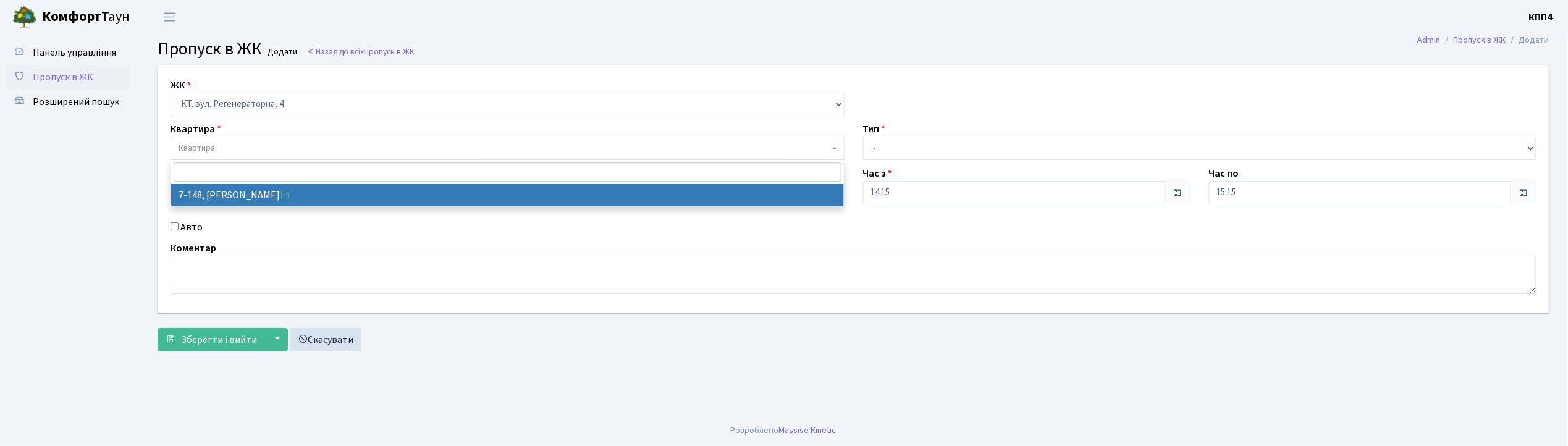
select select "5069"
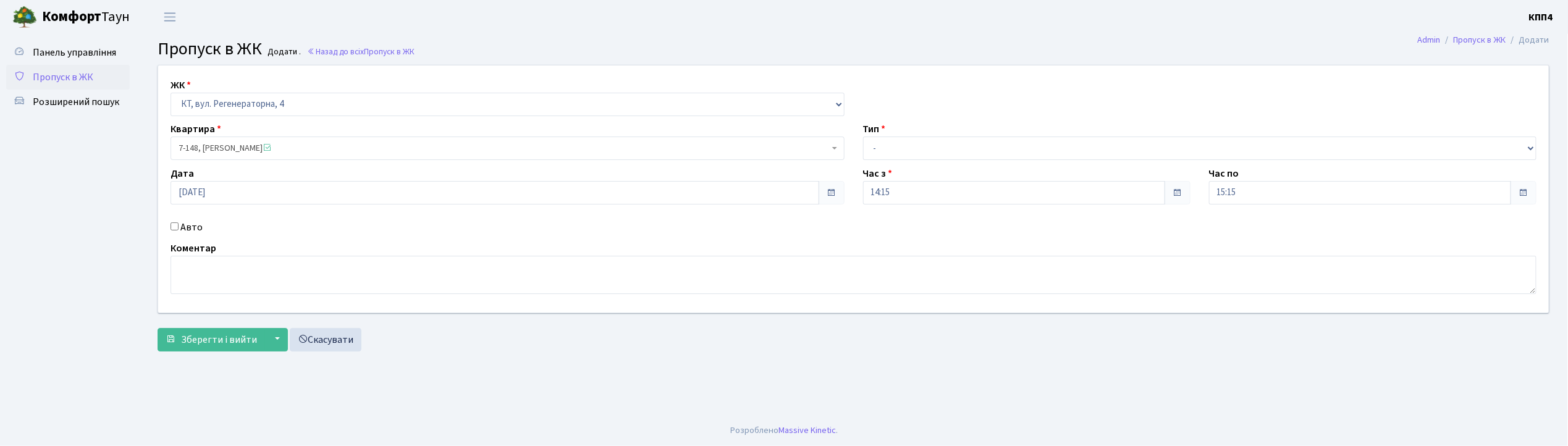
click at [173, 230] on input "Авто" at bounding box center [174, 227] width 8 height 8
checkbox input "true"
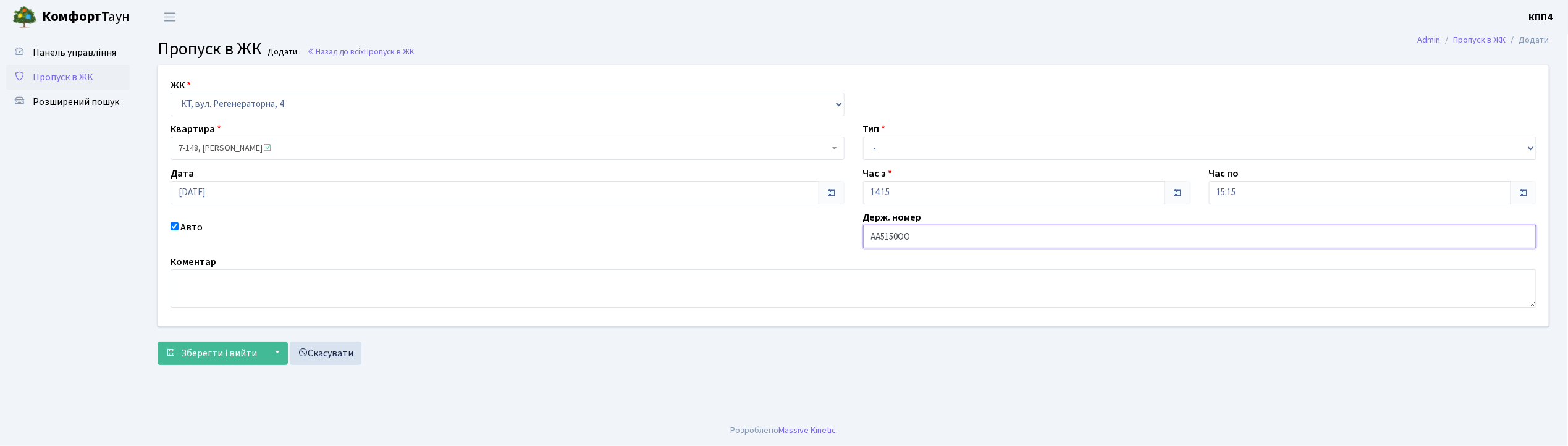
type input "АА5150ОО"
click at [886, 140] on select "- Доставка Таксі Гості Сервіс" at bounding box center [1200, 148] width 674 height 24
select select "3"
click at [863, 136] on select "- Доставка Таксі Гості Сервіс" at bounding box center [1200, 148] width 674 height 24
click at [216, 356] on span "Зберегти і вийти" at bounding box center [219, 354] width 76 height 13
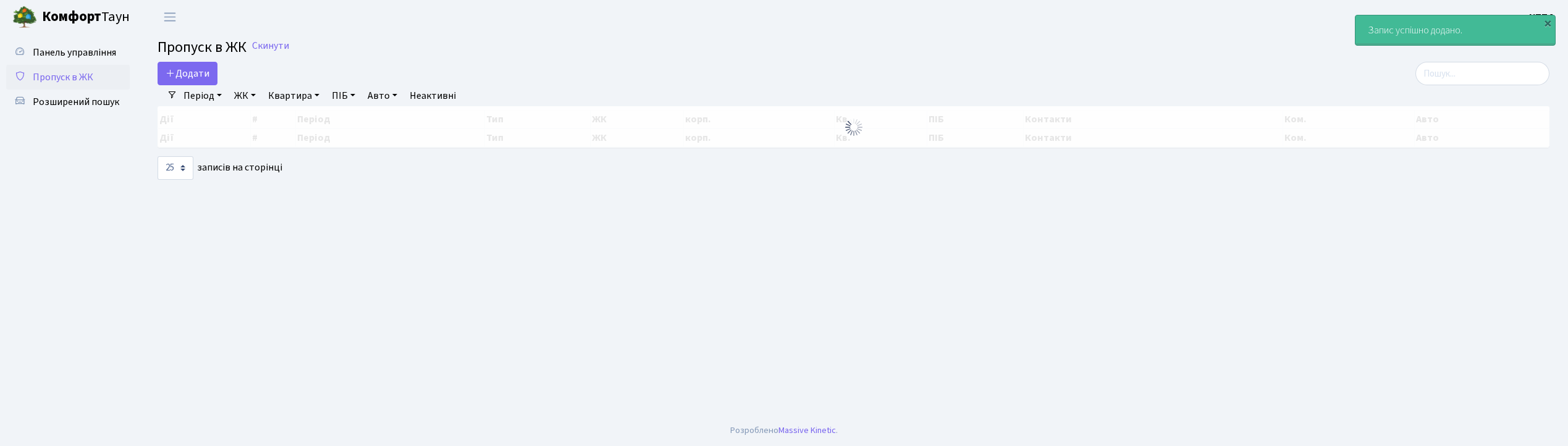
select select "25"
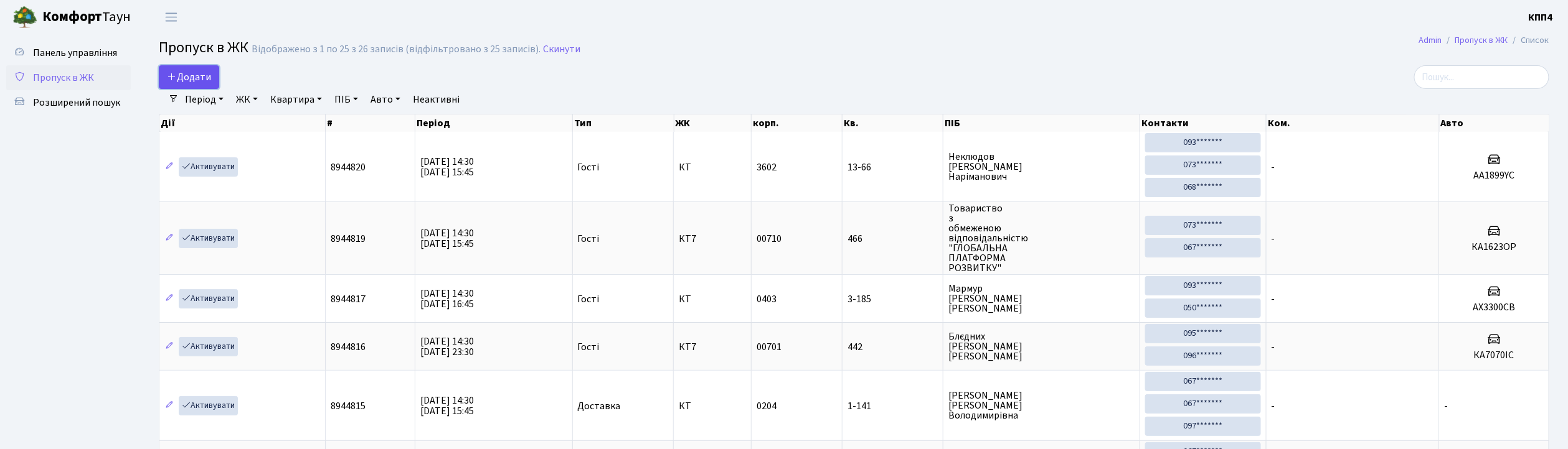
click at [198, 75] on span "Додати" at bounding box center [189, 77] width 44 height 13
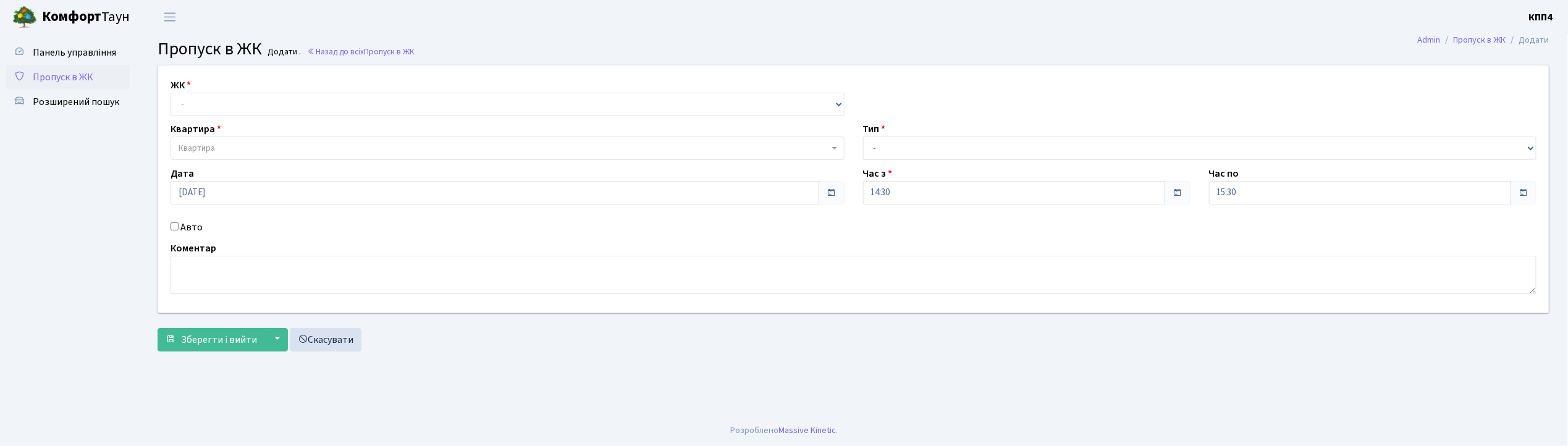
click at [173, 228] on input "Авто" at bounding box center [174, 227] width 8 height 8
checkbox input "true"
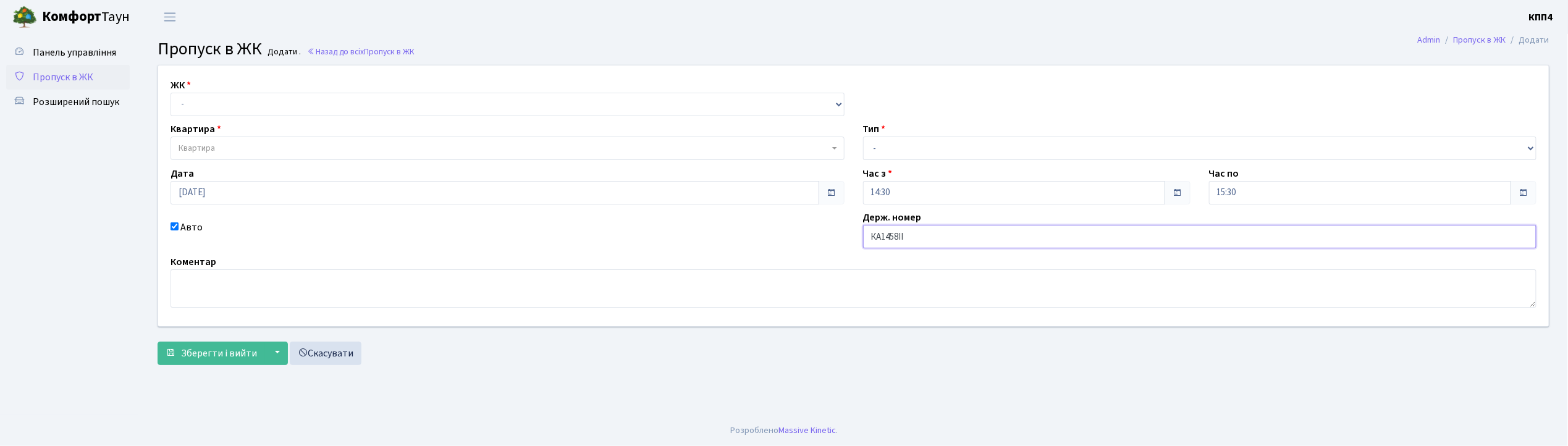
type input "КА1458ІІ"
click at [198, 105] on select "- КТ, вул. Регенераторна, 4 КТ2, просп. Соборності, 17 КТ3, вул. Березнева, 16 …" at bounding box center [508, 104] width 674 height 24
select select "271"
click at [171, 92] on select "- КТ, вул. Регенераторна, 4 КТ2, просп. Соборності, 17 КТ3, вул. Березнева, 16 …" at bounding box center [508, 104] width 674 height 24
select select
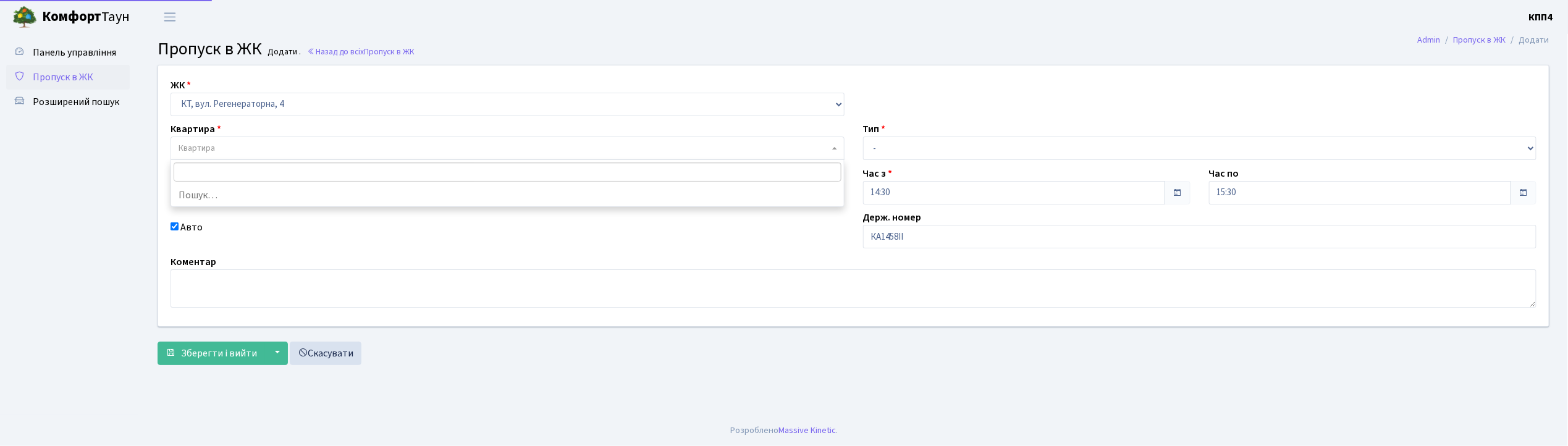
click at [200, 140] on span "Квартира" at bounding box center [508, 148] width 674 height 24
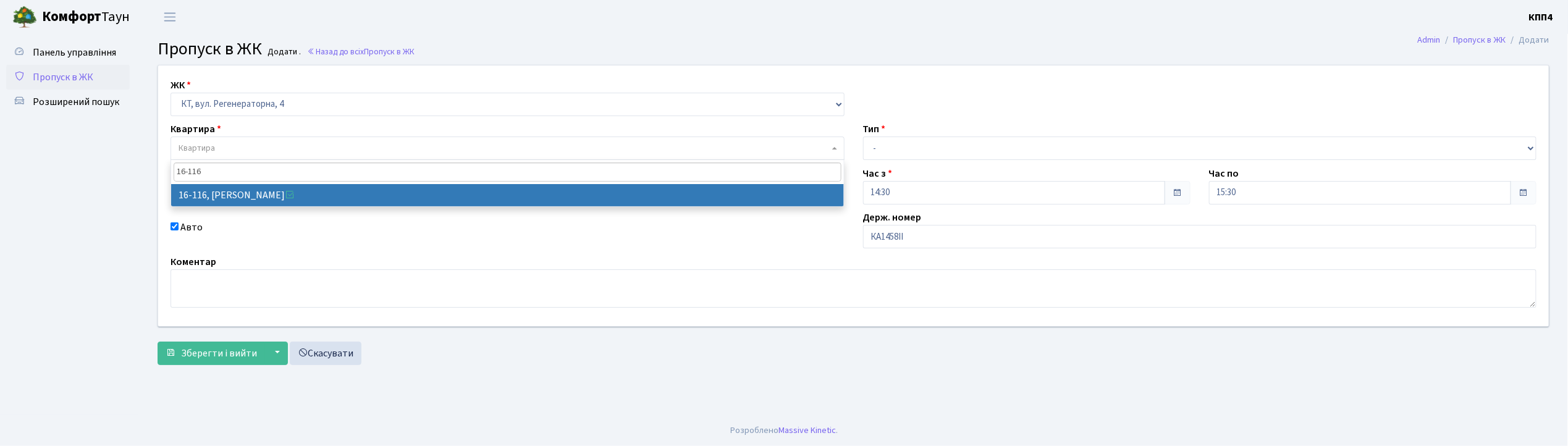
type input "16-116"
select select "8677"
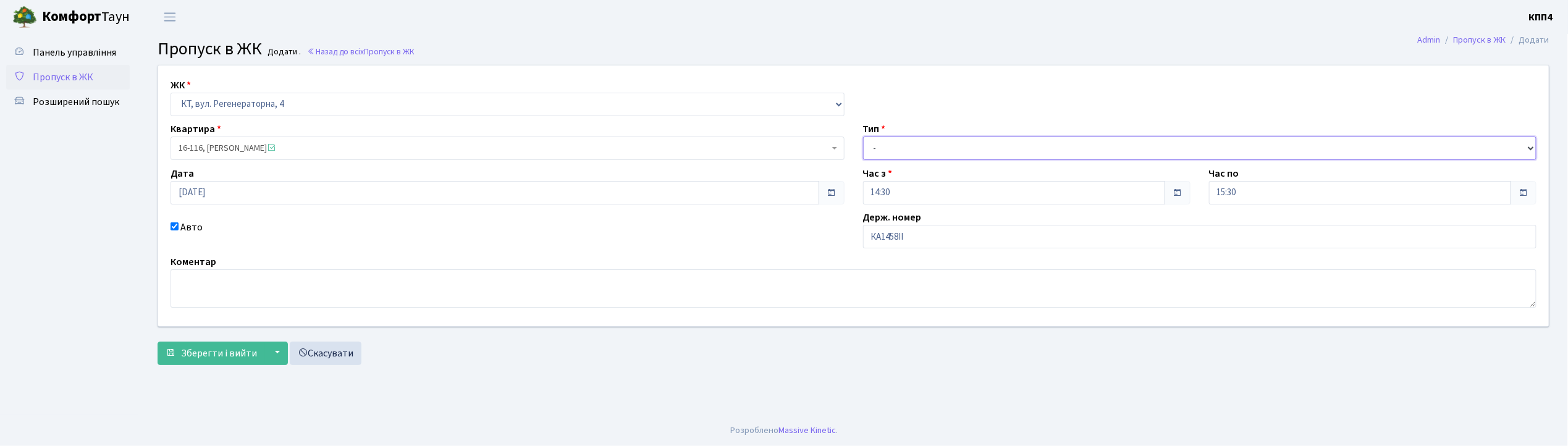
click at [903, 150] on select "- Доставка Таксі Гості Сервіс" at bounding box center [1200, 148] width 674 height 24
select select "2"
click at [863, 136] on select "- Доставка Таксі Гості Сервіс" at bounding box center [1200, 148] width 674 height 24
click at [223, 357] on span "Зберегти і вийти" at bounding box center [219, 354] width 76 height 13
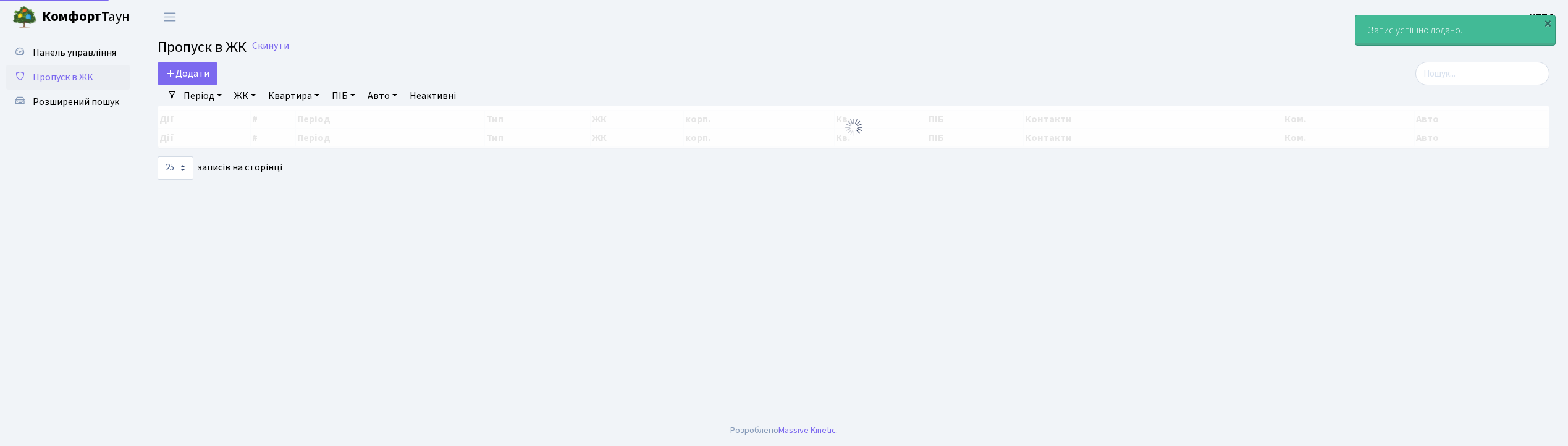
select select "25"
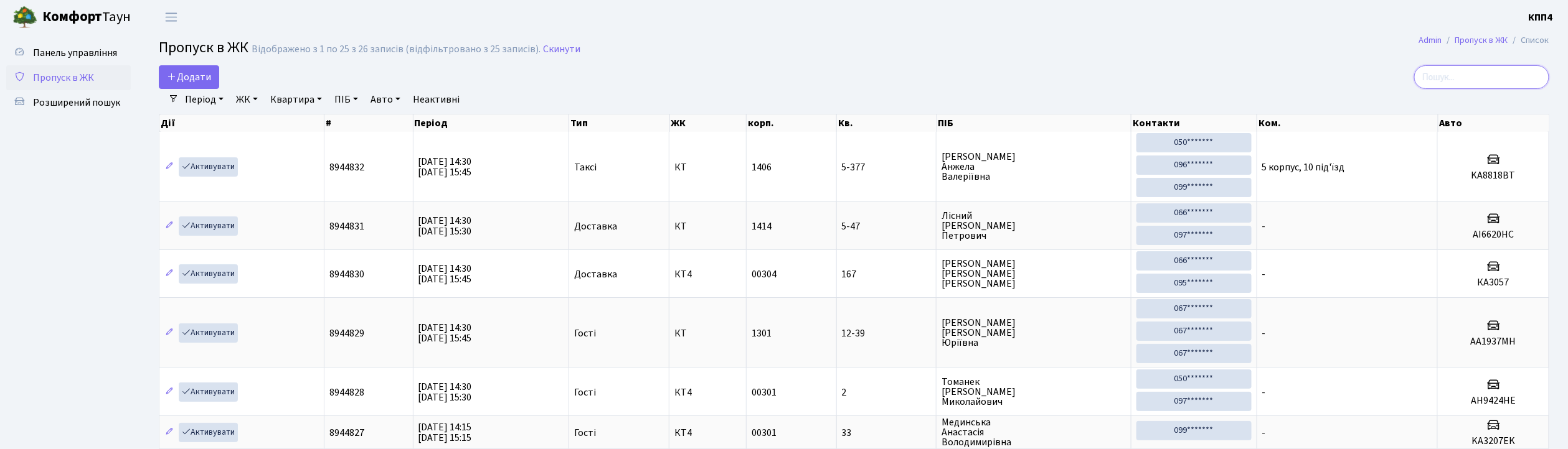
drag, startPoint x: 1501, startPoint y: 78, endPoint x: 1124, endPoint y: 33, distance: 379.7
click at [1493, 76] on input "search" at bounding box center [1482, 77] width 135 height 24
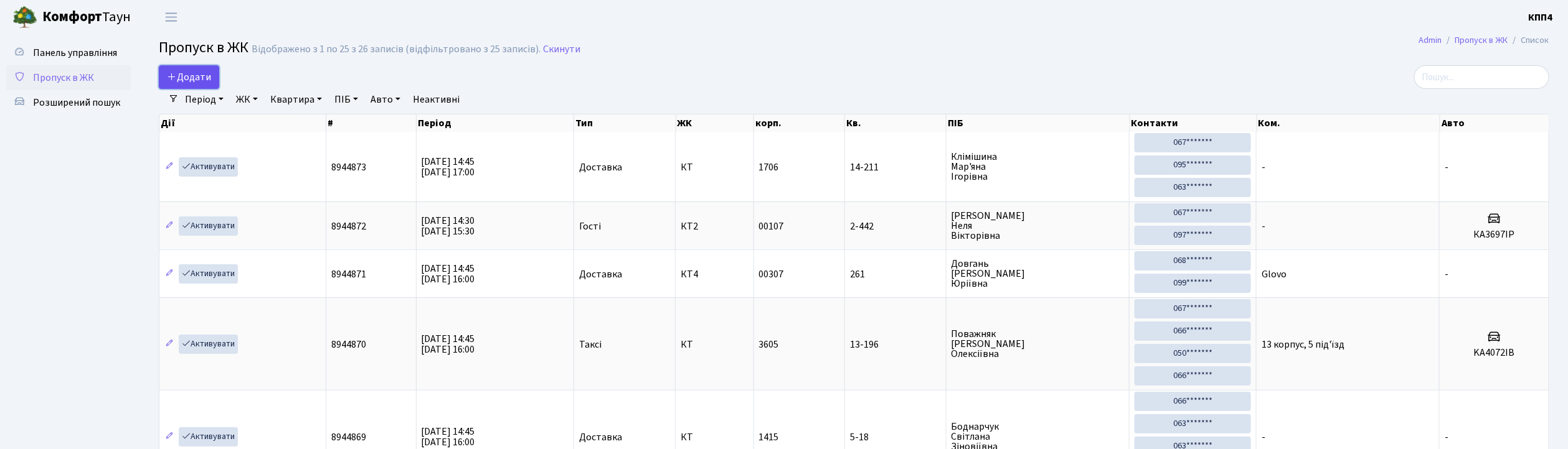
click at [200, 87] on link "Додати" at bounding box center [188, 77] width 60 height 24
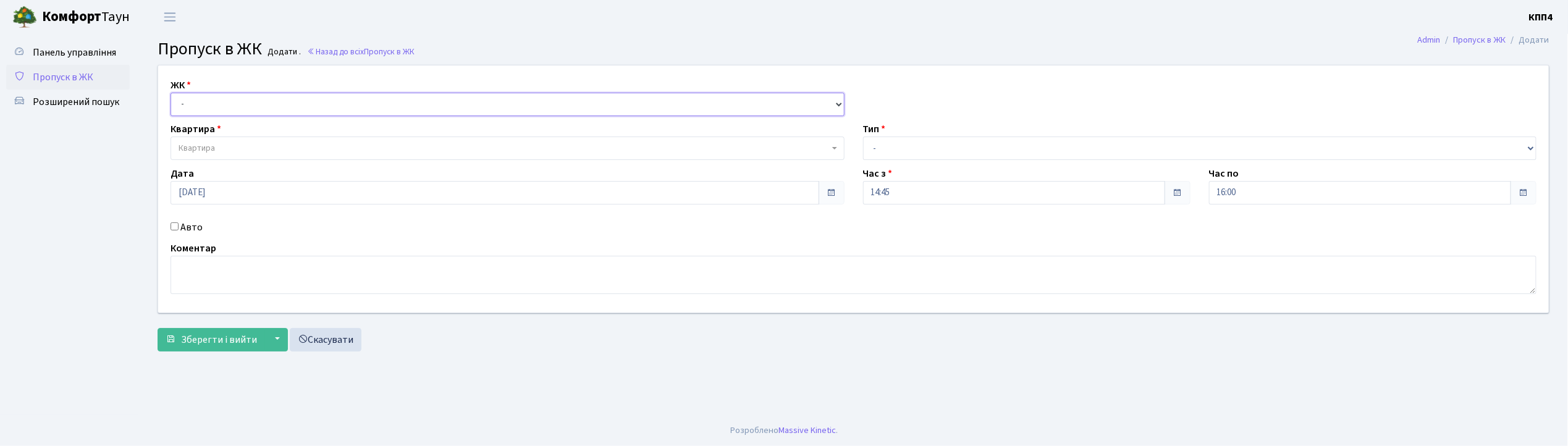
click at [198, 108] on select "- КТ, вул. Регенераторна, 4 КТ2, просп. [STREET_ADDRESS] [STREET_ADDRESS] [PERS…" at bounding box center [508, 104] width 674 height 24
select select "271"
click at [171, 92] on select "- КТ, вул. Регенераторна, 4 КТ2, просп. Соборності, 17 КТ3, вул. Березнева, 16 …" at bounding box center [508, 104] width 674 height 24
select select
click at [203, 144] on span "Квартира" at bounding box center [196, 148] width 36 height 12
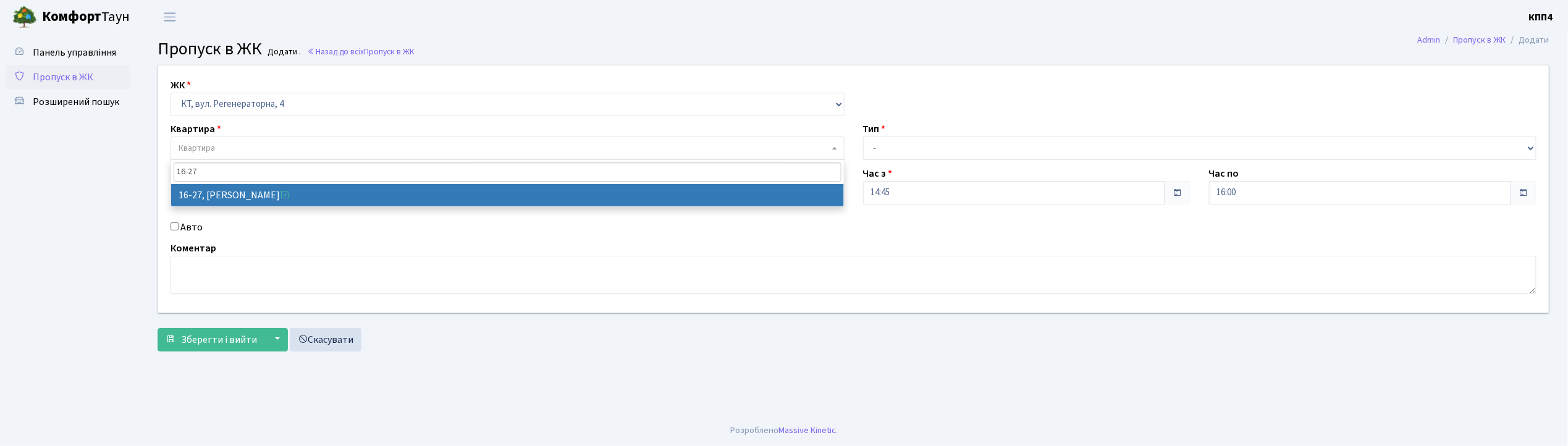
type input "16-27"
select select "8588"
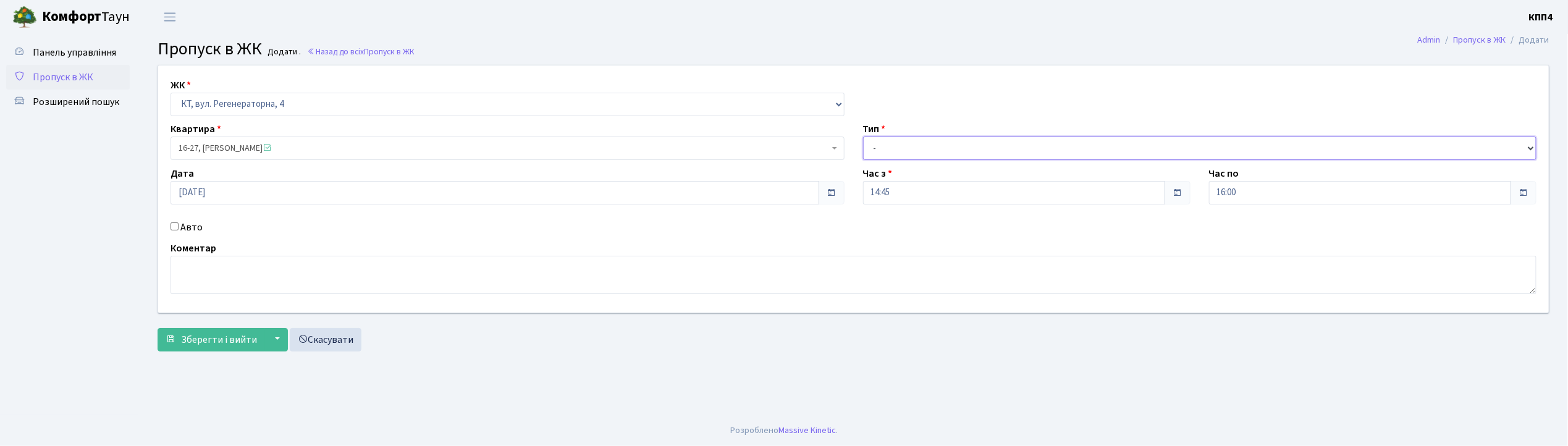
click at [878, 149] on select "- Доставка Таксі Гості Сервіс" at bounding box center [1200, 148] width 674 height 24
select select "3"
click at [863, 136] on select "- Доставка Таксі Гості Сервіс" at bounding box center [1200, 148] width 674 height 24
click at [199, 342] on span "Зберегти і вийти" at bounding box center [219, 340] width 76 height 13
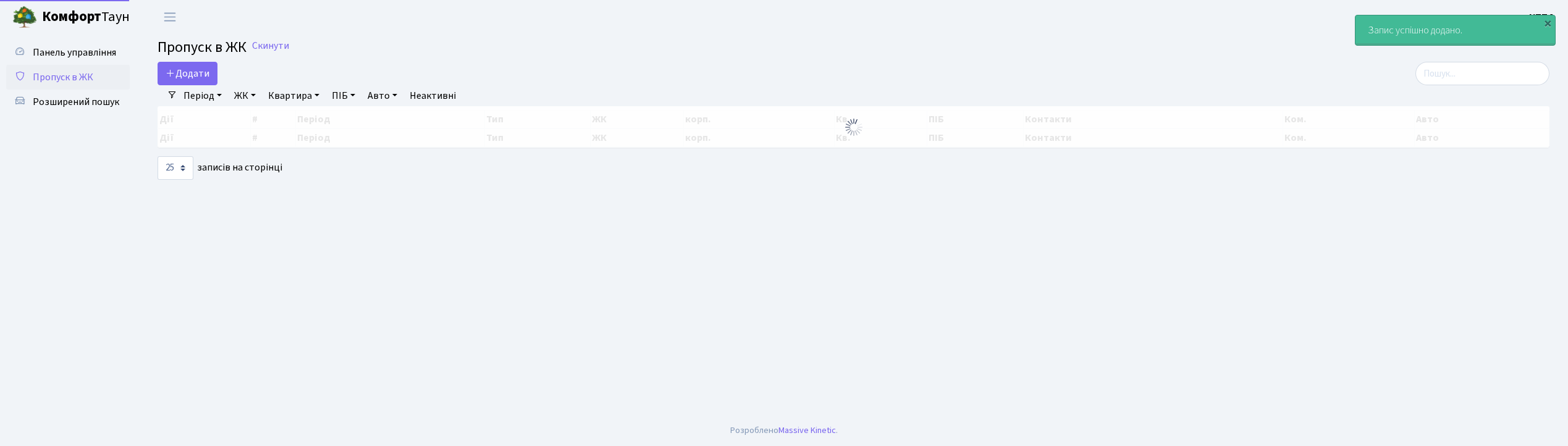
select select "25"
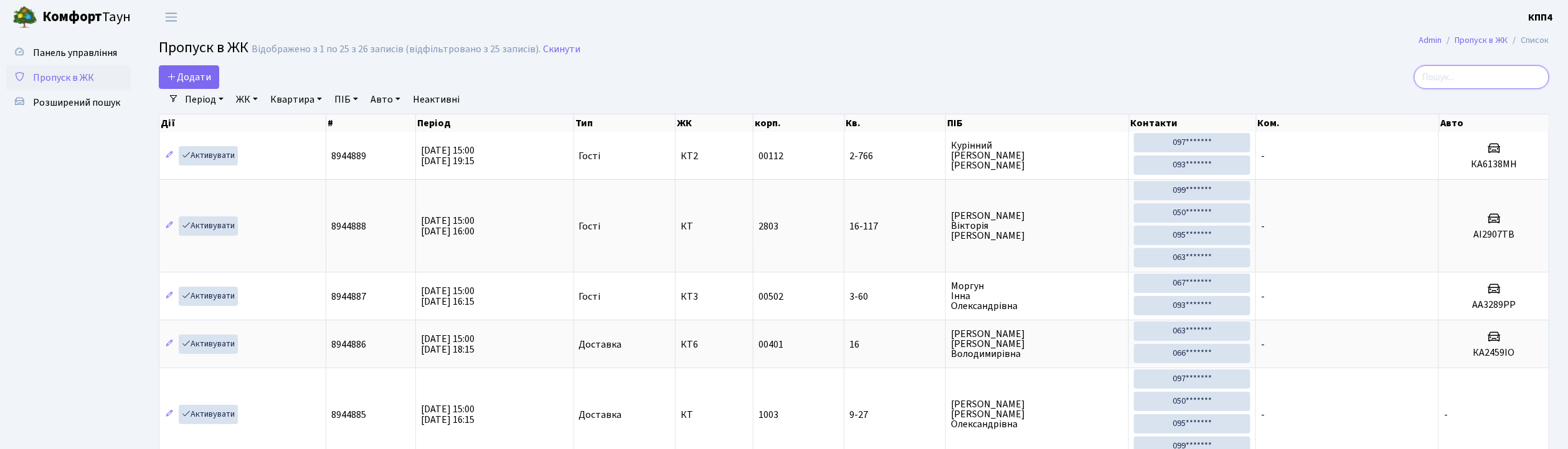
click at [1455, 81] on input "search" at bounding box center [1482, 77] width 135 height 24
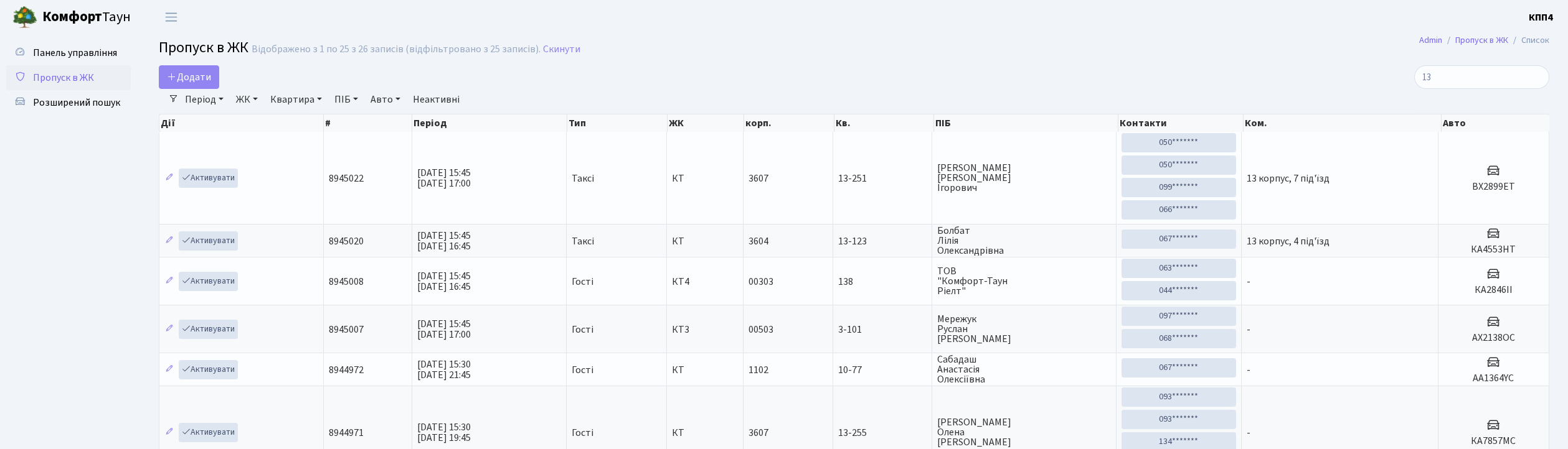
select select "25"
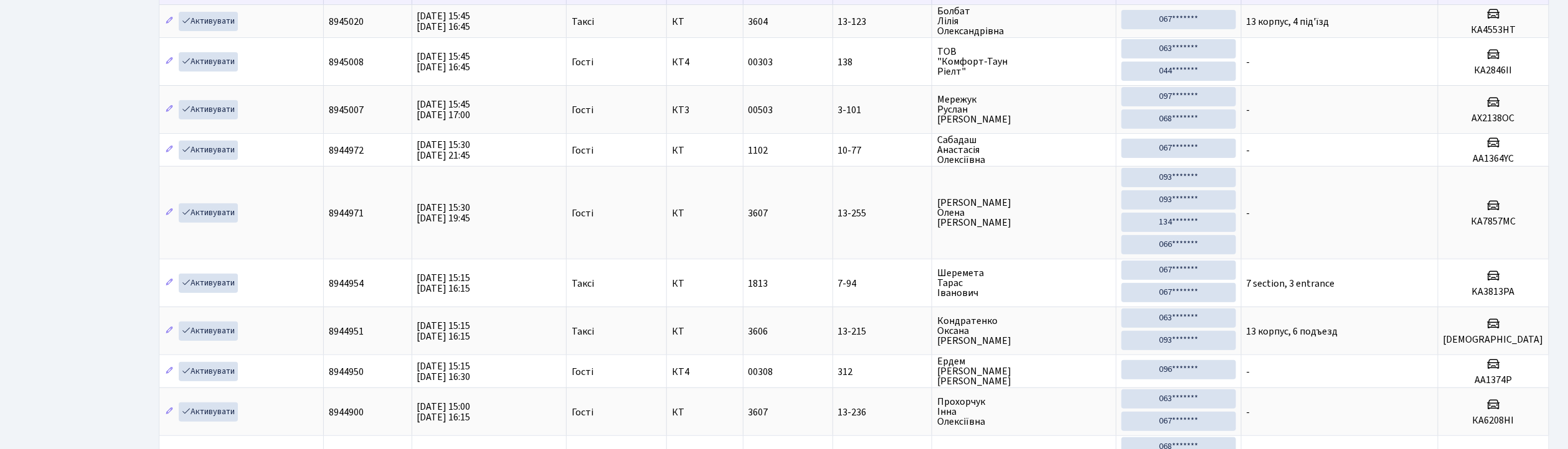
scroll to position [248, 0]
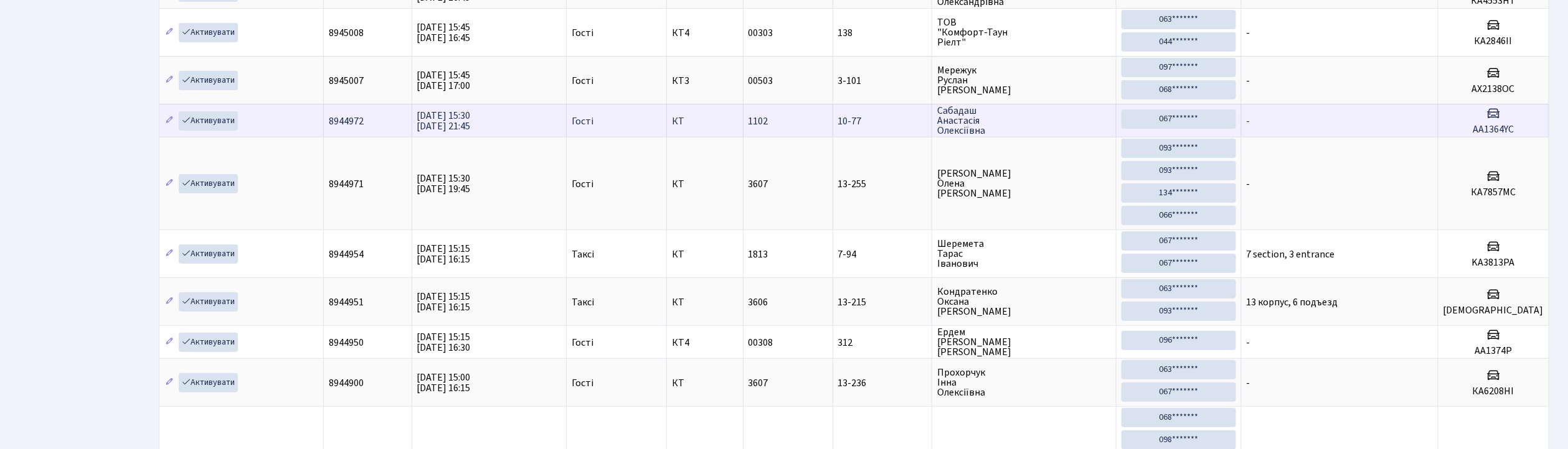
type input "1"
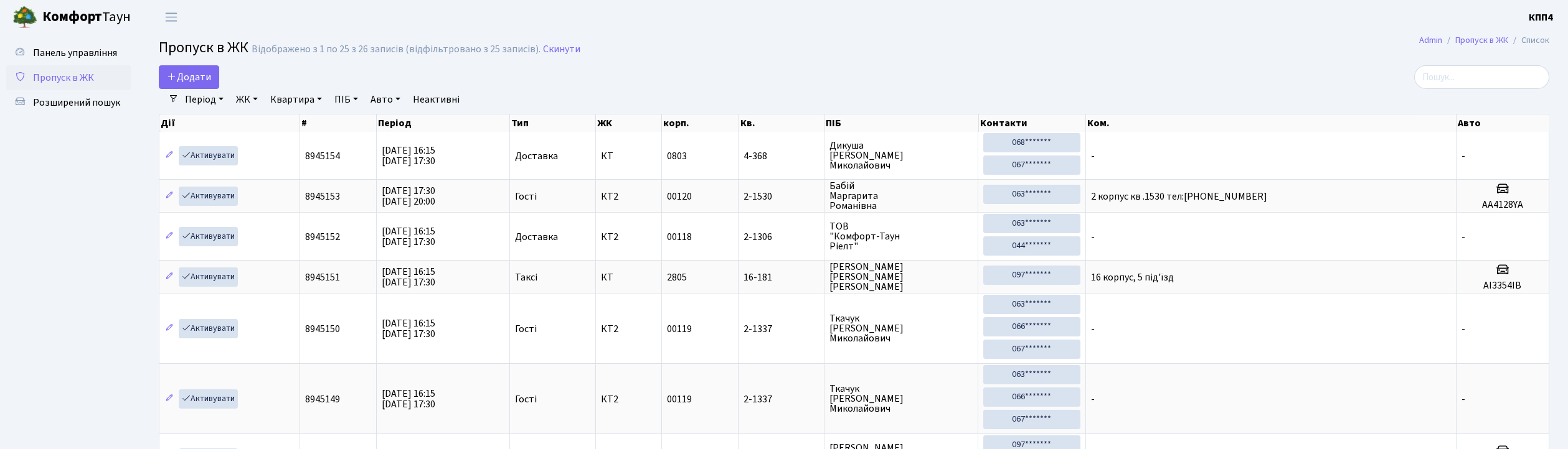
select select "25"
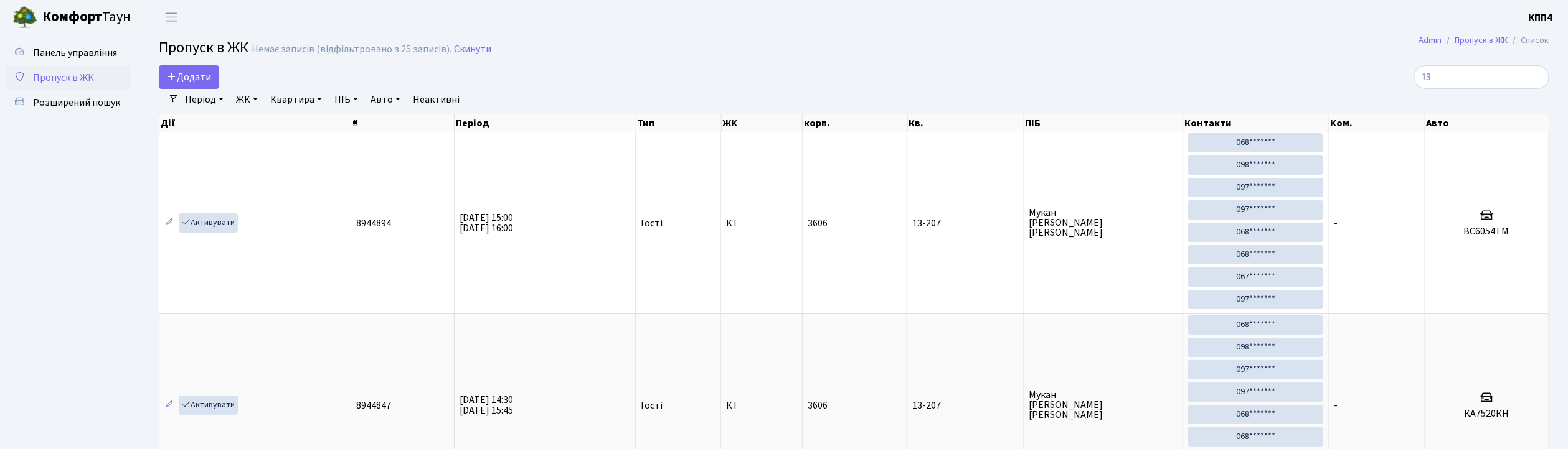
type input "1"
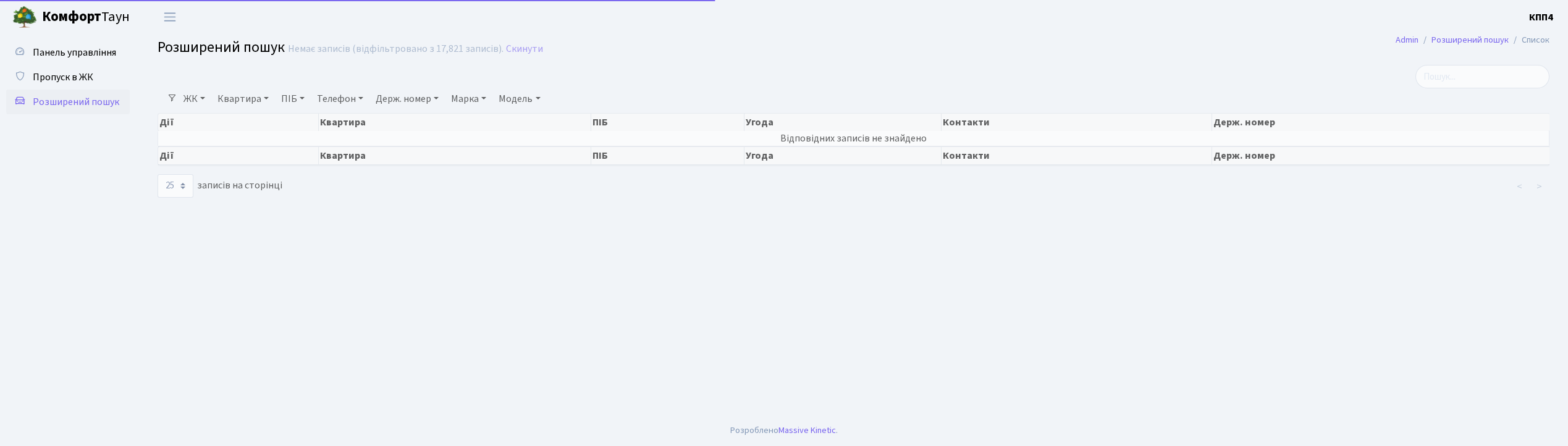
select select "25"
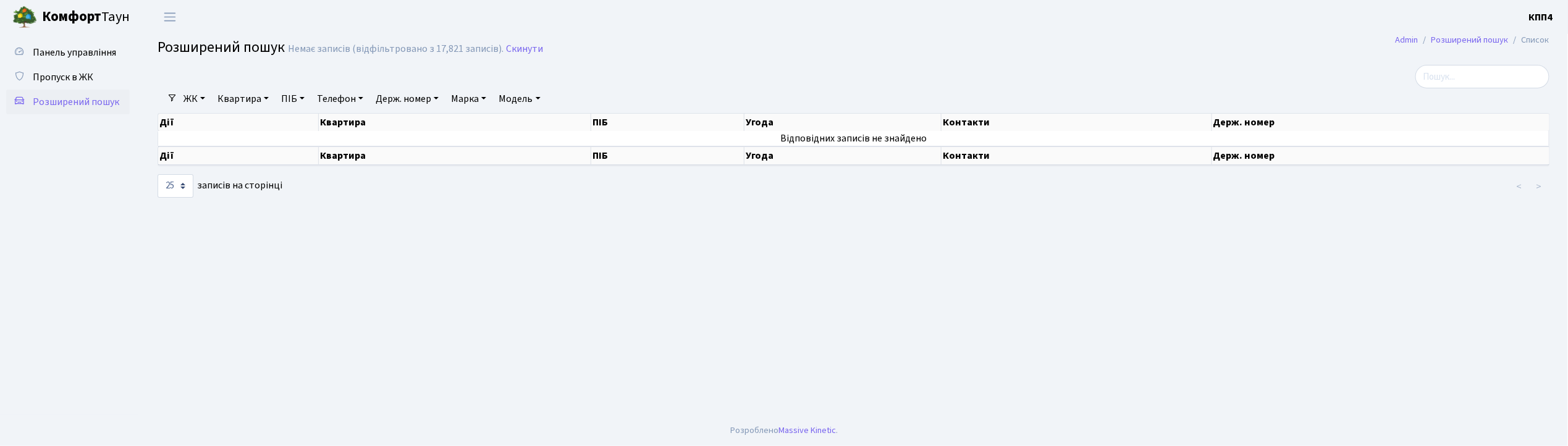
click at [393, 95] on link "Держ. номер" at bounding box center [407, 99] width 73 height 21
type input "4"
click at [107, 47] on span "Панель управління" at bounding box center [74, 52] width 84 height 13
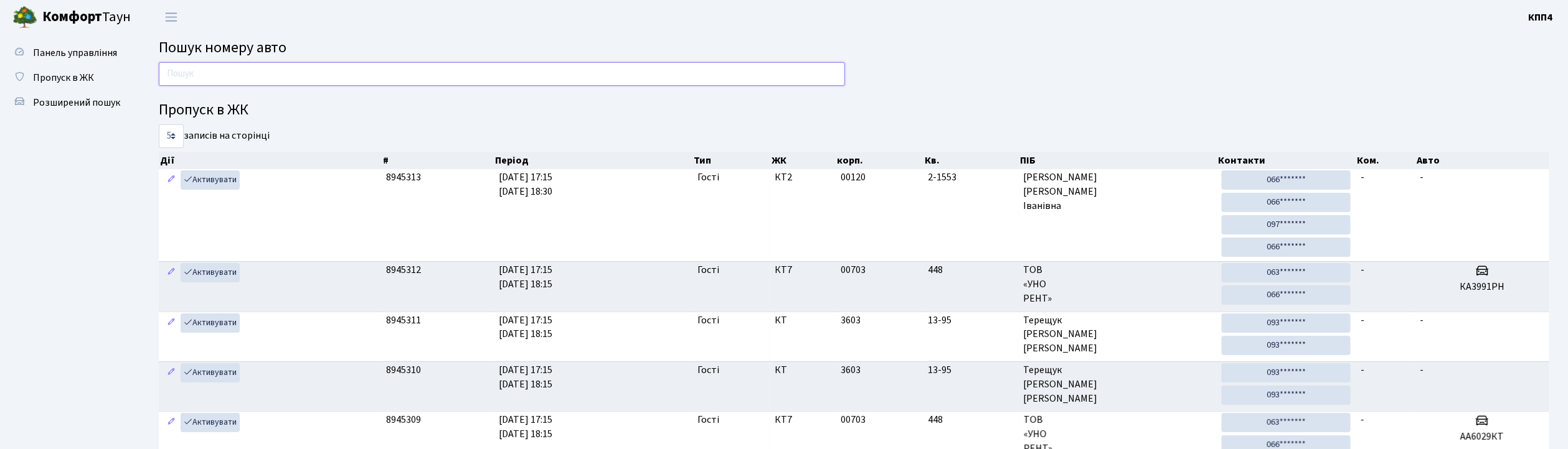
click at [180, 73] on input "text" at bounding box center [501, 74] width 687 height 24
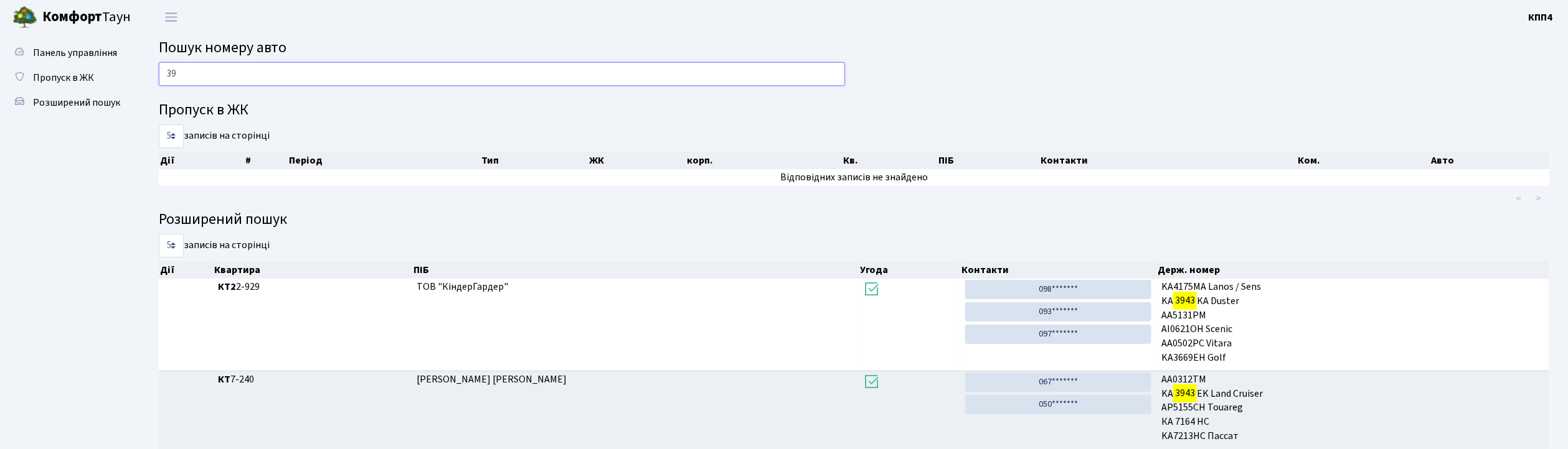
type input "3"
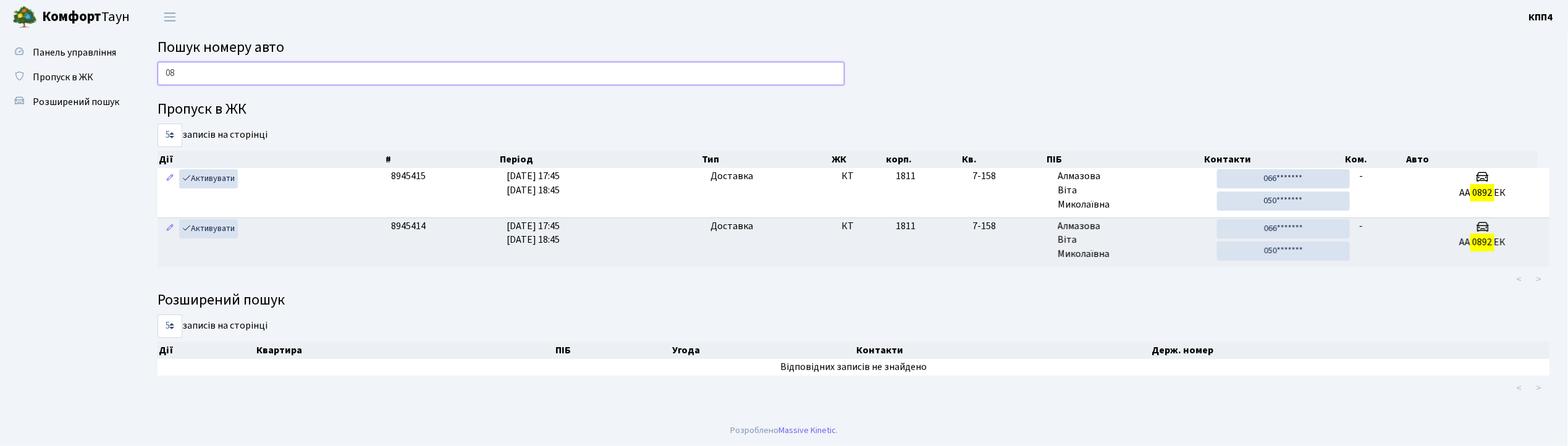
type input "0"
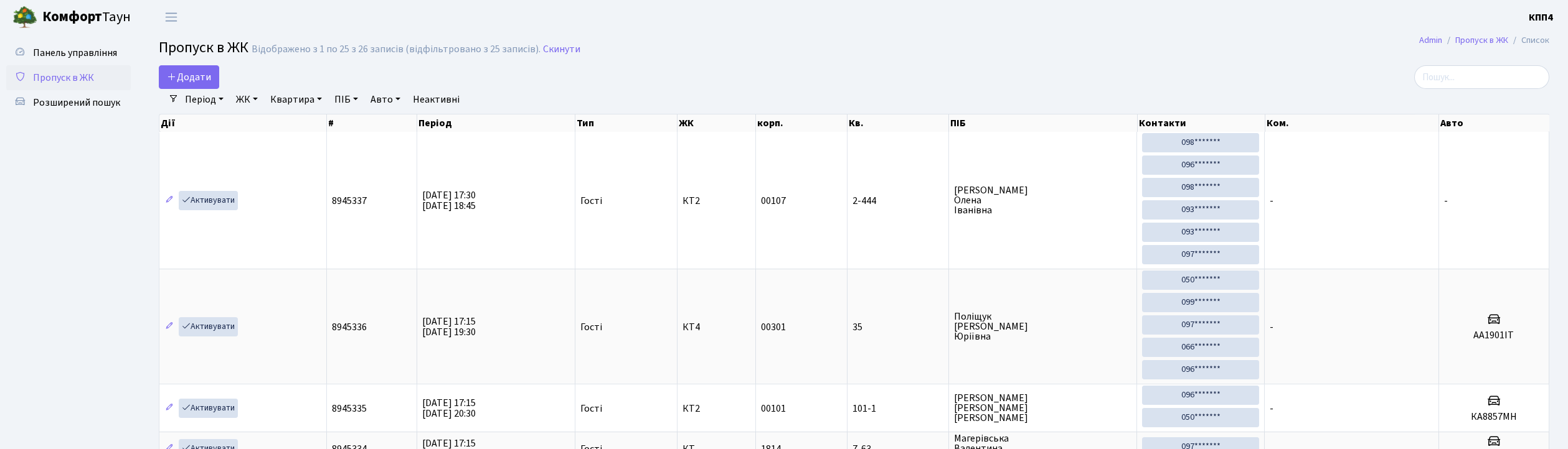
select select "25"
click at [195, 81] on span "Додати" at bounding box center [189, 77] width 44 height 13
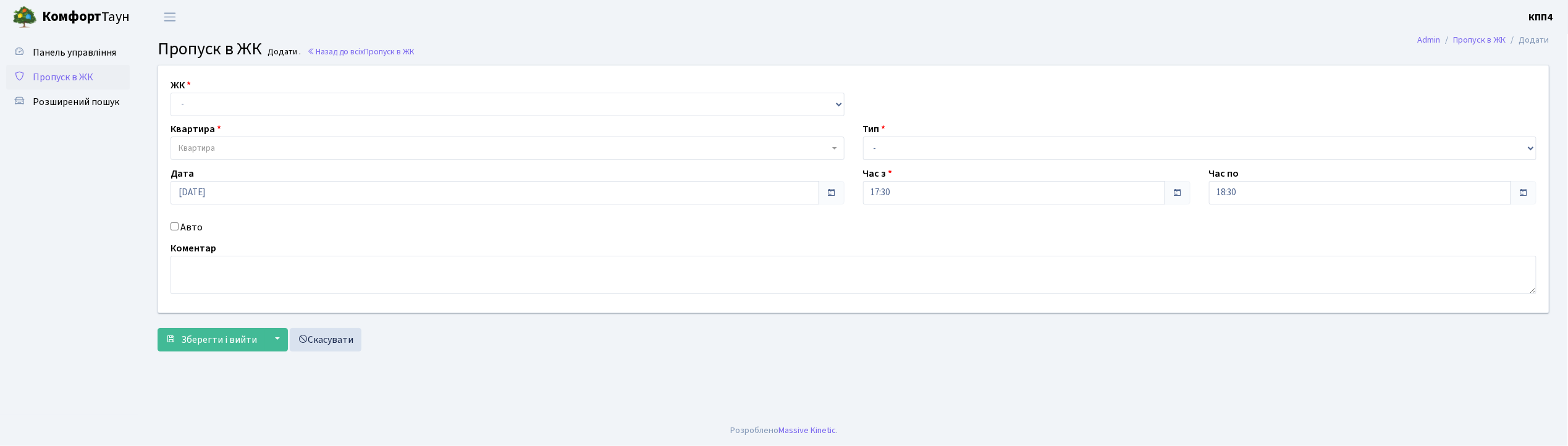
click at [176, 226] on input "Авто" at bounding box center [174, 227] width 8 height 8
checkbox input "true"
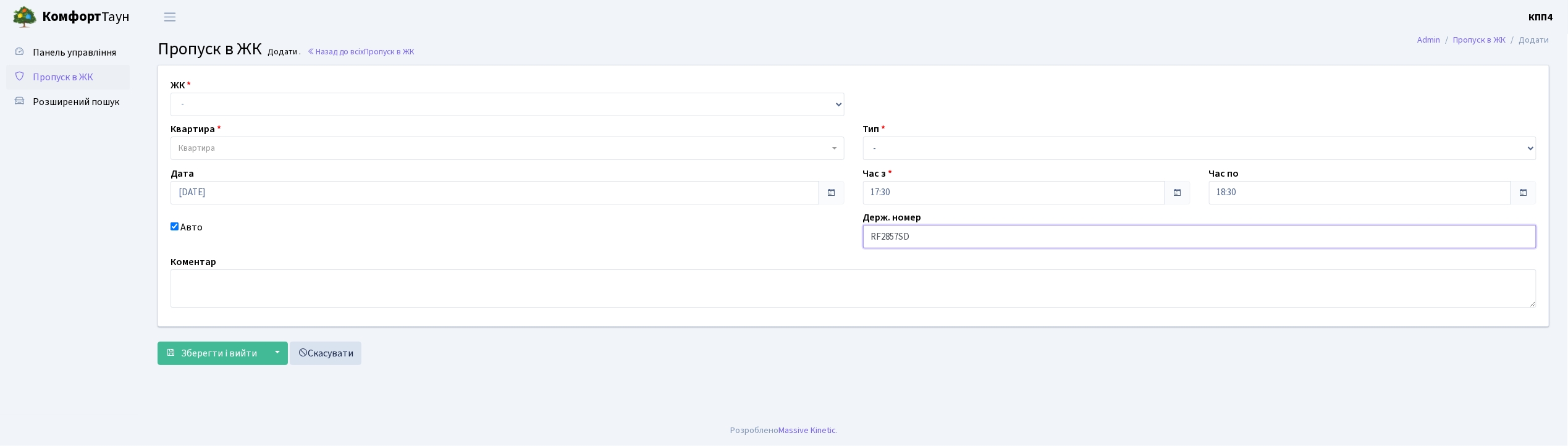
type input "RF2857SD"
click at [180, 108] on select "- КТ, вул. Регенераторна, 4 КТ2, просп. [STREET_ADDRESS] [STREET_ADDRESS] [PERS…" at bounding box center [508, 104] width 674 height 24
select select "271"
click at [171, 92] on select "- КТ, вул. Регенераторна, 4 КТ2, просп. [STREET_ADDRESS] [STREET_ADDRESS] [PERS…" at bounding box center [508, 104] width 674 height 24
select select
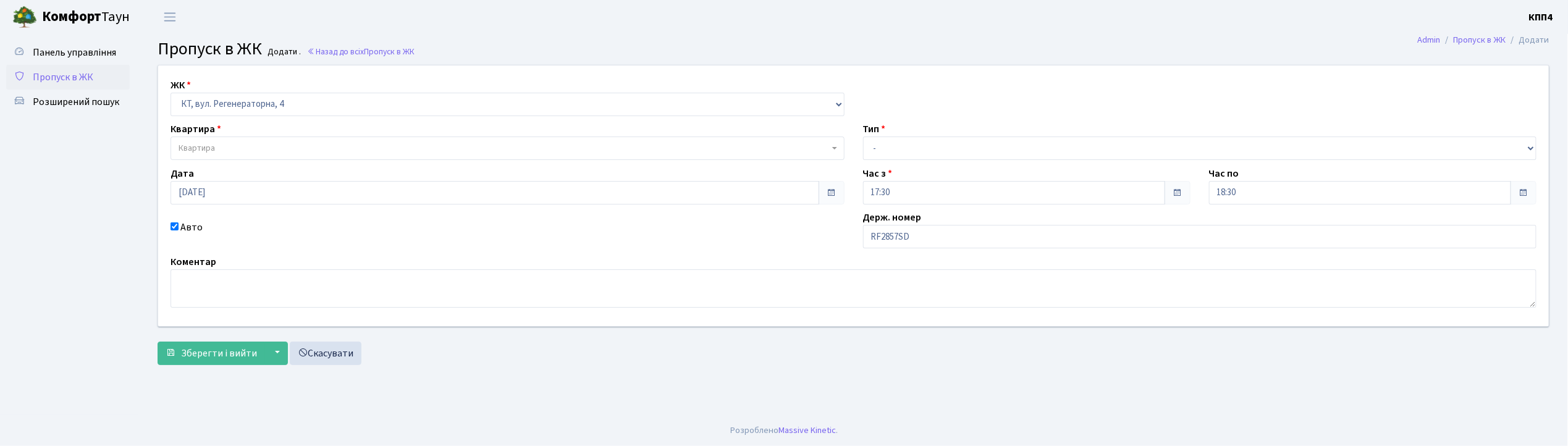
click at [200, 153] on span "Квартира" at bounding box center [196, 148] width 36 height 12
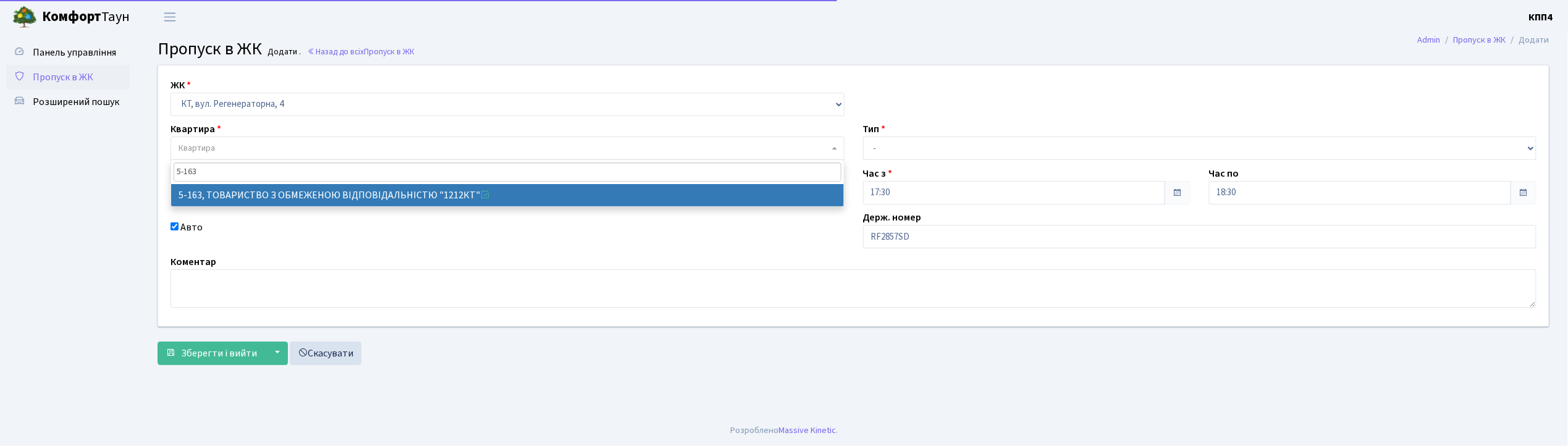
type input "5-163"
select select "2321"
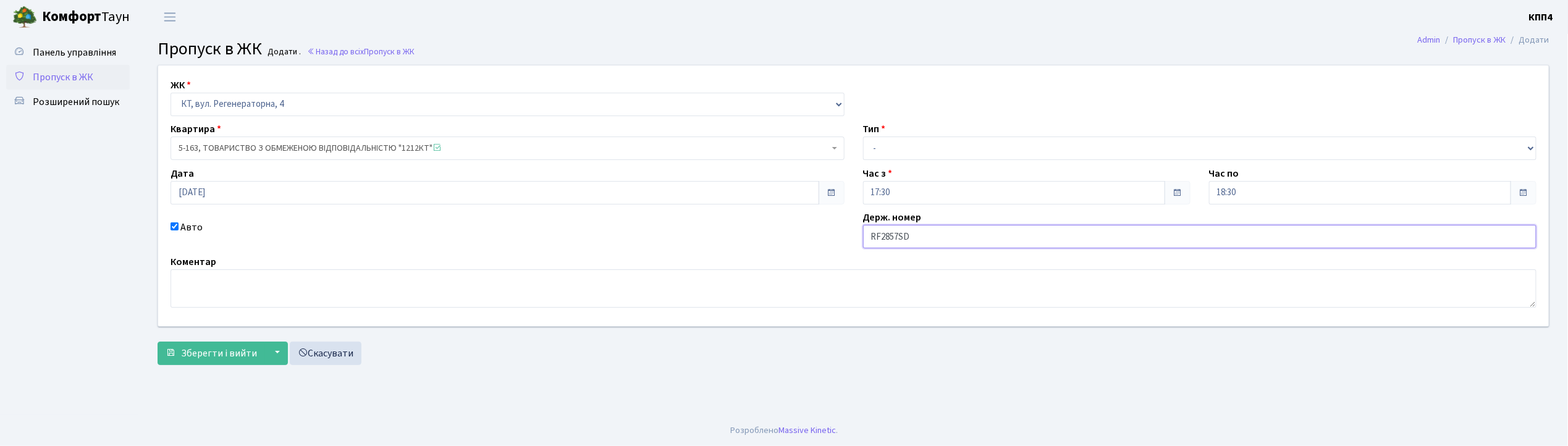
click at [880, 235] on input "RF2857SD" at bounding box center [1200, 236] width 674 height 24
click at [922, 242] on input "КА2857SD" at bounding box center [1200, 236] width 674 height 24
type input "КА2857ІВ"
click at [245, 349] on span "Зберегти і вийти" at bounding box center [219, 354] width 76 height 13
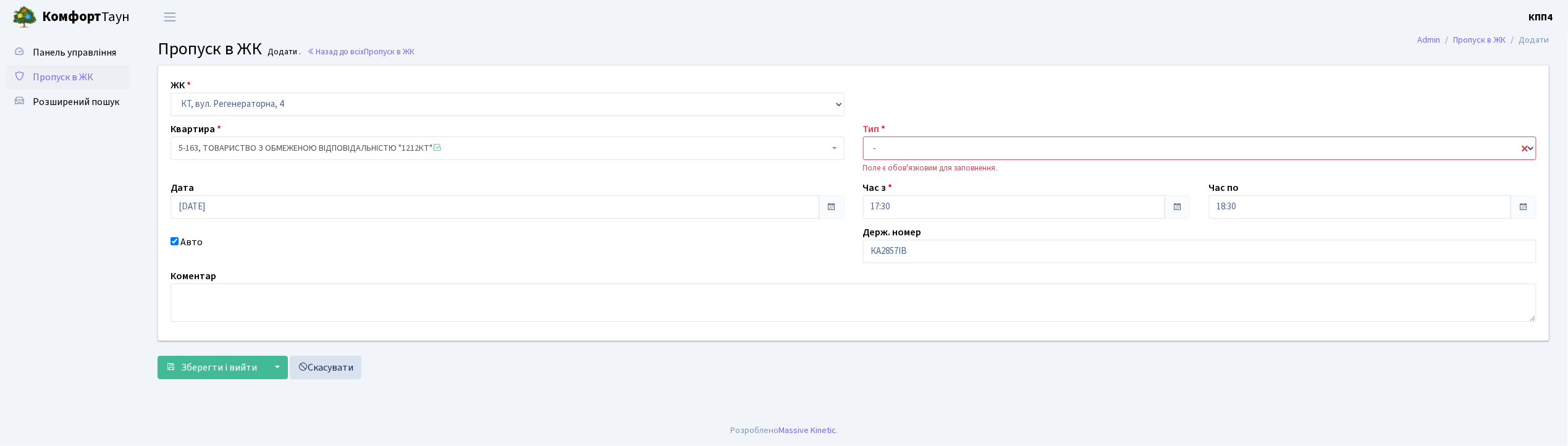
click at [881, 149] on select "- Доставка Таксі Гості Сервіс" at bounding box center [1200, 148] width 674 height 24
select select "2"
click at [863, 136] on select "- Доставка Таксі Гості Сервіс" at bounding box center [1200, 148] width 674 height 24
click at [224, 369] on span "Зберегти і вийти" at bounding box center [219, 368] width 76 height 13
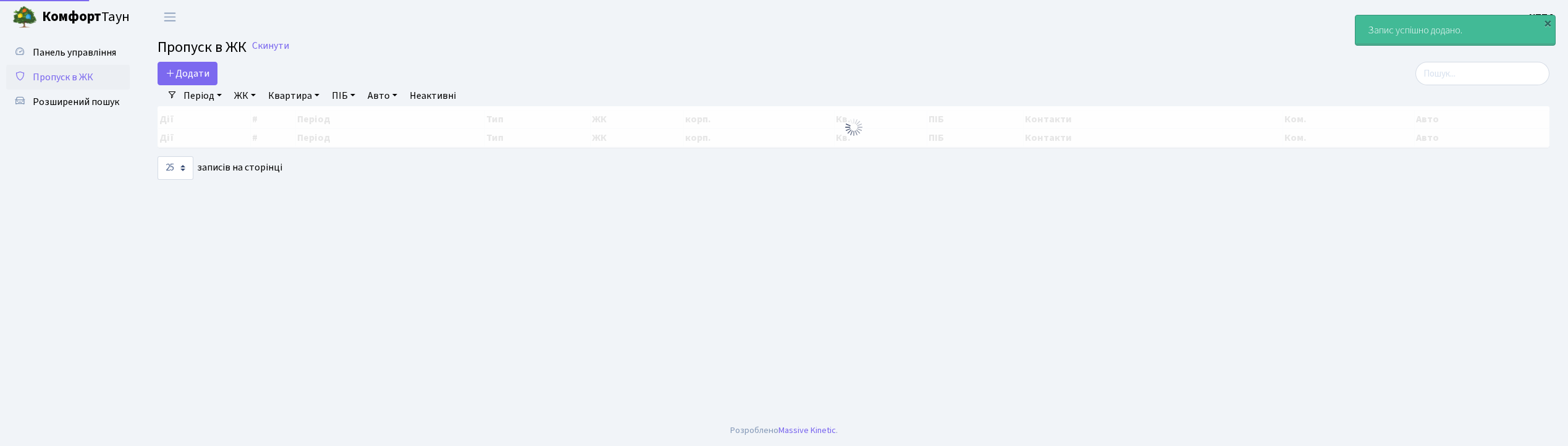
select select "25"
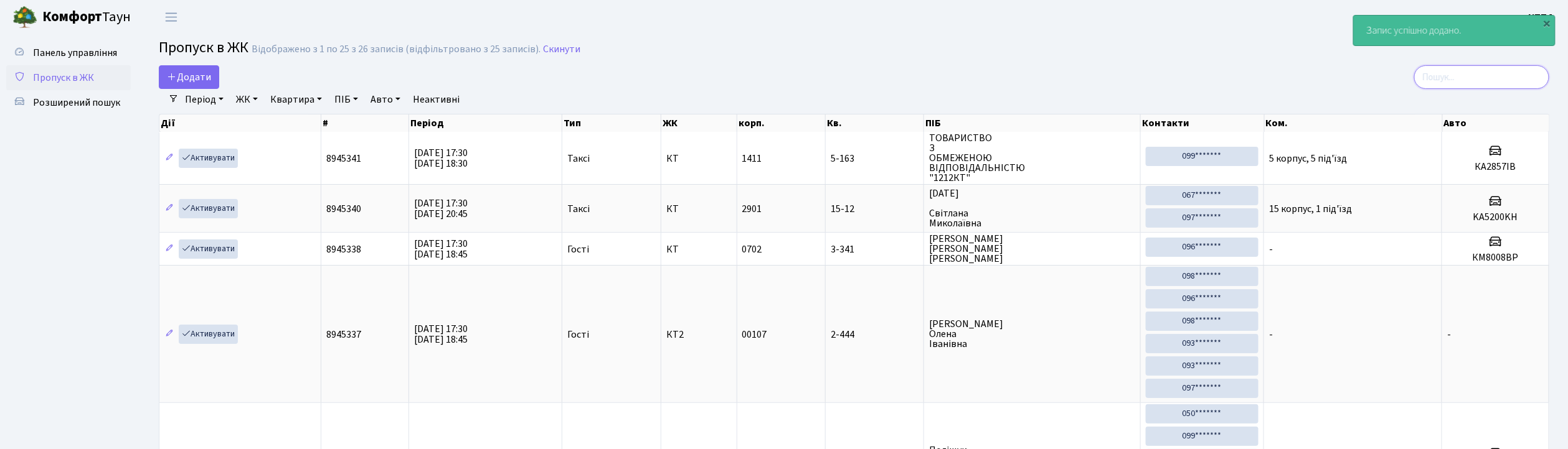
click at [1474, 81] on input "search" at bounding box center [1482, 77] width 135 height 24
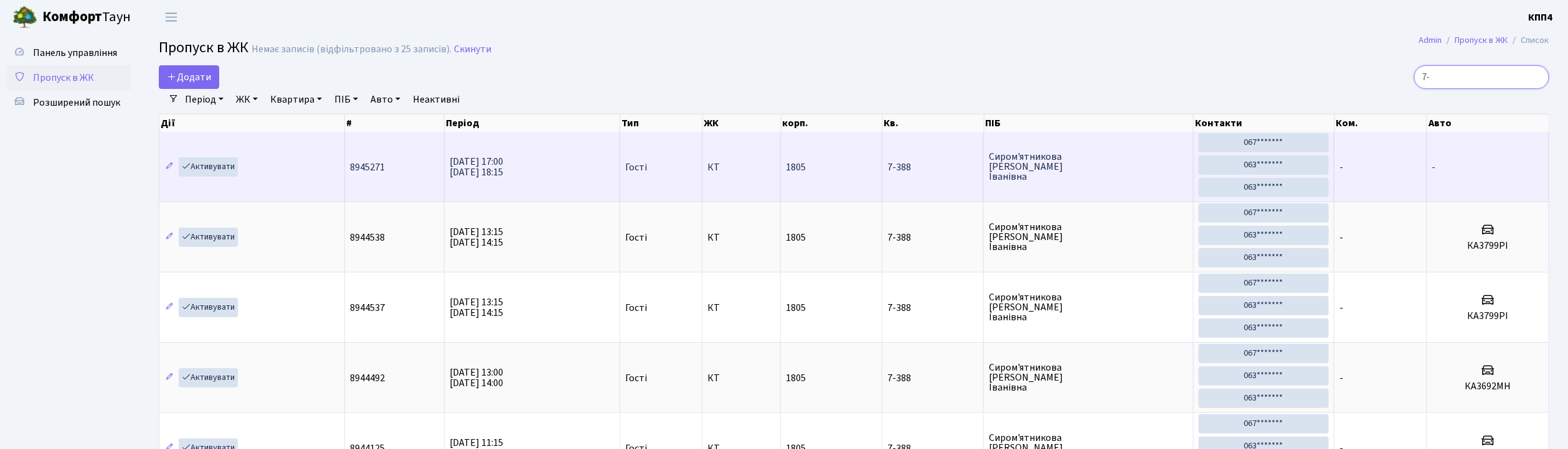
type input "7"
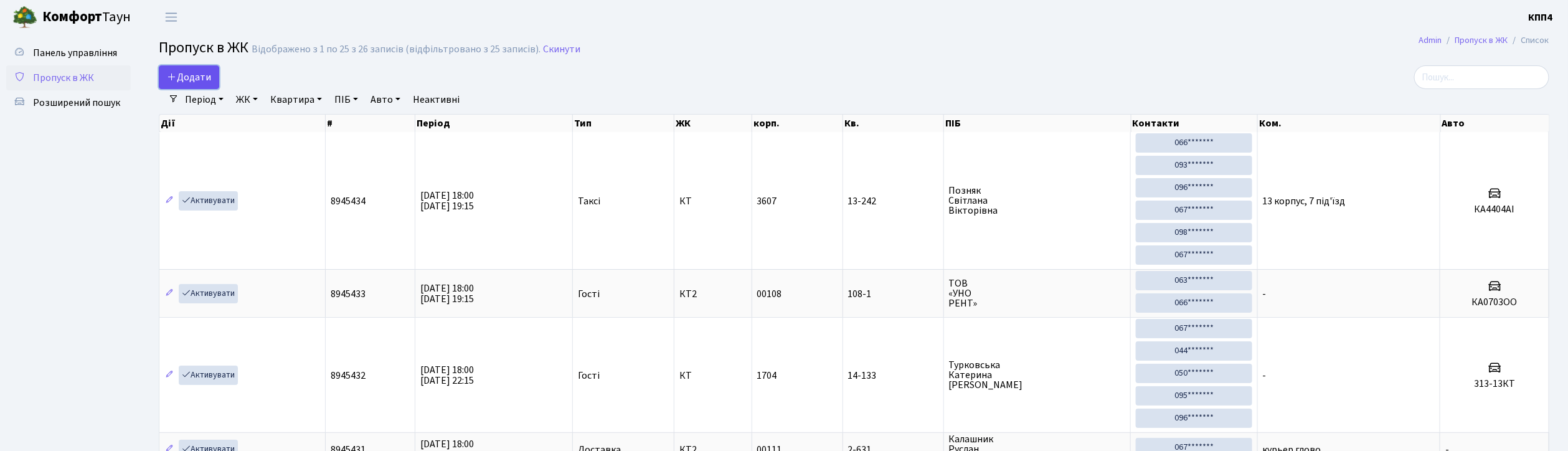
click at [203, 84] on link "Додати" at bounding box center [188, 77] width 60 height 24
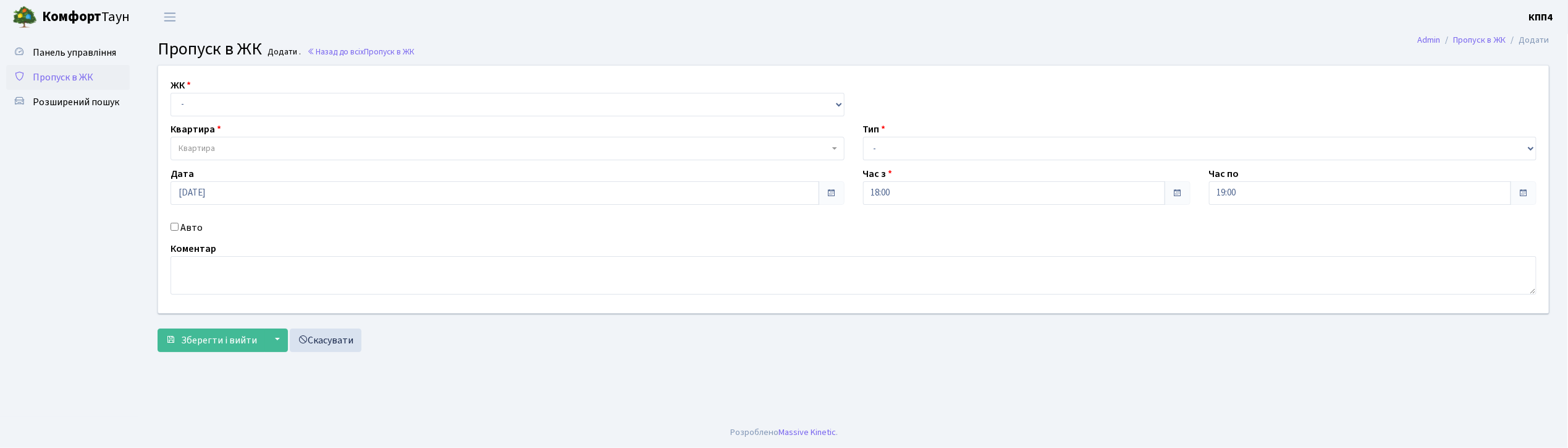
click at [173, 228] on input "Авто" at bounding box center [174, 227] width 8 height 8
checkbox input "true"
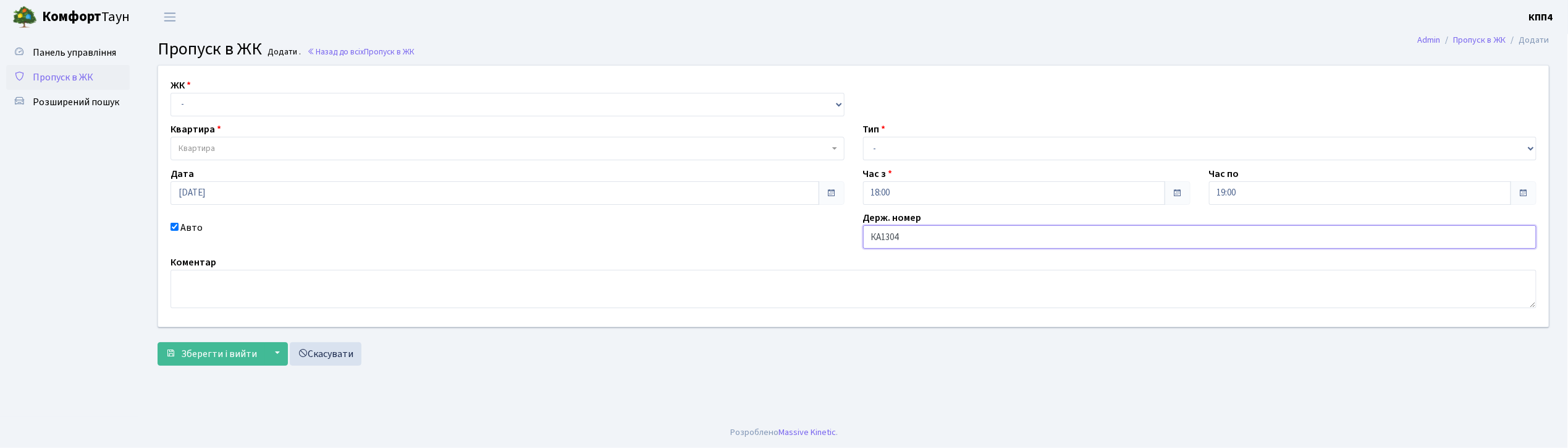
type input "КА1304ІМ"
click at [250, 102] on select "- КТ, вул. Регенераторна, 4 КТ2, просп. Соборності, 17 КТ3, вул. Березнева, 16 …" at bounding box center [508, 104] width 674 height 24
select select "271"
click at [171, 92] on select "- КТ, вул. Регенераторна, 4 КТ2, просп. Соборності, 17 КТ3, вул. Березнева, 16 …" at bounding box center [508, 104] width 674 height 24
select select
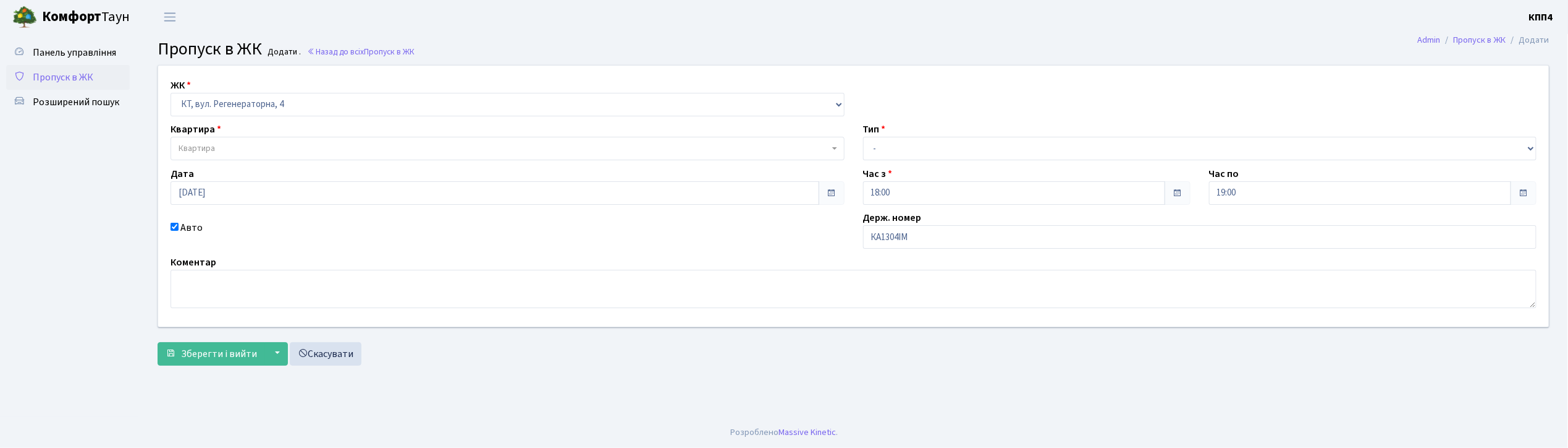
click at [241, 145] on span "Квартира" at bounding box center [503, 148] width 651 height 12
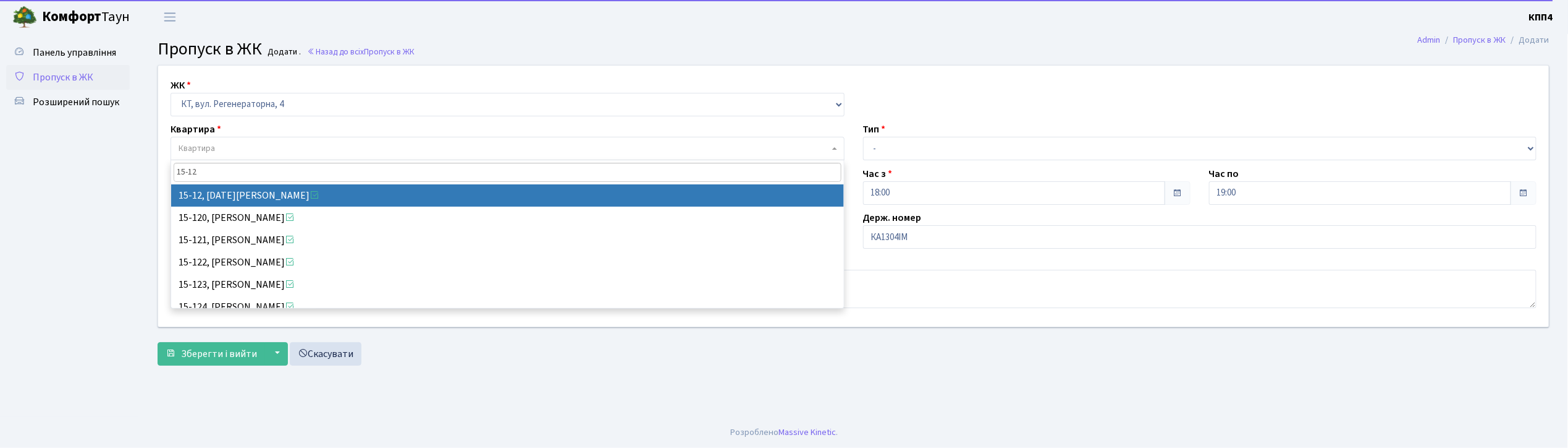
type input "15-12"
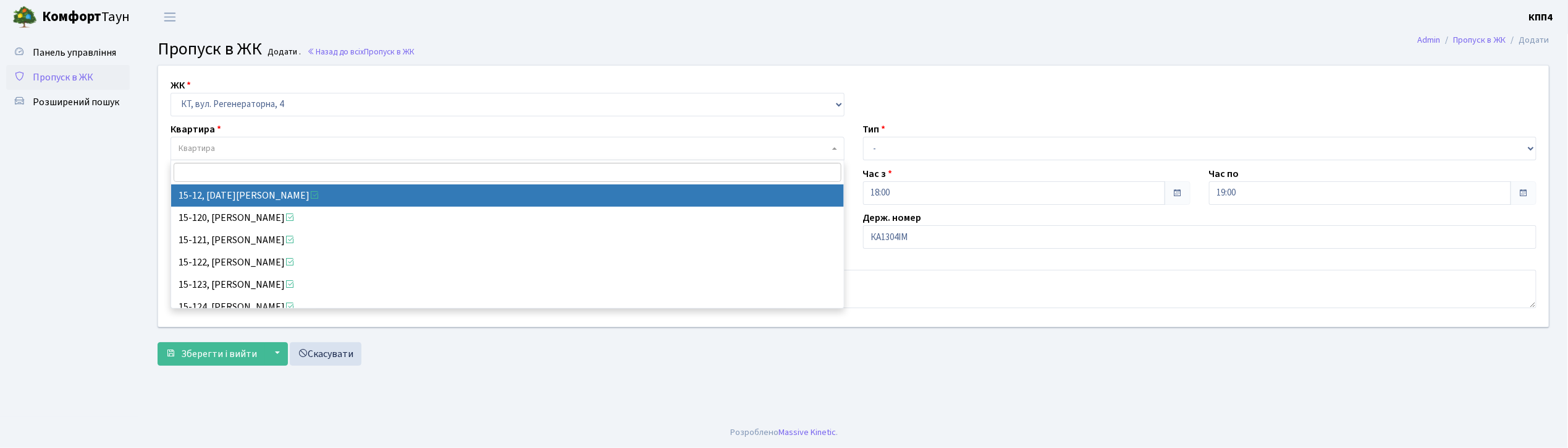
select select "8787"
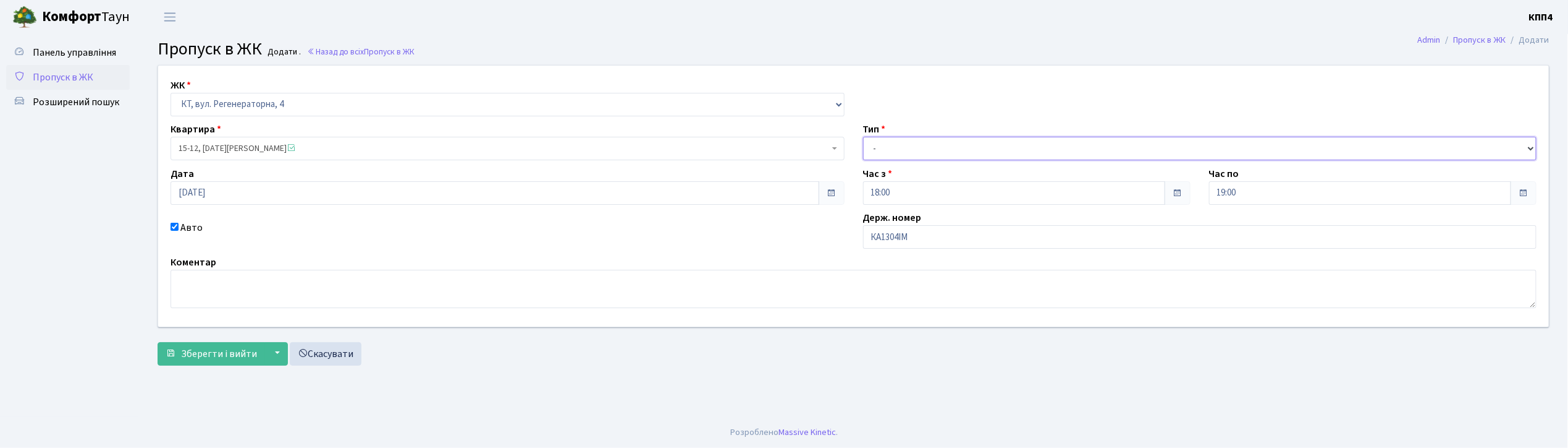
click at [891, 153] on select "- Доставка Таксі Гості Сервіс" at bounding box center [1200, 148] width 674 height 24
select select "2"
click at [863, 136] on select "- Доставка Таксі Гості Сервіс" at bounding box center [1200, 148] width 674 height 24
click at [240, 348] on span "Зберегти і вийти" at bounding box center [219, 354] width 76 height 13
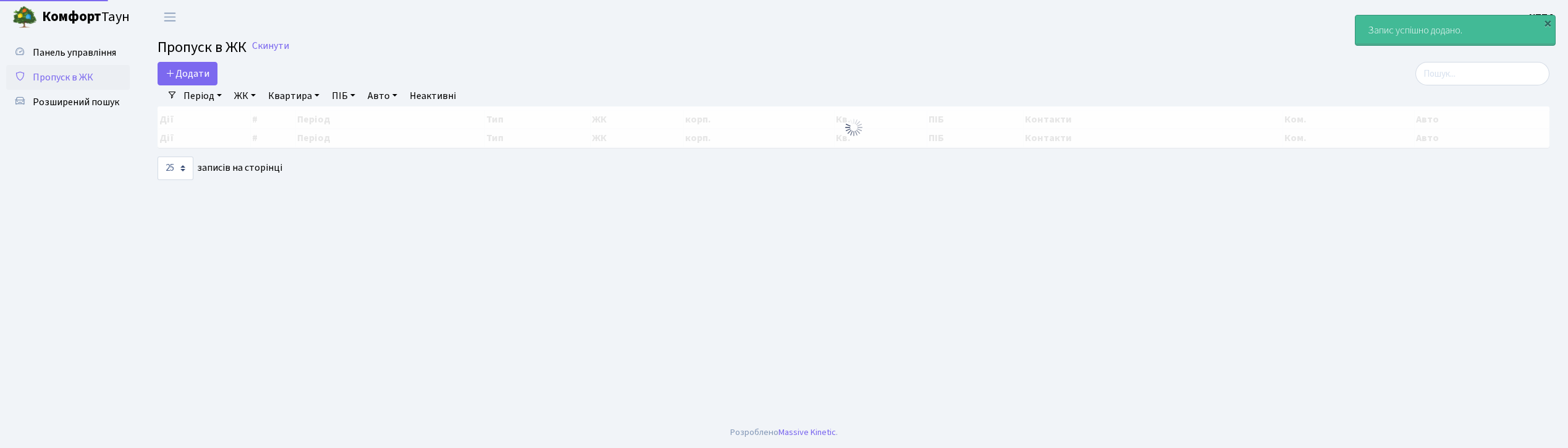
select select "25"
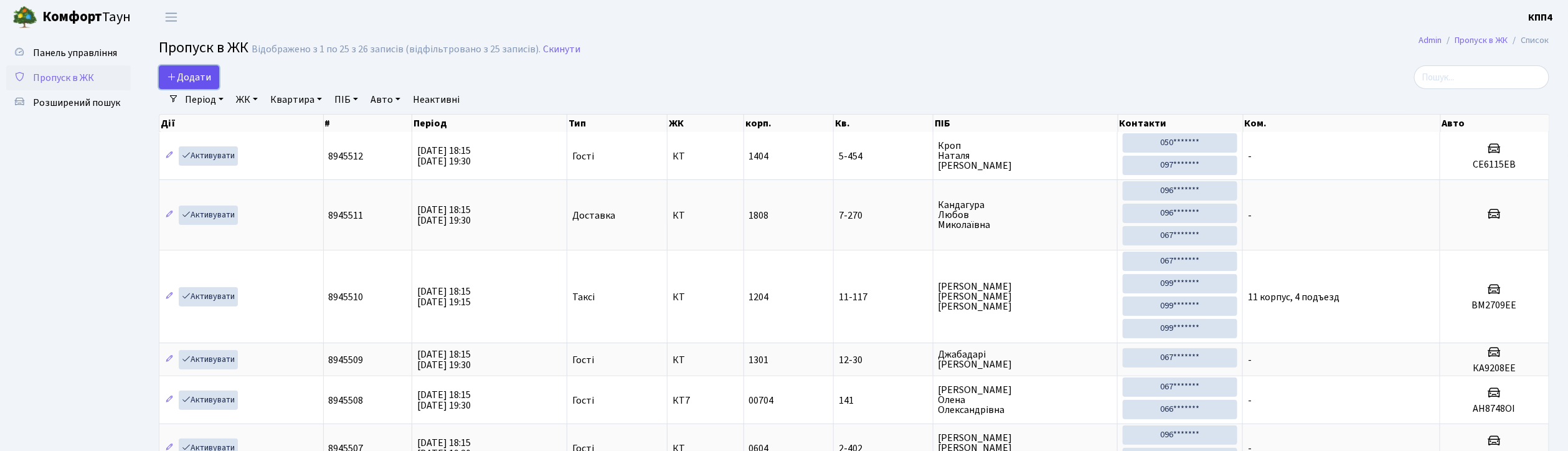
click at [207, 73] on span "Додати" at bounding box center [189, 77] width 44 height 13
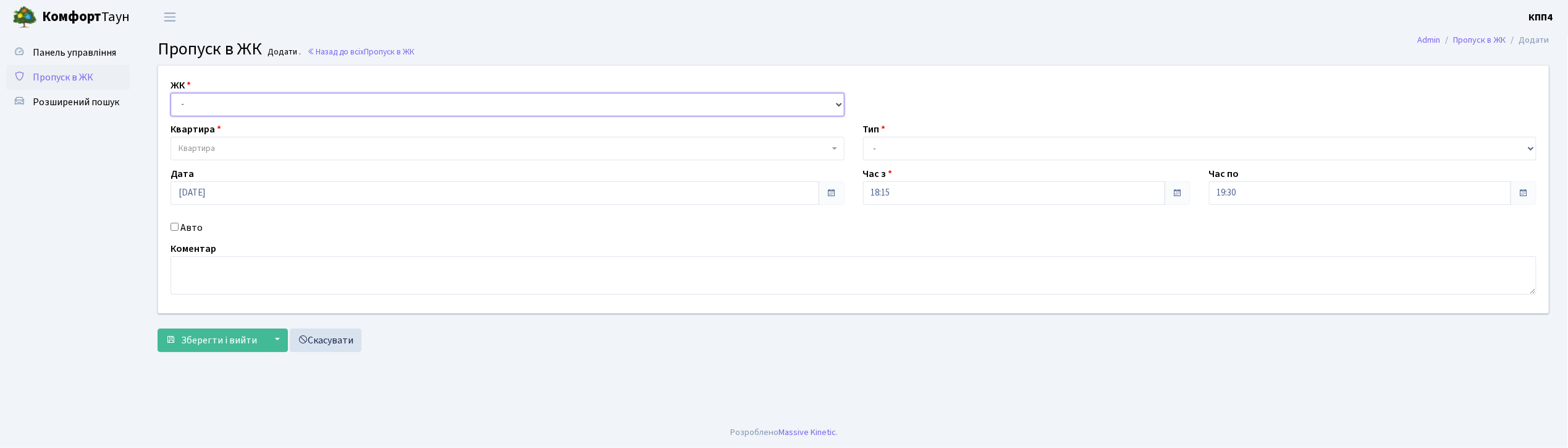
click at [199, 112] on select "- КТ, вул. Регенераторна, 4 КТ2, просп. [STREET_ADDRESS] [STREET_ADDRESS] [PERS…" at bounding box center [508, 104] width 674 height 24
select select "271"
click at [171, 92] on select "- КТ, вул. Регенераторна, 4 КТ2, просп. [STREET_ADDRESS] [STREET_ADDRESS] [PERS…" at bounding box center [508, 104] width 674 height 24
select select
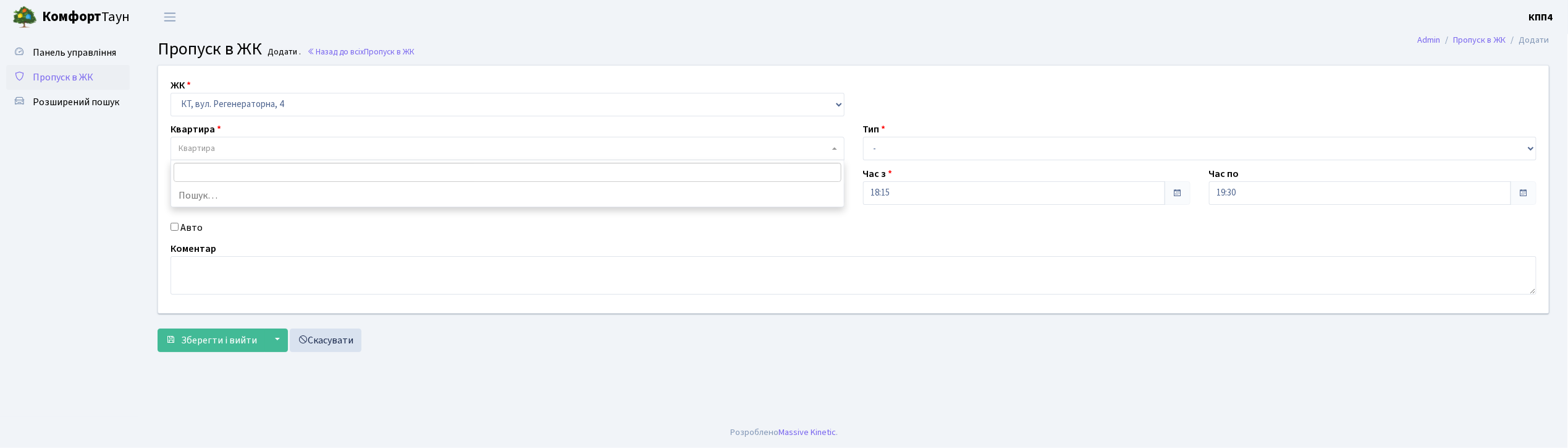
click at [198, 147] on span "Квартира" at bounding box center [196, 148] width 36 height 12
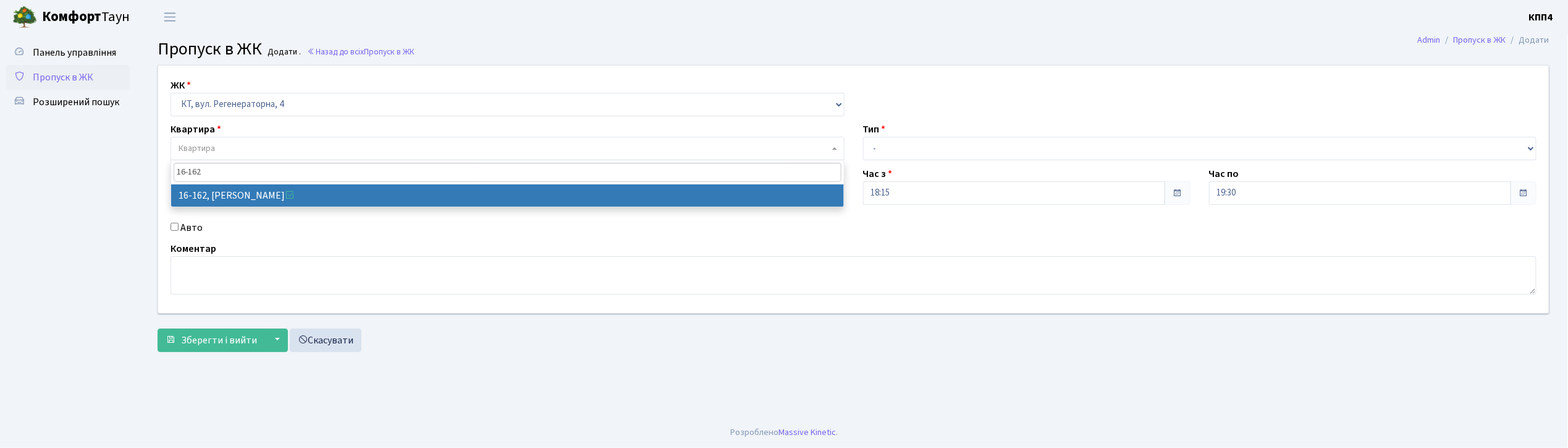
type input "16-162"
select select "8723"
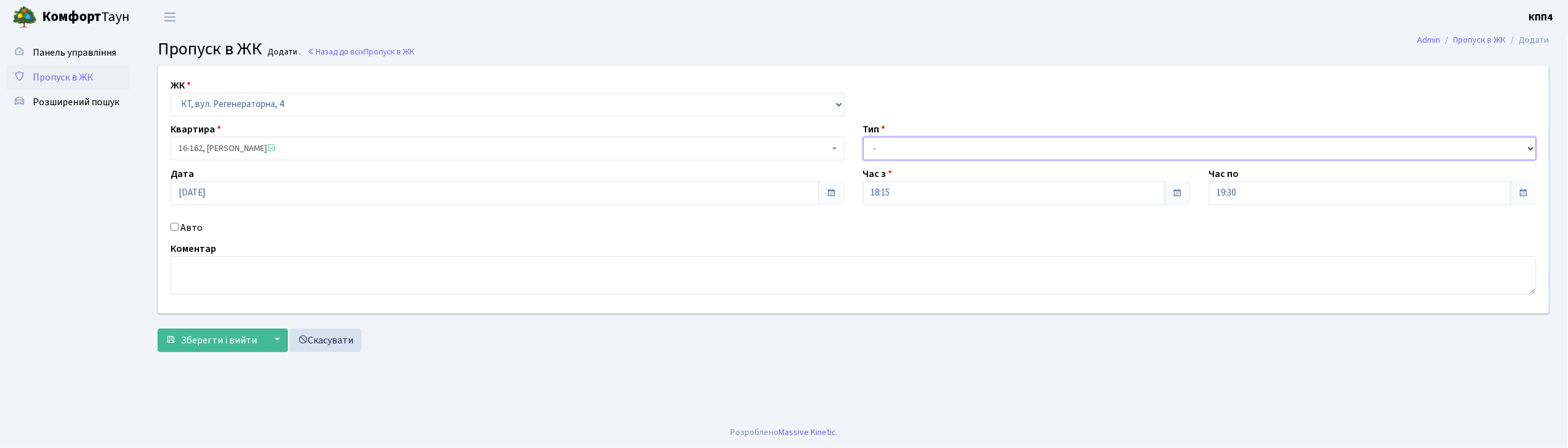
click at [878, 147] on select "- Доставка Таксі Гості Сервіс" at bounding box center [1200, 148] width 674 height 24
select select "1"
click at [863, 136] on select "- Доставка Таксі Гості Сервіс" at bounding box center [1200, 148] width 674 height 24
click at [211, 336] on span "Зберегти і вийти" at bounding box center [219, 340] width 76 height 13
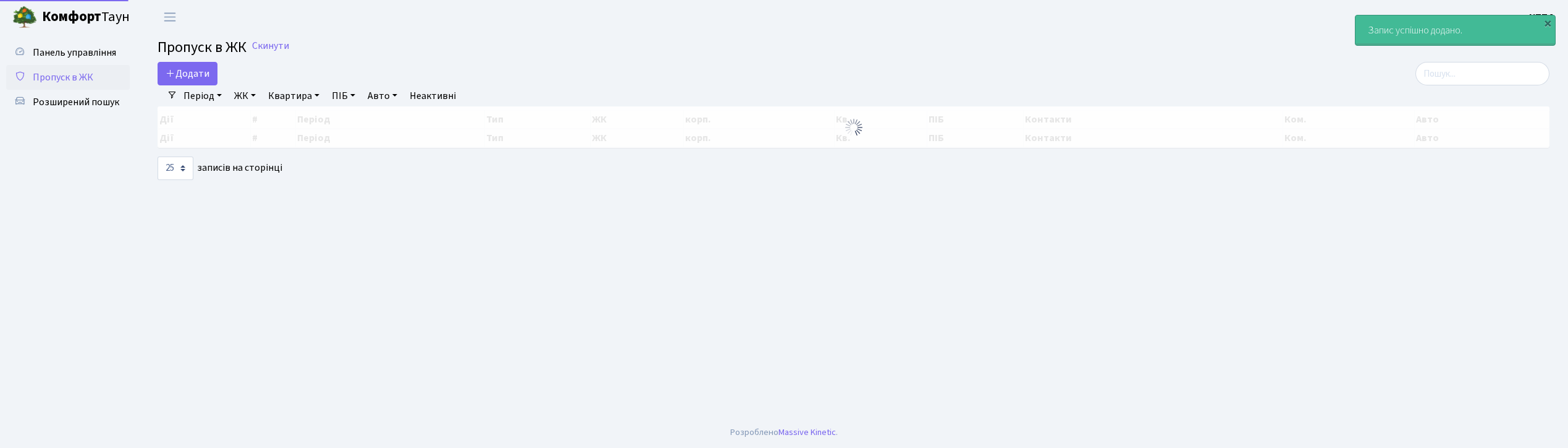
select select "25"
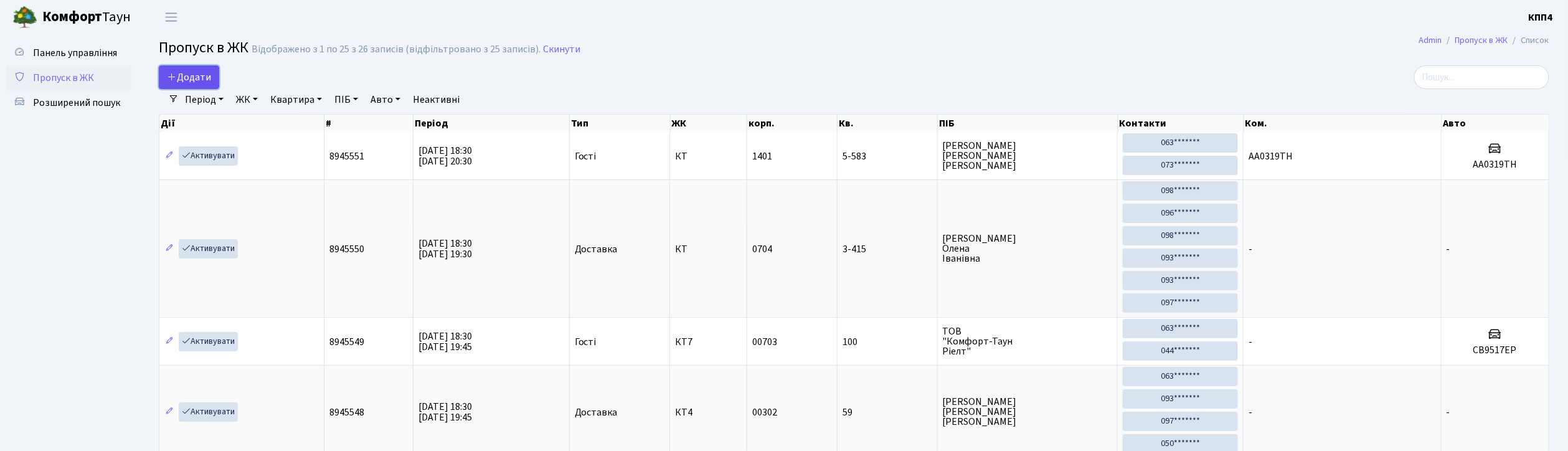
click at [205, 80] on span "Додати" at bounding box center [189, 77] width 44 height 13
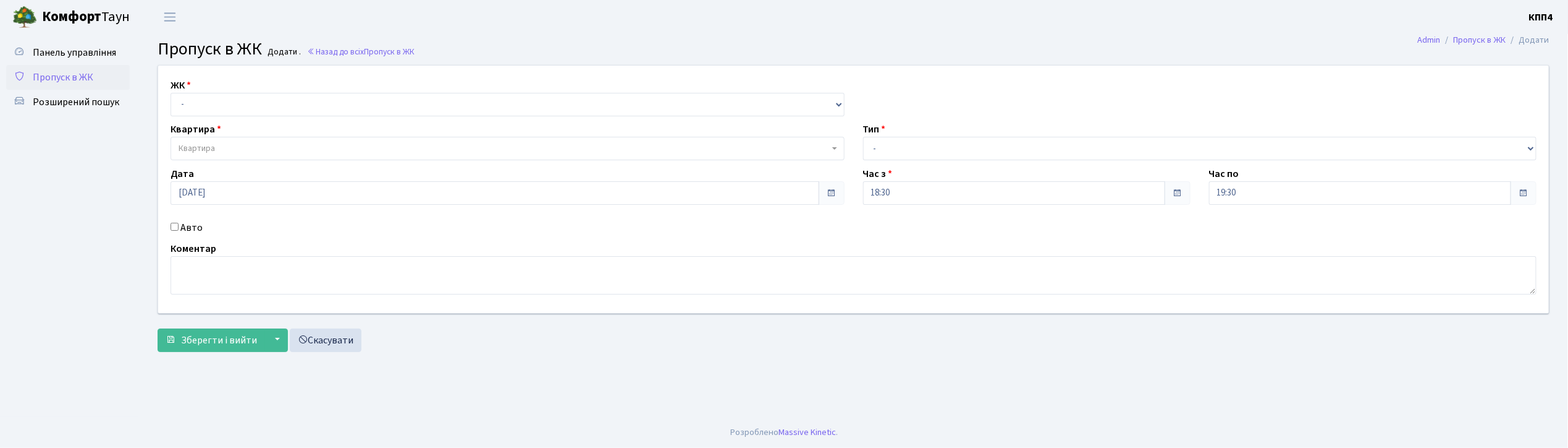
click at [176, 226] on input "Авто" at bounding box center [174, 227] width 8 height 8
checkbox input "true"
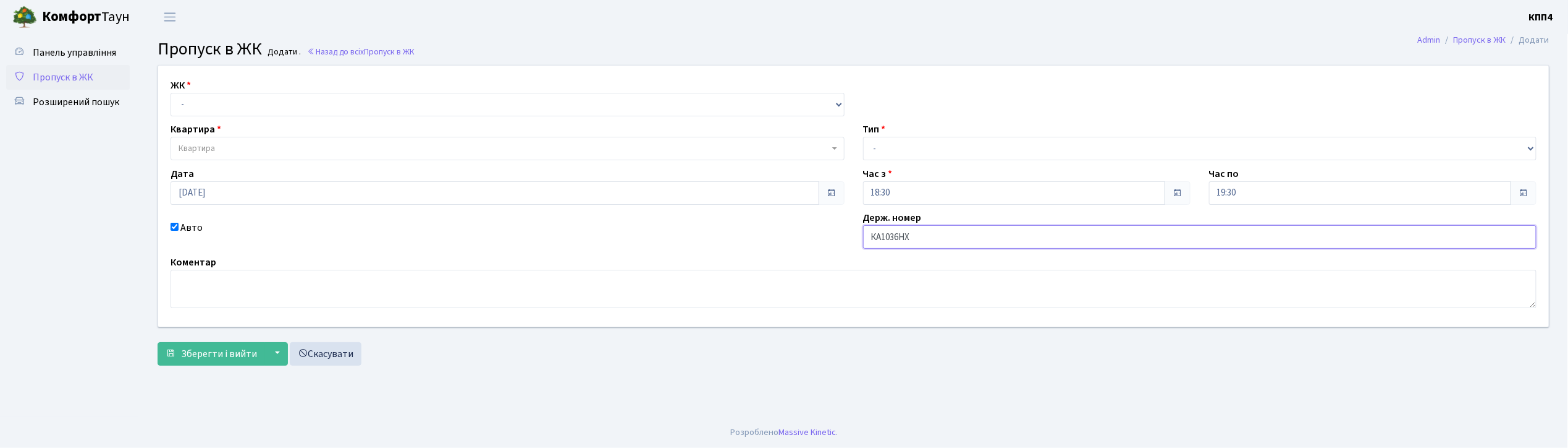
type input "КА1036НХ"
drag, startPoint x: 262, startPoint y: 97, endPoint x: 260, endPoint y: 110, distance: 13.2
click at [261, 97] on select "- КТ, вул. Регенераторна, 4 КТ2, просп. [STREET_ADDRESS] [STREET_ADDRESS] [PERS…" at bounding box center [508, 104] width 674 height 24
select select "271"
click at [171, 92] on select "- КТ, вул. Регенераторна, 4 КТ2, просп. [STREET_ADDRESS] [STREET_ADDRESS] [PERS…" at bounding box center [508, 104] width 674 height 24
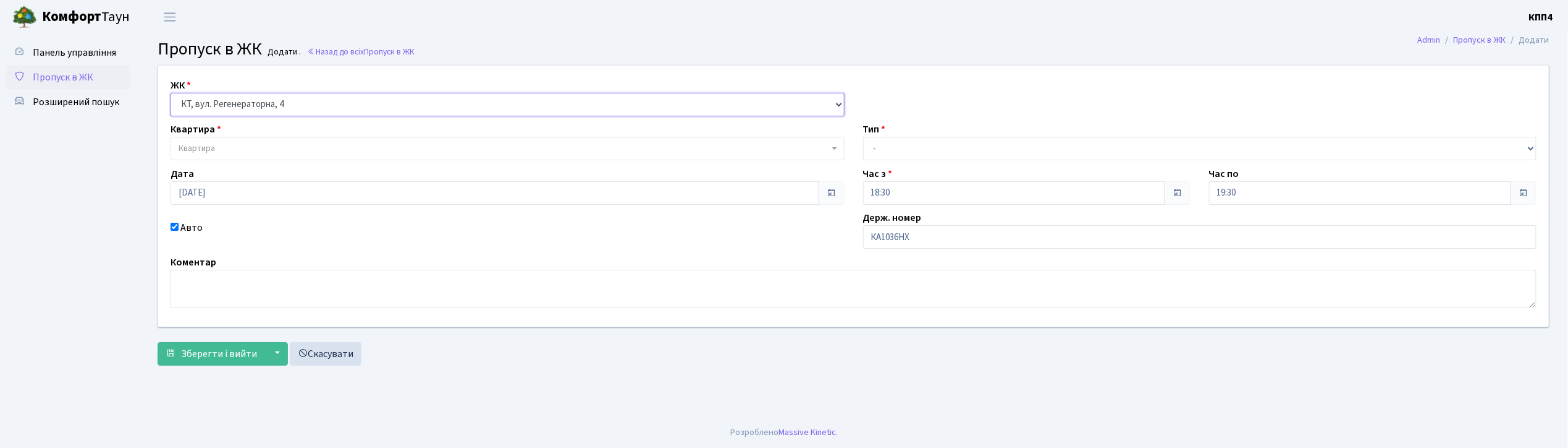
select select
click at [253, 145] on span "Квартира" at bounding box center [503, 148] width 651 height 12
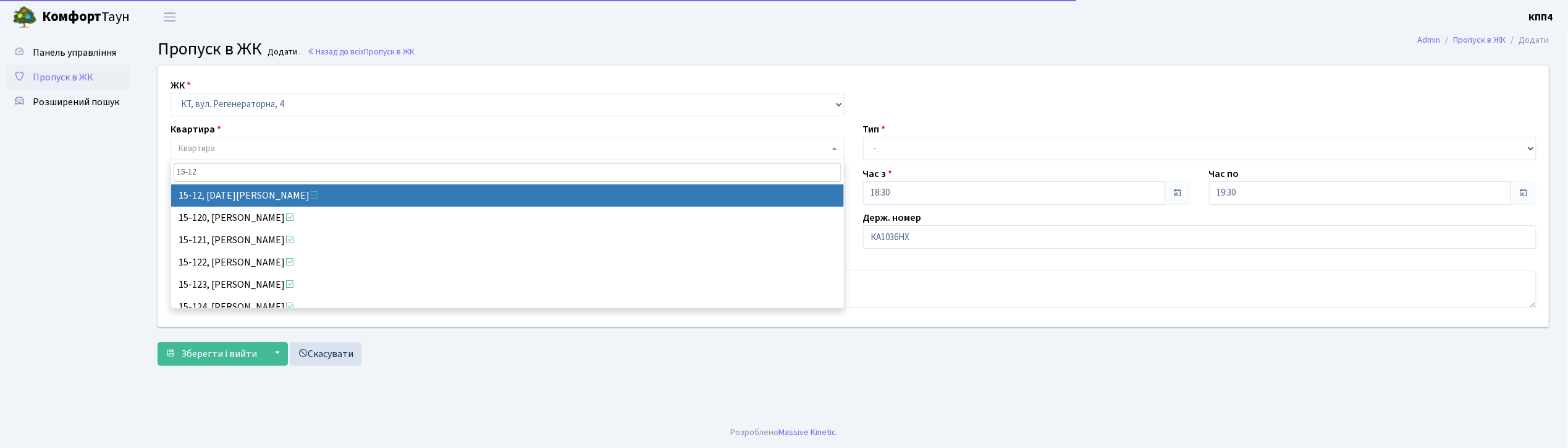
type input "15-12"
select select "8787"
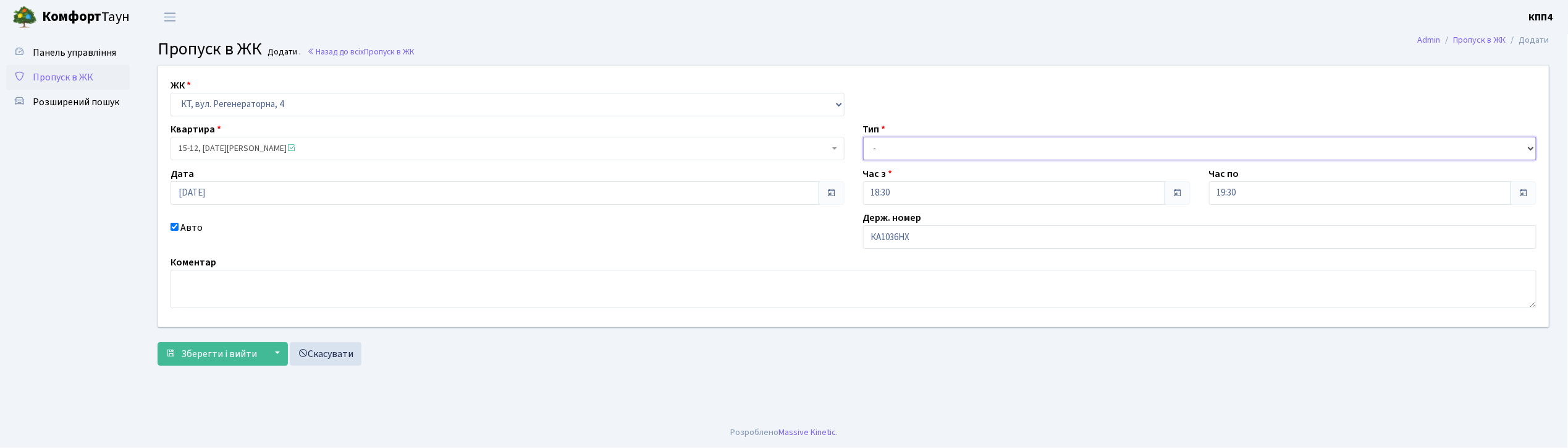
click at [888, 149] on select "- Доставка Таксі Гості Сервіс" at bounding box center [1200, 148] width 674 height 24
select select "2"
click at [863, 136] on select "- Доставка Таксі Гості Сервіс" at bounding box center [1200, 148] width 674 height 24
click at [223, 352] on span "Зберегти і вийти" at bounding box center [219, 354] width 76 height 13
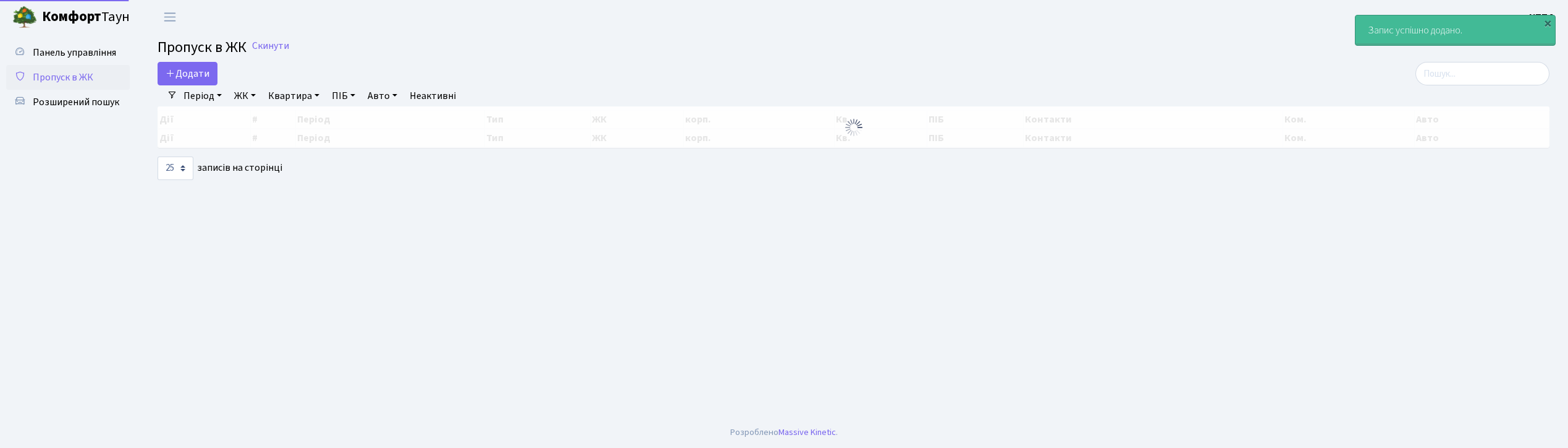
select select "25"
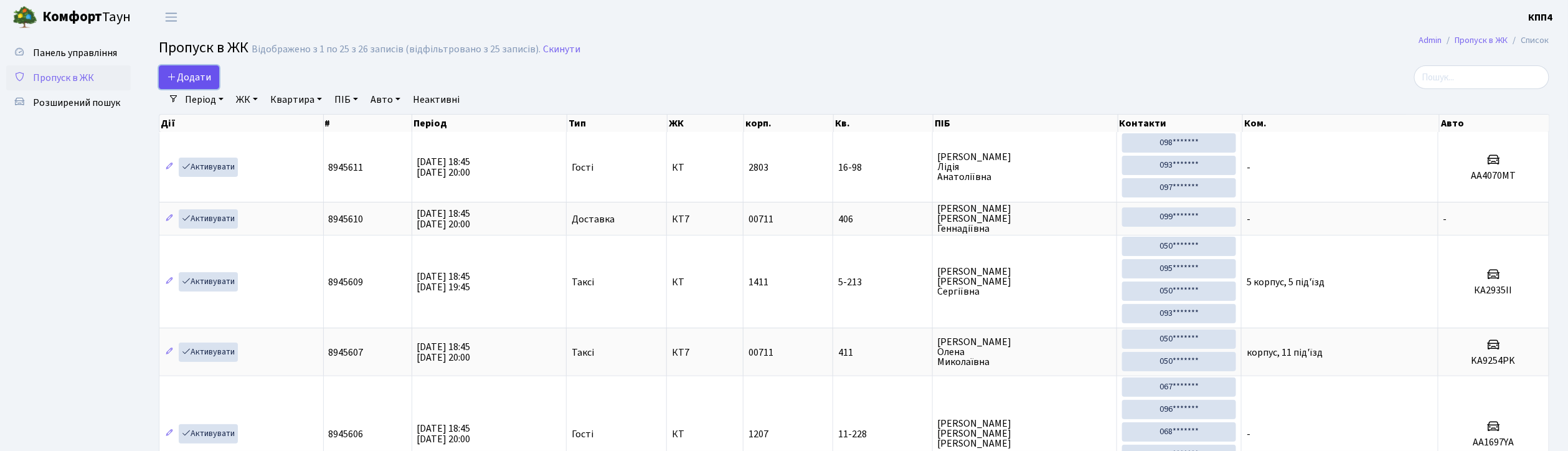
click at [176, 83] on span "Додати" at bounding box center [189, 77] width 44 height 13
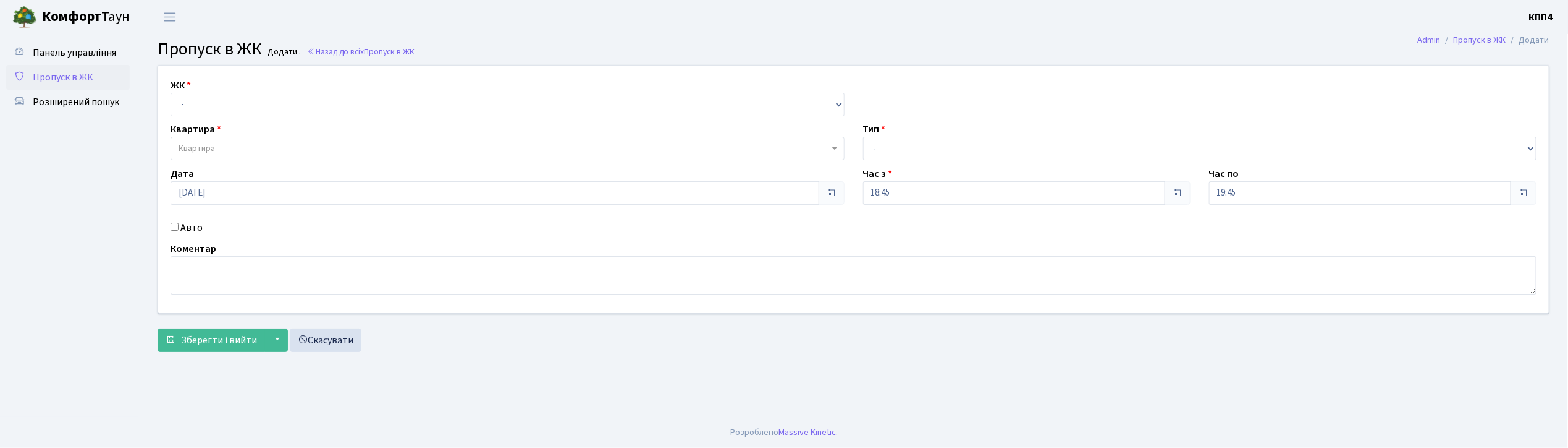
click at [174, 228] on input "Авто" at bounding box center [174, 227] width 8 height 8
checkbox input "true"
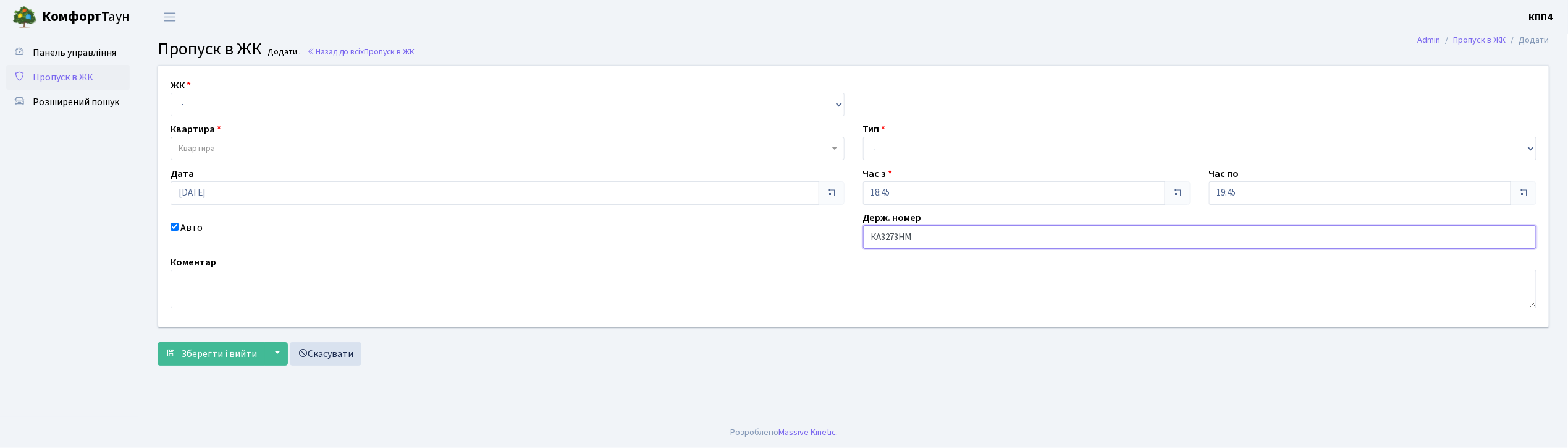
type input "КА3273НМ"
click at [182, 110] on select "- КТ, вул. Регенераторна, 4 КТ2, просп. Соборності, 17 КТ3, вул. Березнева, 16 …" at bounding box center [508, 104] width 674 height 24
select select "271"
click at [171, 92] on select "- КТ, вул. Регенераторна, 4 КТ2, просп. Соборності, 17 КТ3, вул. Березнева, 16 …" at bounding box center [508, 104] width 674 height 24
select select
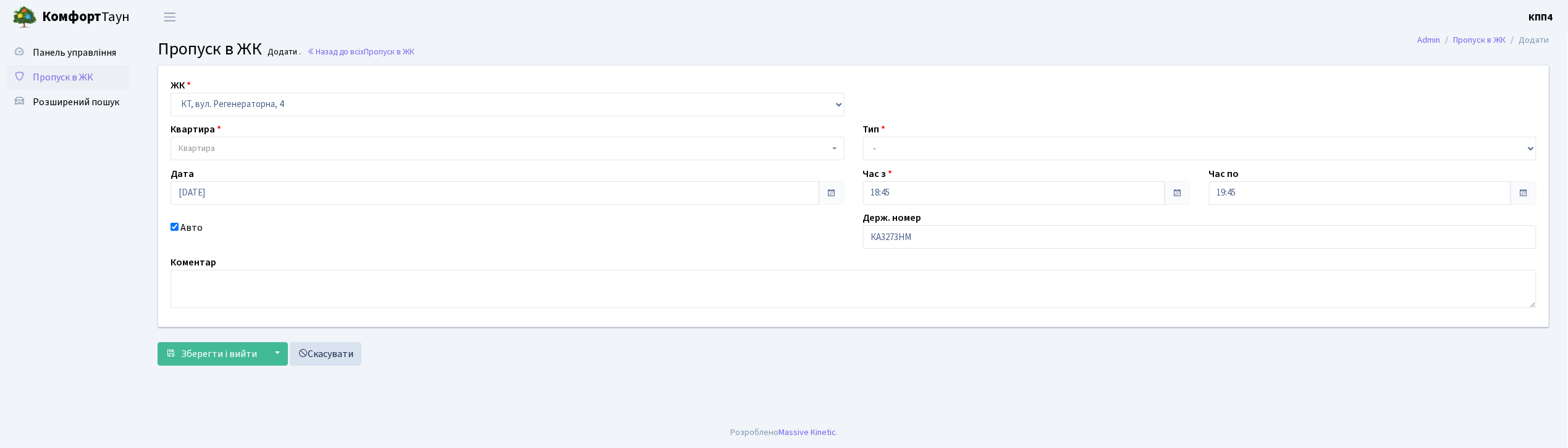
click at [189, 144] on span "Квартира" at bounding box center [196, 148] width 36 height 12
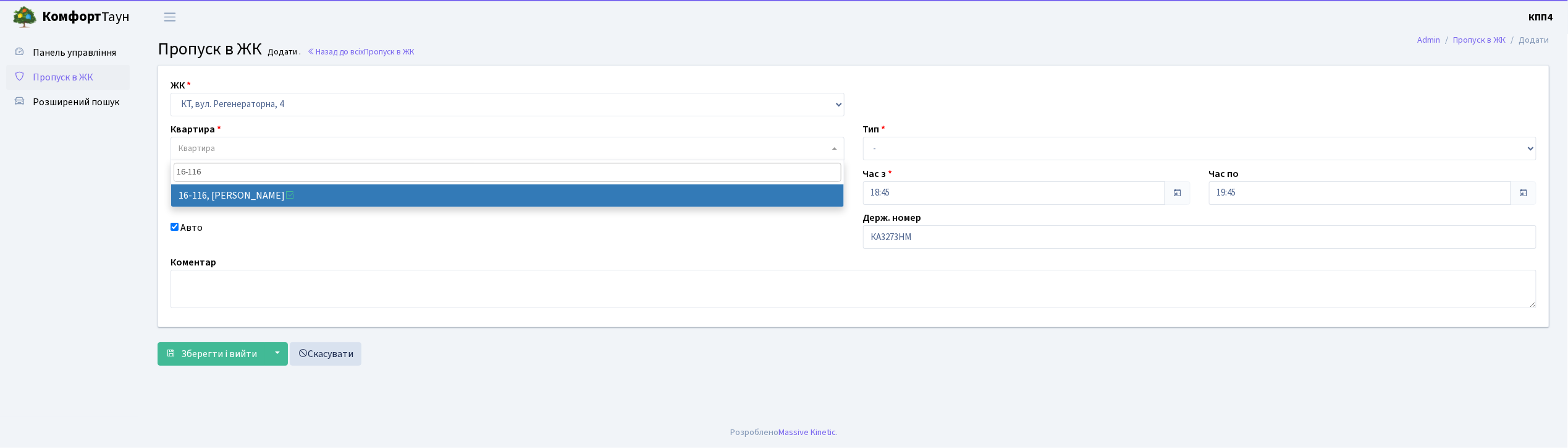
type input "16-116"
select select "8677"
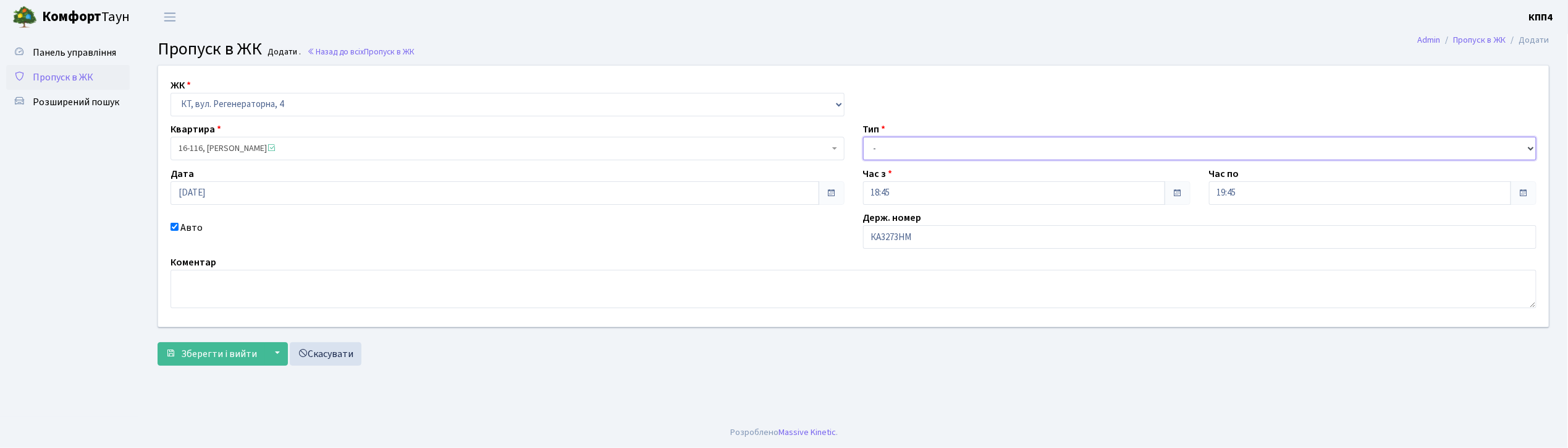
click at [918, 145] on select "- Доставка Таксі Гості Сервіс" at bounding box center [1200, 148] width 674 height 24
select select "2"
click at [863, 136] on select "- Доставка Таксі Гості Сервіс" at bounding box center [1200, 148] width 674 height 24
click at [213, 356] on span "Зберегти і вийти" at bounding box center [219, 354] width 76 height 13
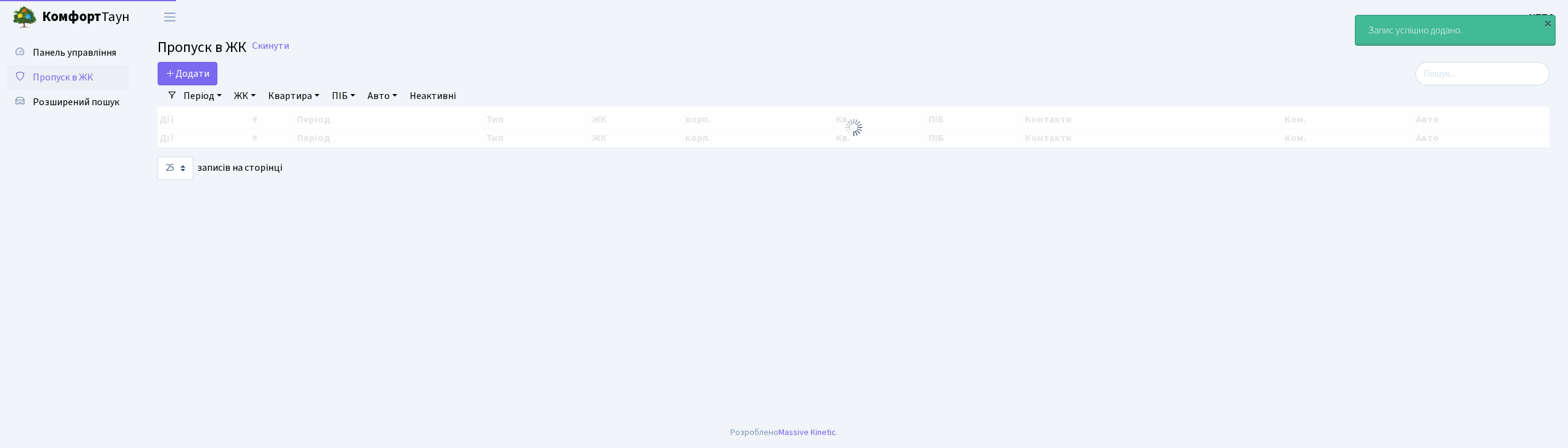
select select "25"
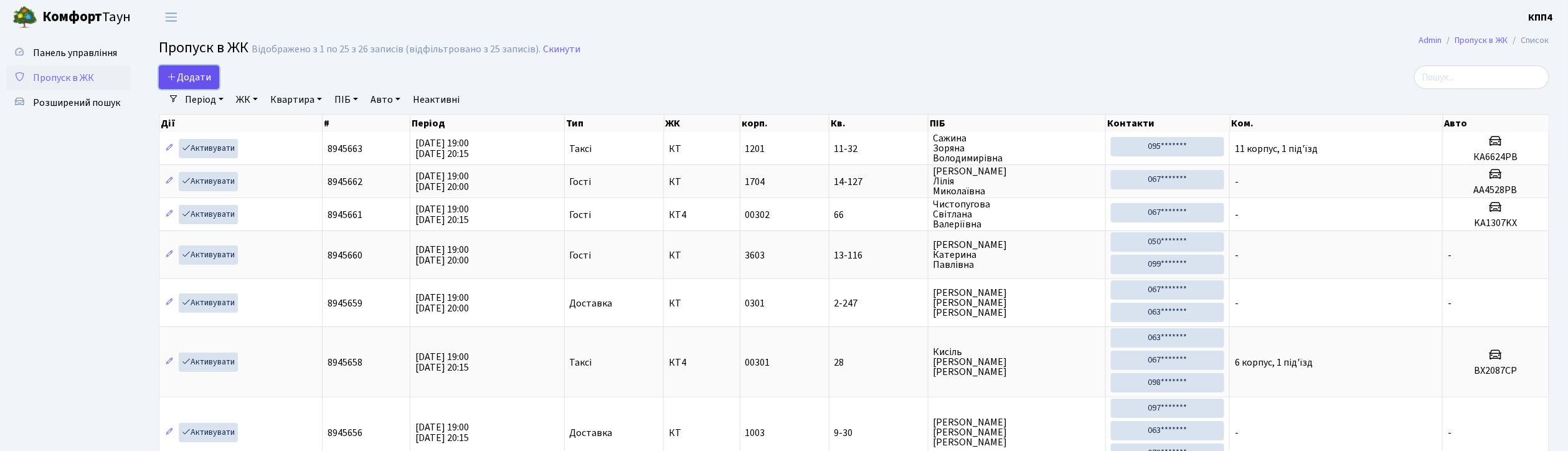
click at [200, 80] on span "Додати" at bounding box center [189, 77] width 44 height 13
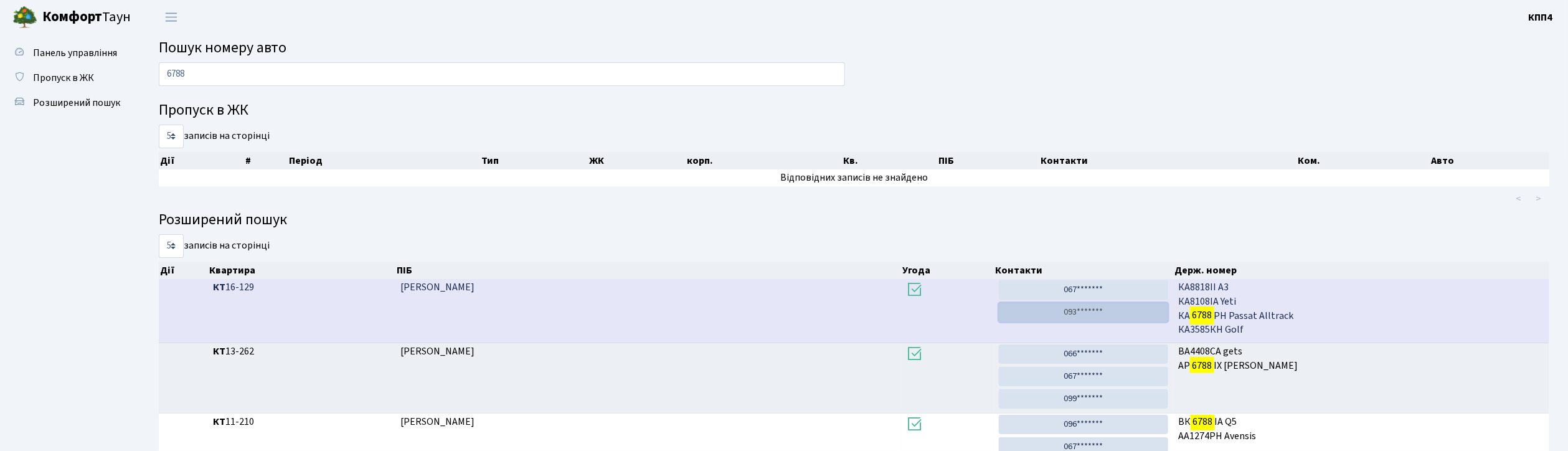
click at [1123, 320] on link "093*******" at bounding box center [1083, 312] width 169 height 19
click at [1107, 313] on link "093*******" at bounding box center [1083, 312] width 169 height 19
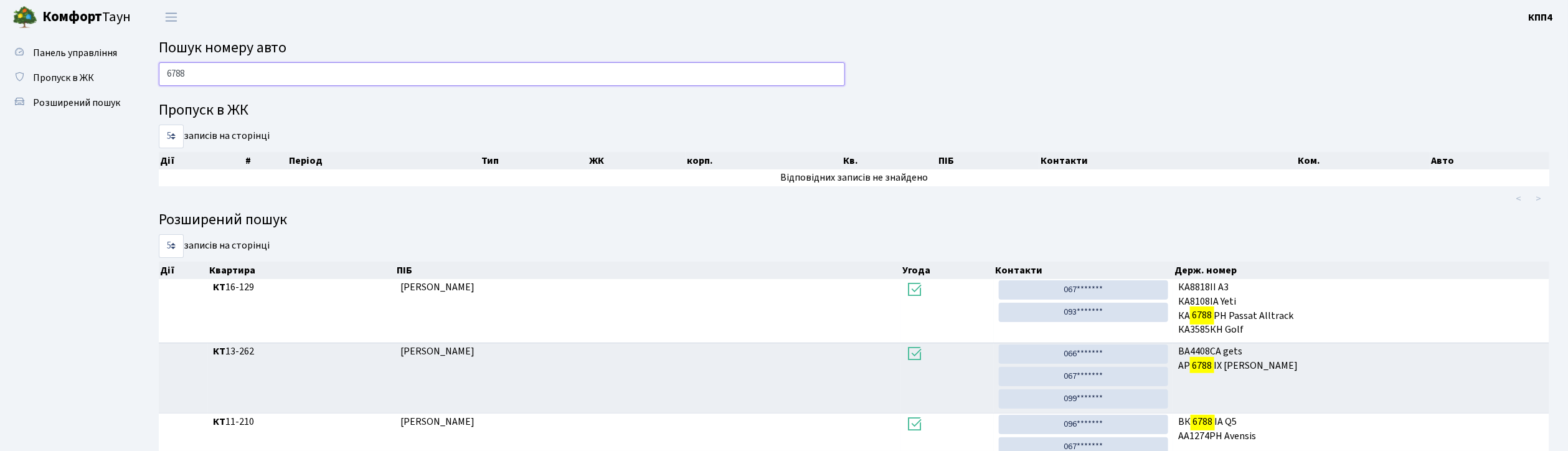
click at [195, 72] on input "6788" at bounding box center [501, 74] width 687 height 24
type input "6"
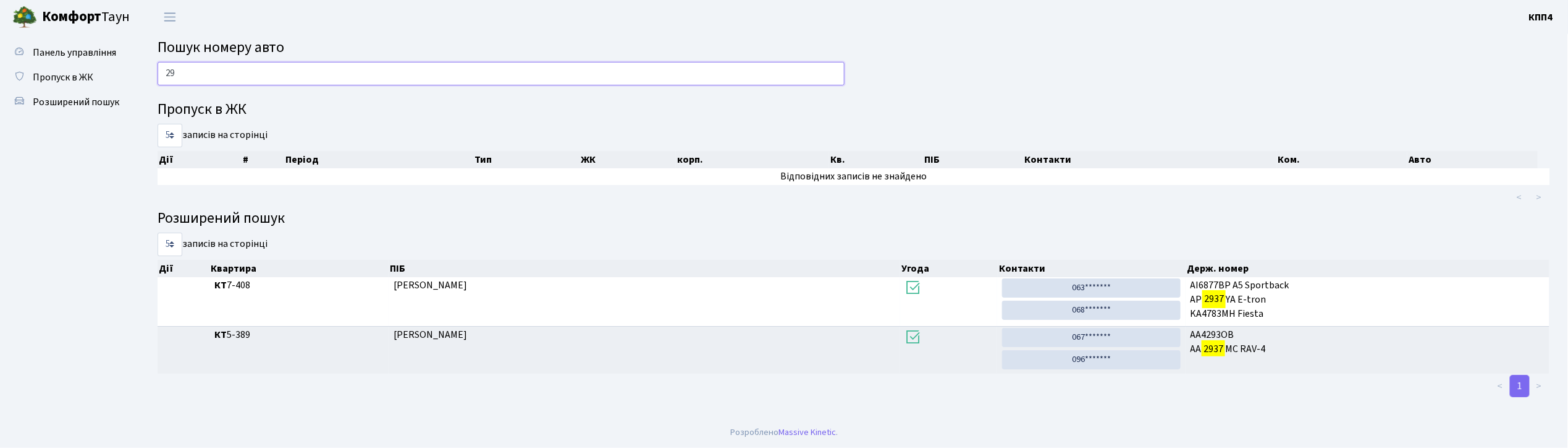
type input "2"
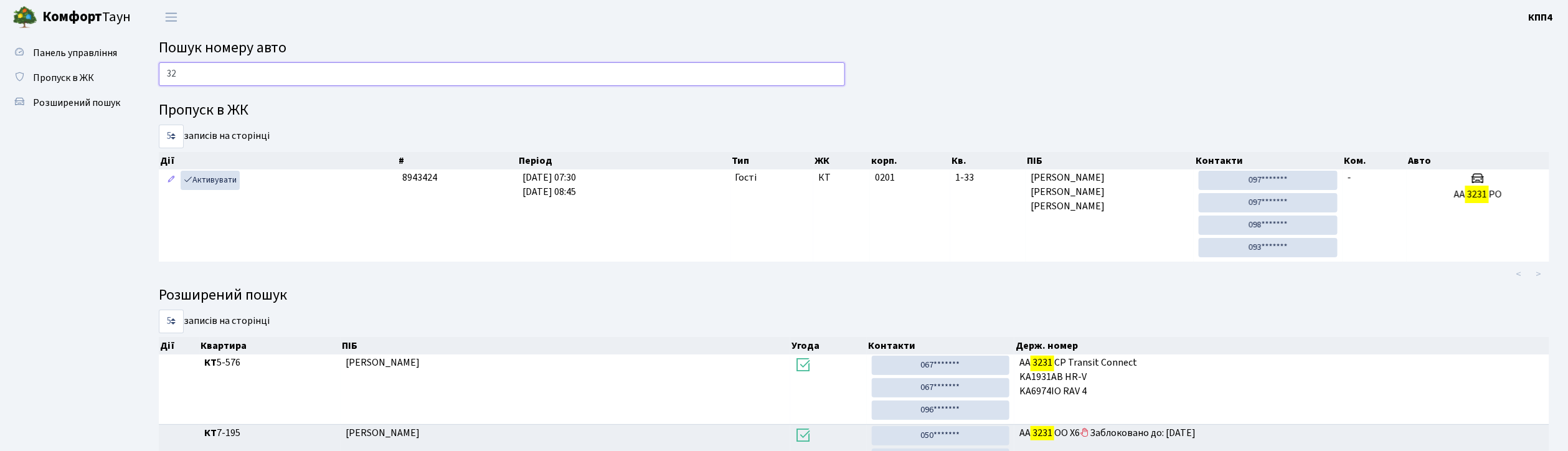
type input "3"
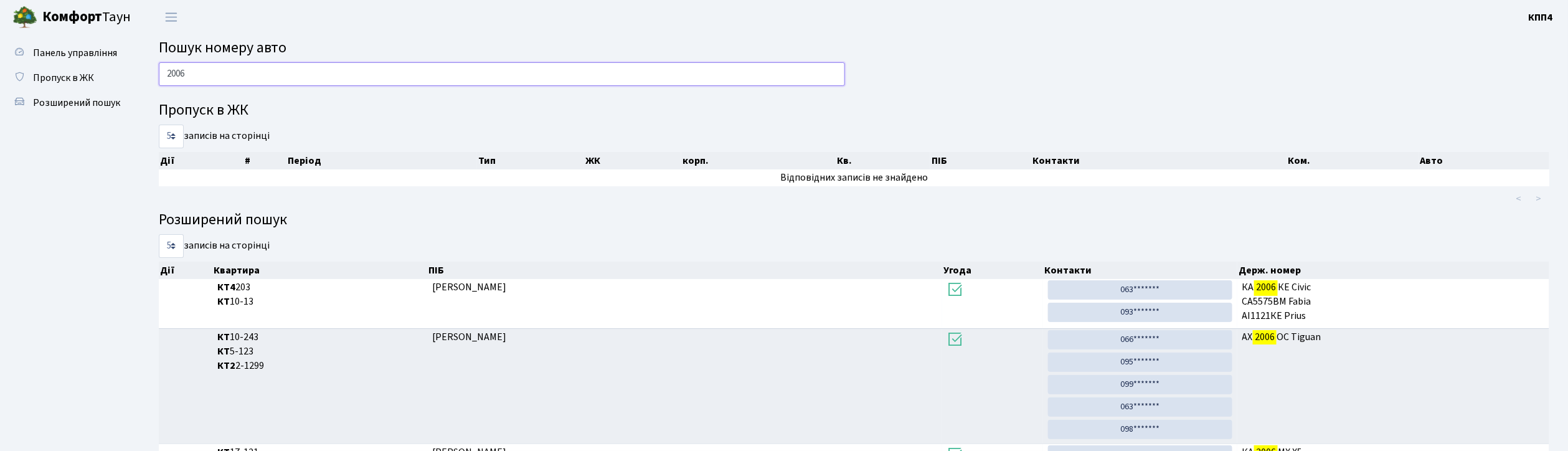
click at [318, 79] on input "2006" at bounding box center [501, 74] width 687 height 24
type input "2"
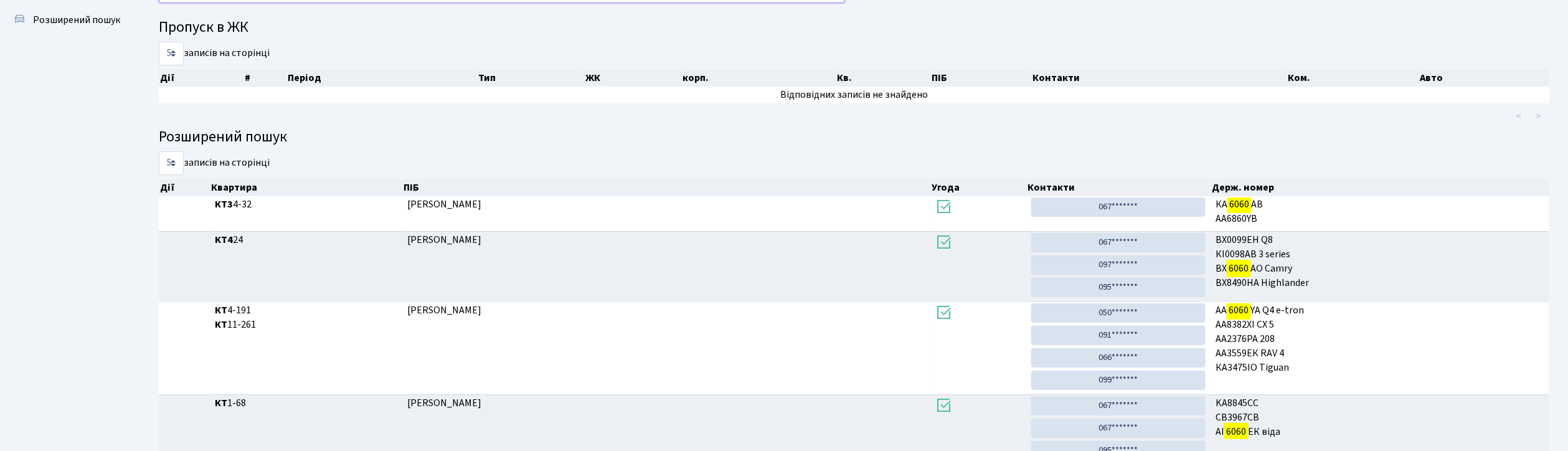
scroll to position [67, 0]
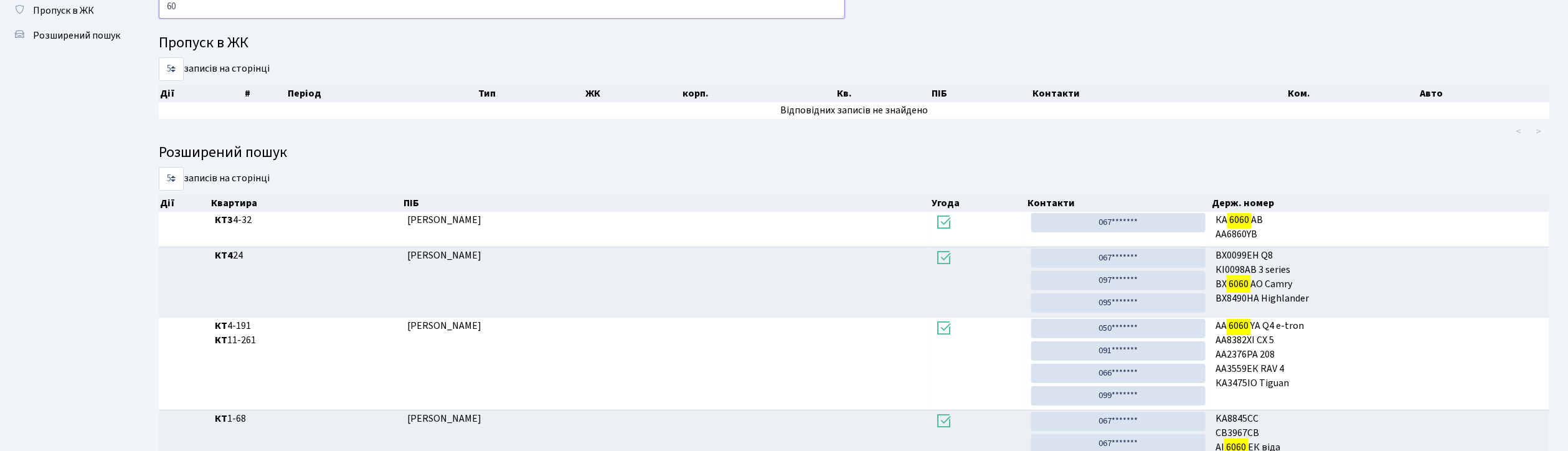
type input "6"
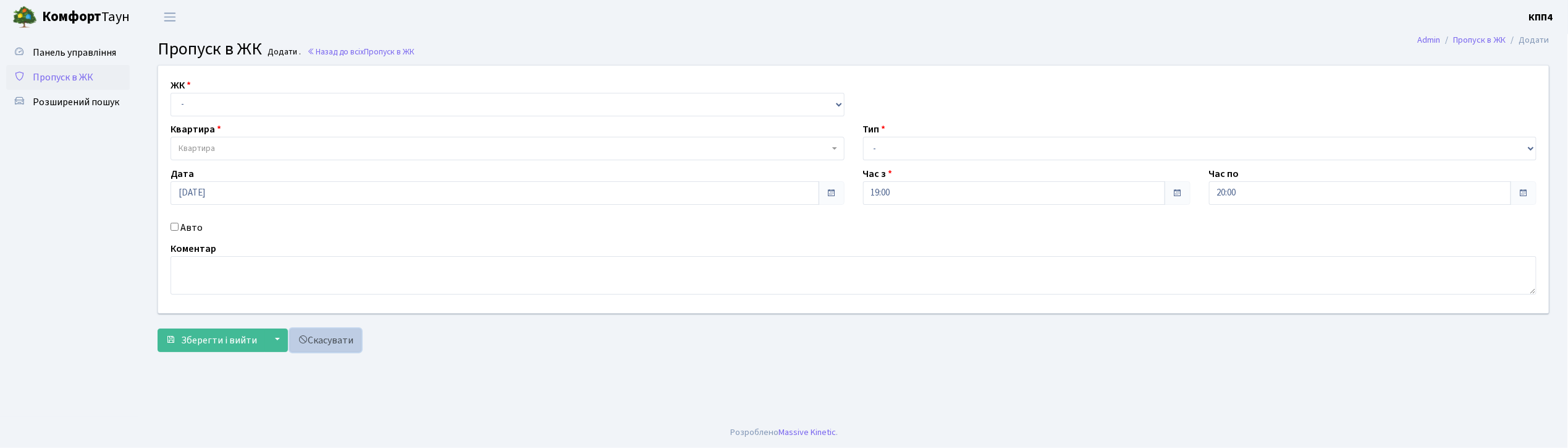
click at [338, 341] on link "Скасувати" at bounding box center [325, 339] width 71 height 24
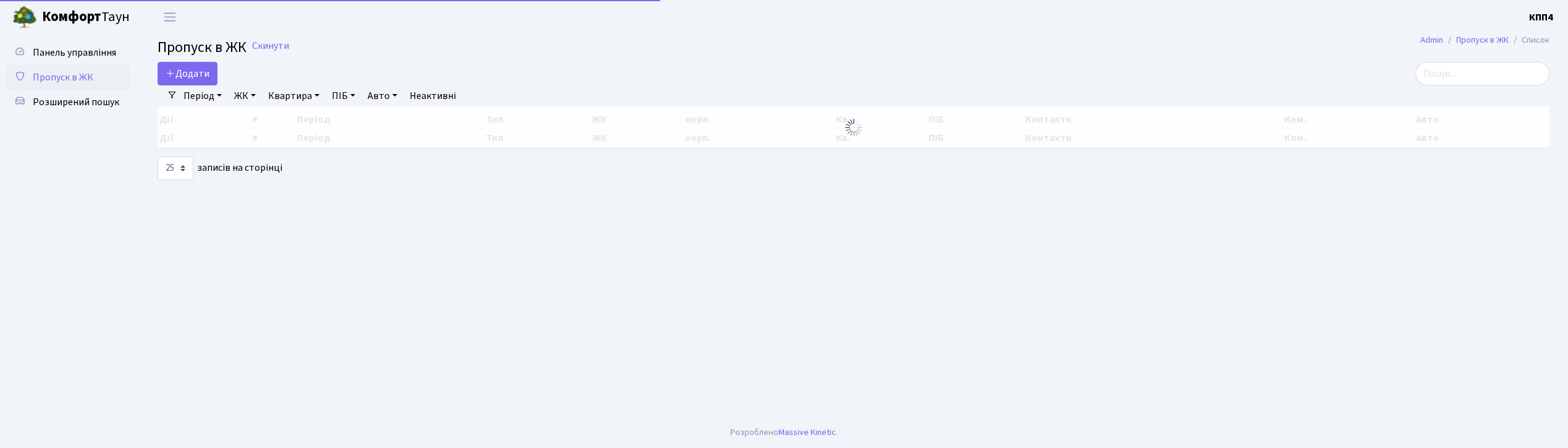
select select "25"
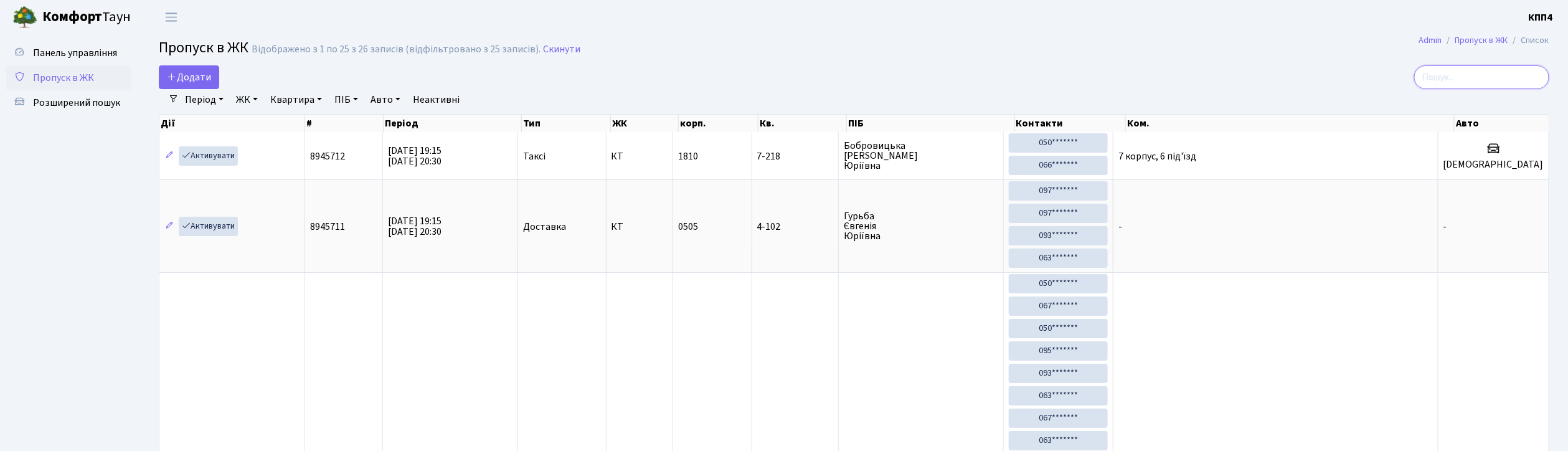
click at [1465, 77] on input "search" at bounding box center [1482, 77] width 135 height 24
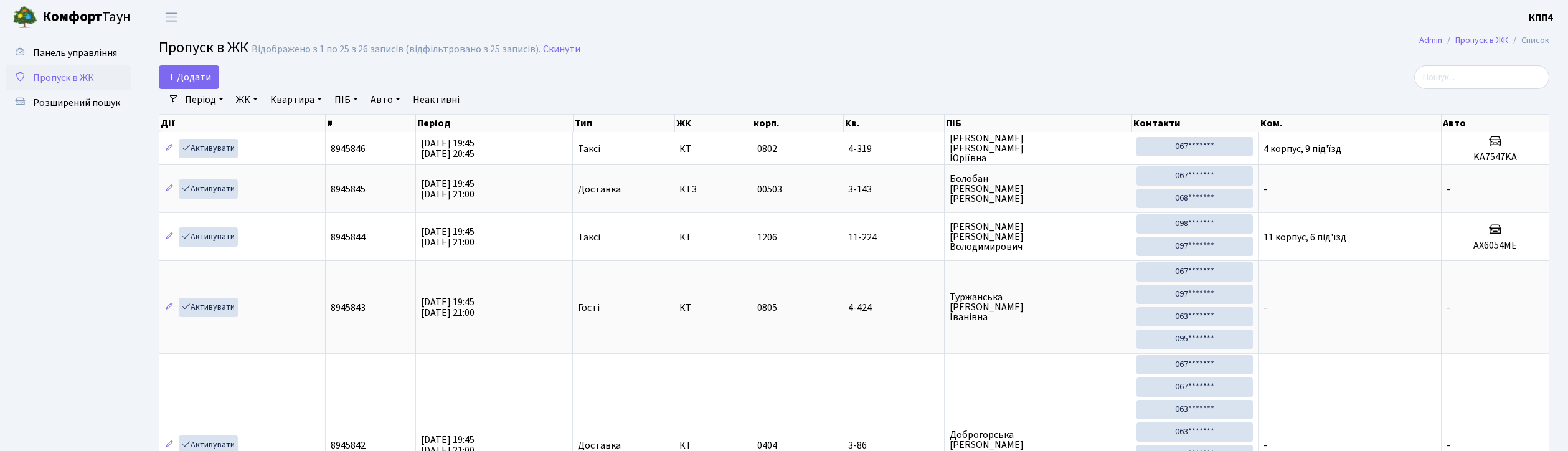
select select "25"
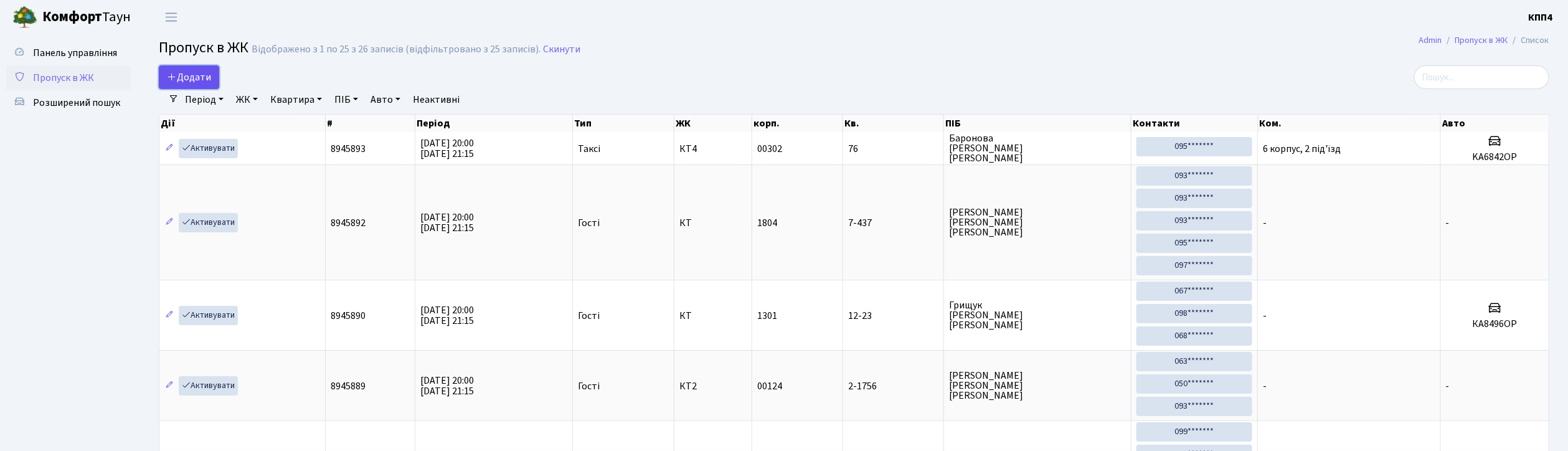
click at [198, 74] on span "Додати" at bounding box center [189, 77] width 44 height 13
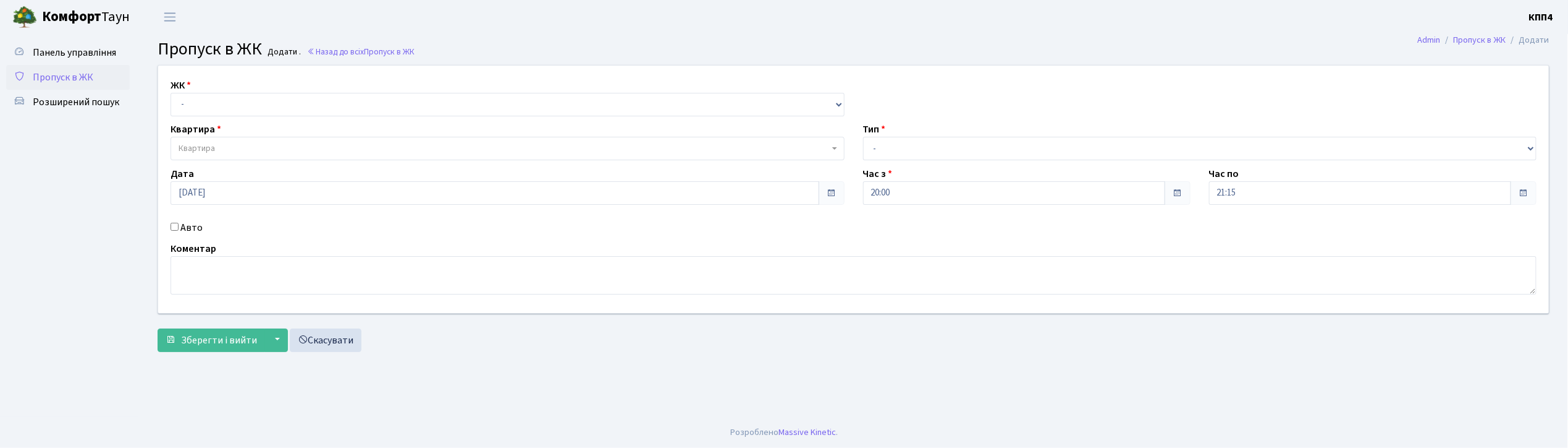
click at [176, 226] on input "Авто" at bounding box center [174, 227] width 8 height 8
checkbox input "true"
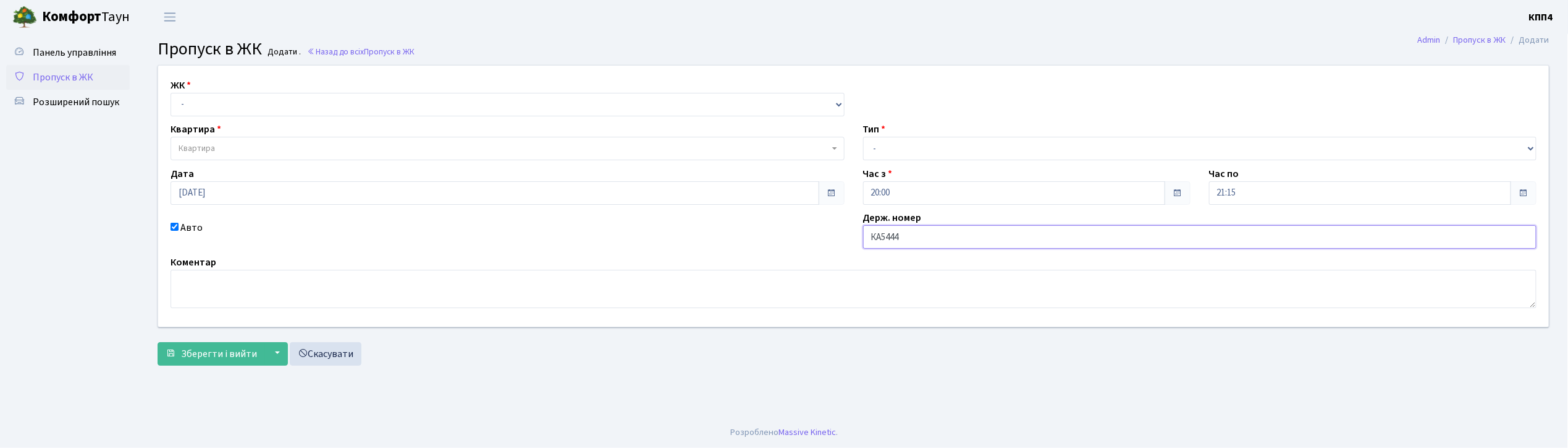
type input "КА5444СТ"
click at [475, 107] on select "- КТ, вул. Регенераторна, 4 КТ2, просп. [STREET_ADDRESS] [STREET_ADDRESS] [PERS…" at bounding box center [508, 104] width 674 height 24
select select "271"
click at [171, 92] on select "- КТ, вул. Регенераторна, 4 КТ2, просп. Соборності, 17 КТ3, вул. Березнева, 16 …" at bounding box center [508, 104] width 674 height 24
select select
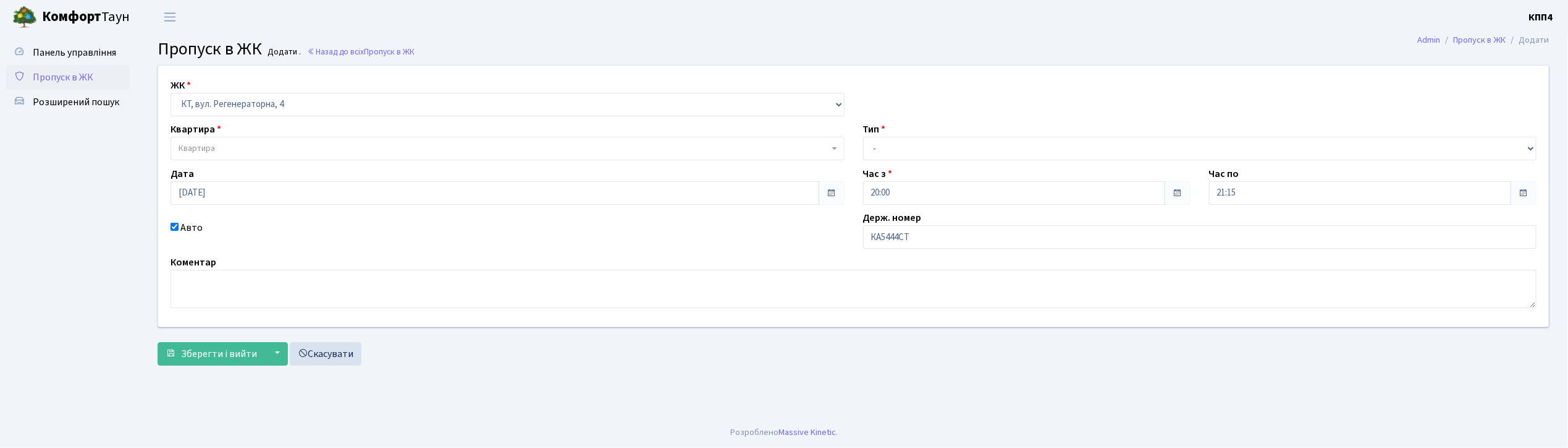
click at [453, 152] on span "Квартира" at bounding box center [503, 148] width 651 height 12
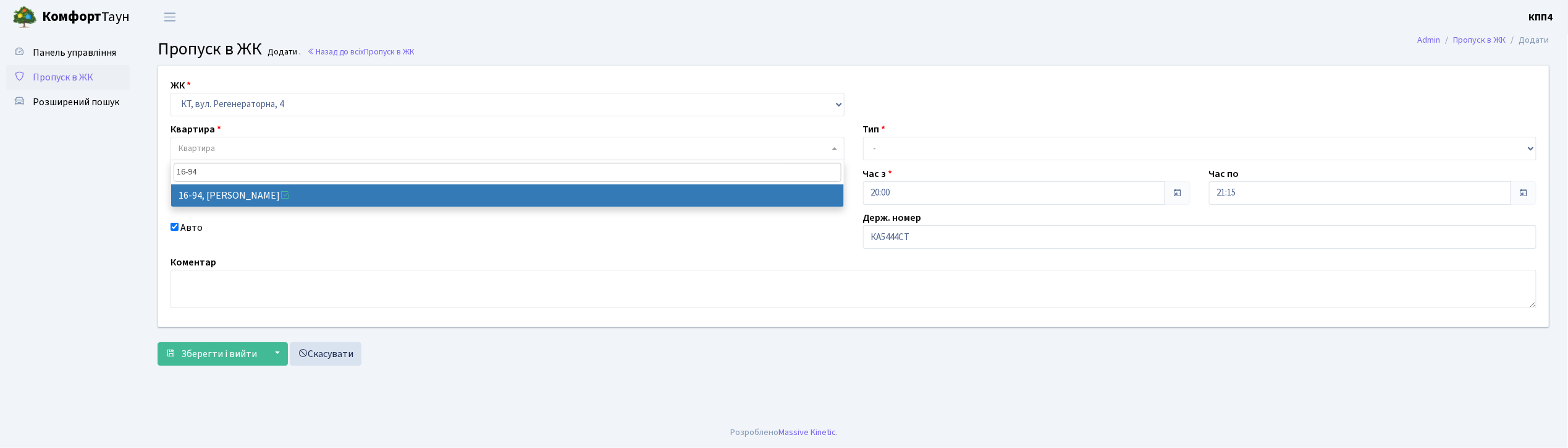
type input "16-94"
select select "8655"
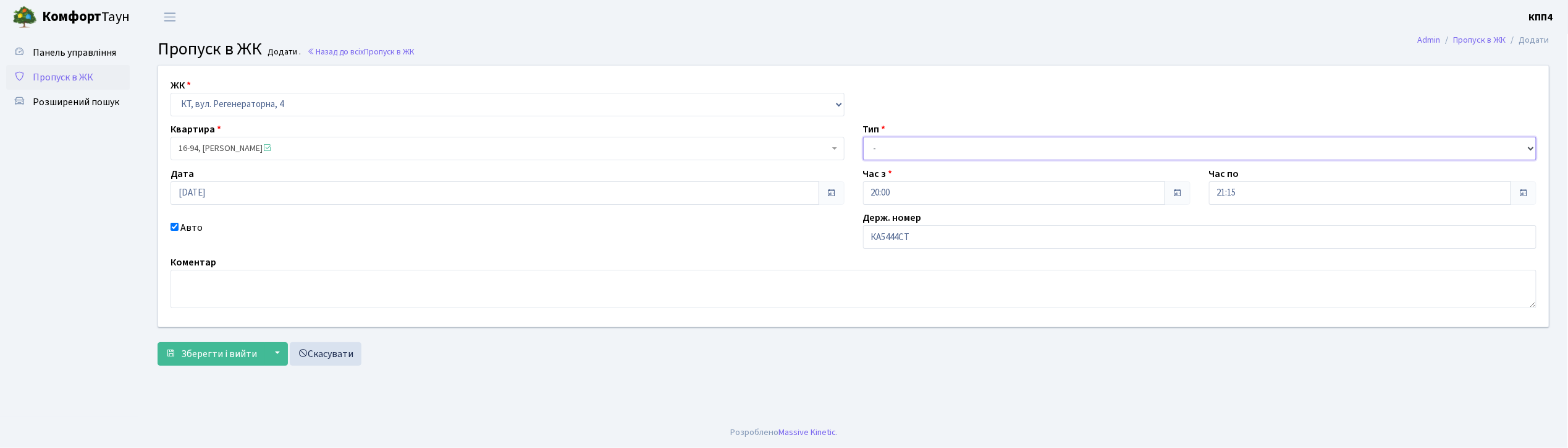
click at [947, 147] on select "- Доставка Таксі Гості Сервіс" at bounding box center [1200, 148] width 674 height 24
select select "3"
click at [863, 136] on select "- Доставка Таксі Гості Сервіс" at bounding box center [1200, 148] width 674 height 24
click at [225, 357] on span "Зберегти і вийти" at bounding box center [219, 354] width 76 height 13
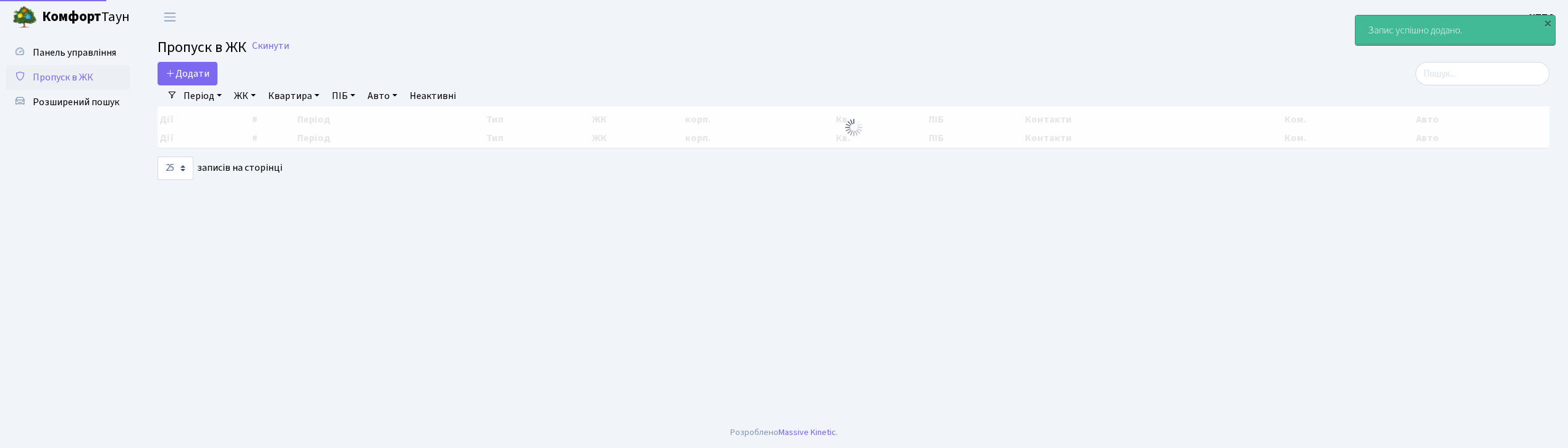
select select "25"
